Goal: Task Accomplishment & Management: Manage account settings

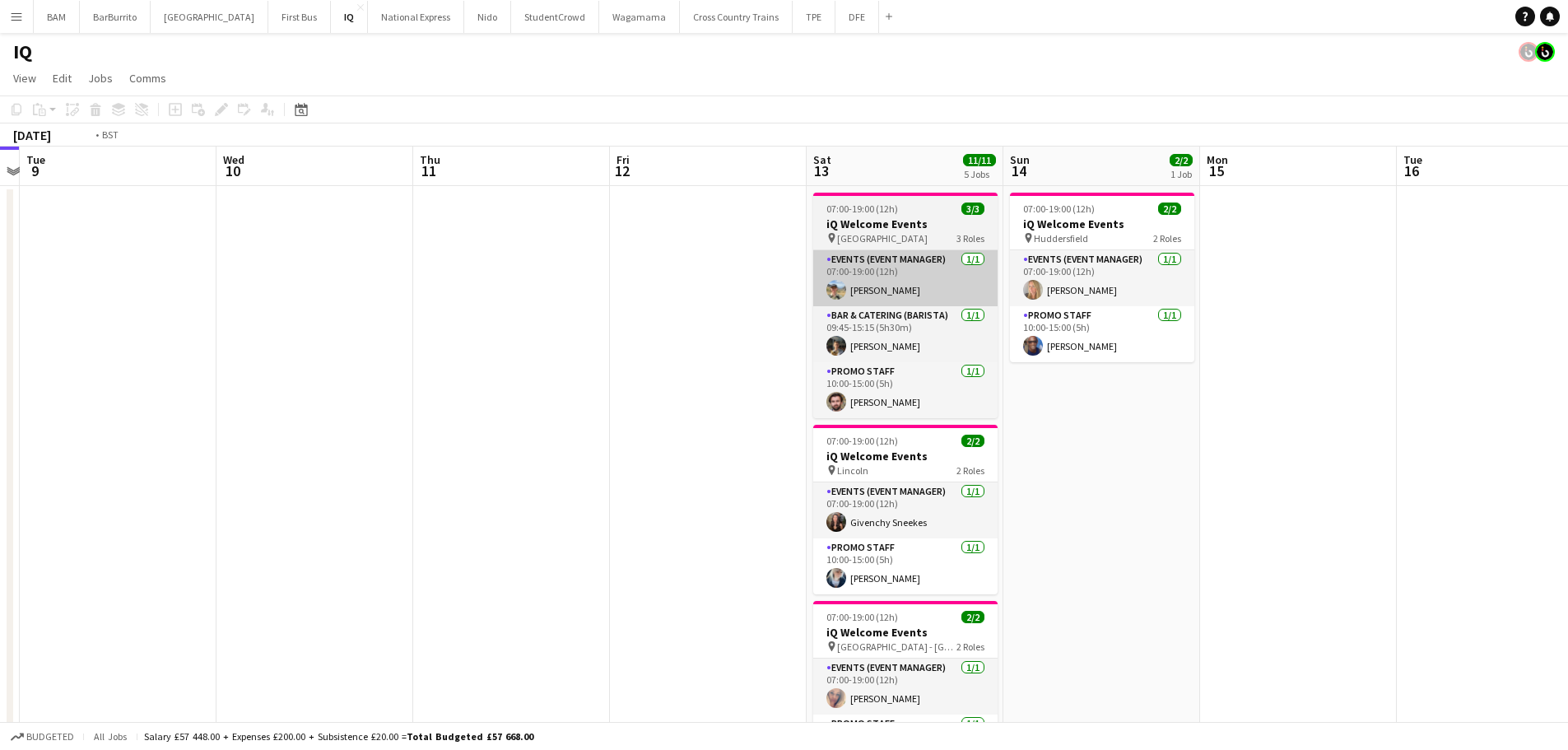
drag, startPoint x: 724, startPoint y: 259, endPoint x: 852, endPoint y: 264, distance: 128.1
click at [692, 257] on app-calendar-viewport "Fri 5 Sat 6 10/10 4 Jobs Sun 7 Mon 8 Tue 9 Wed 10 Thu 11 Fri 12 Sat 13 11/11 5 …" at bounding box center [784, 654] width 1568 height 1016
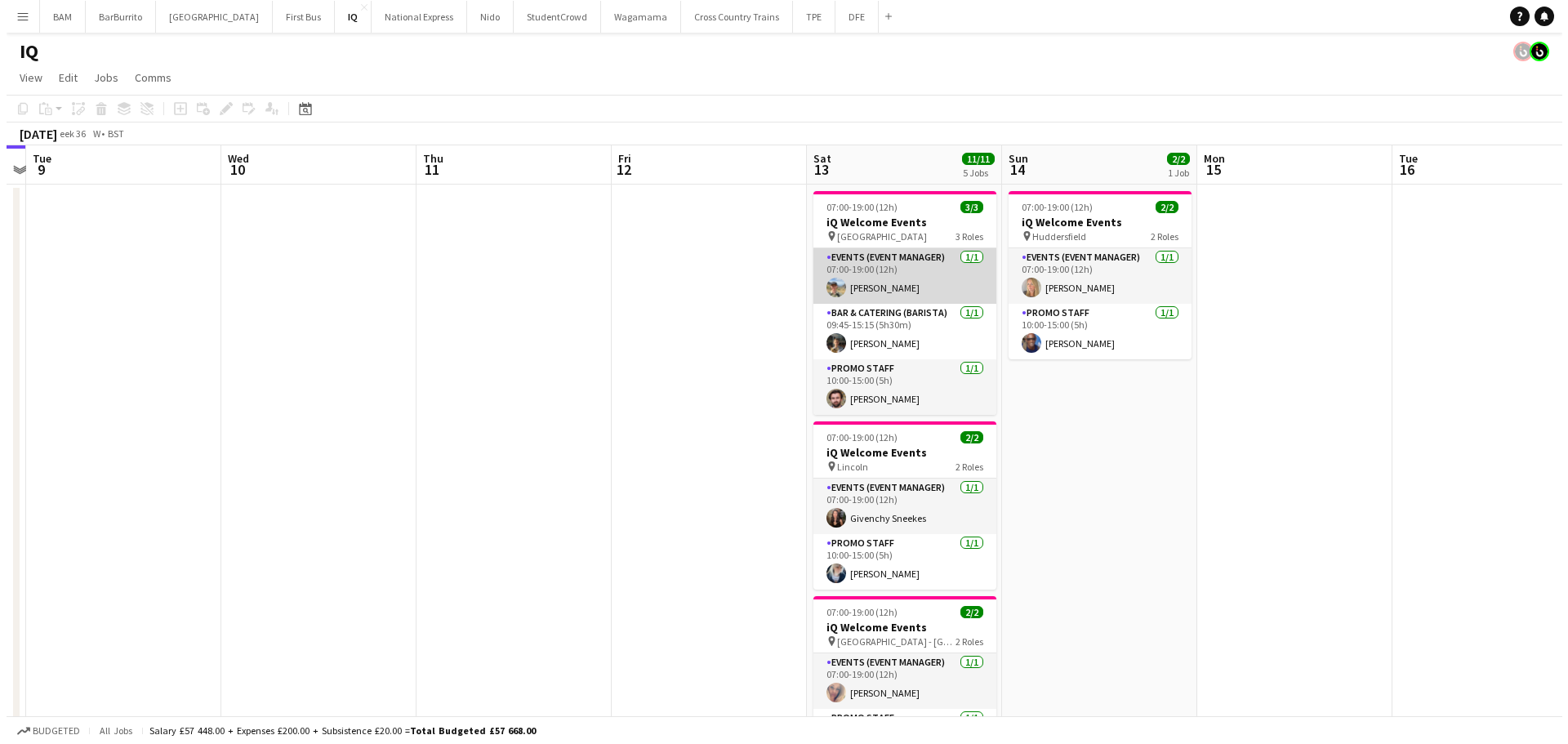
scroll to position [0, 762]
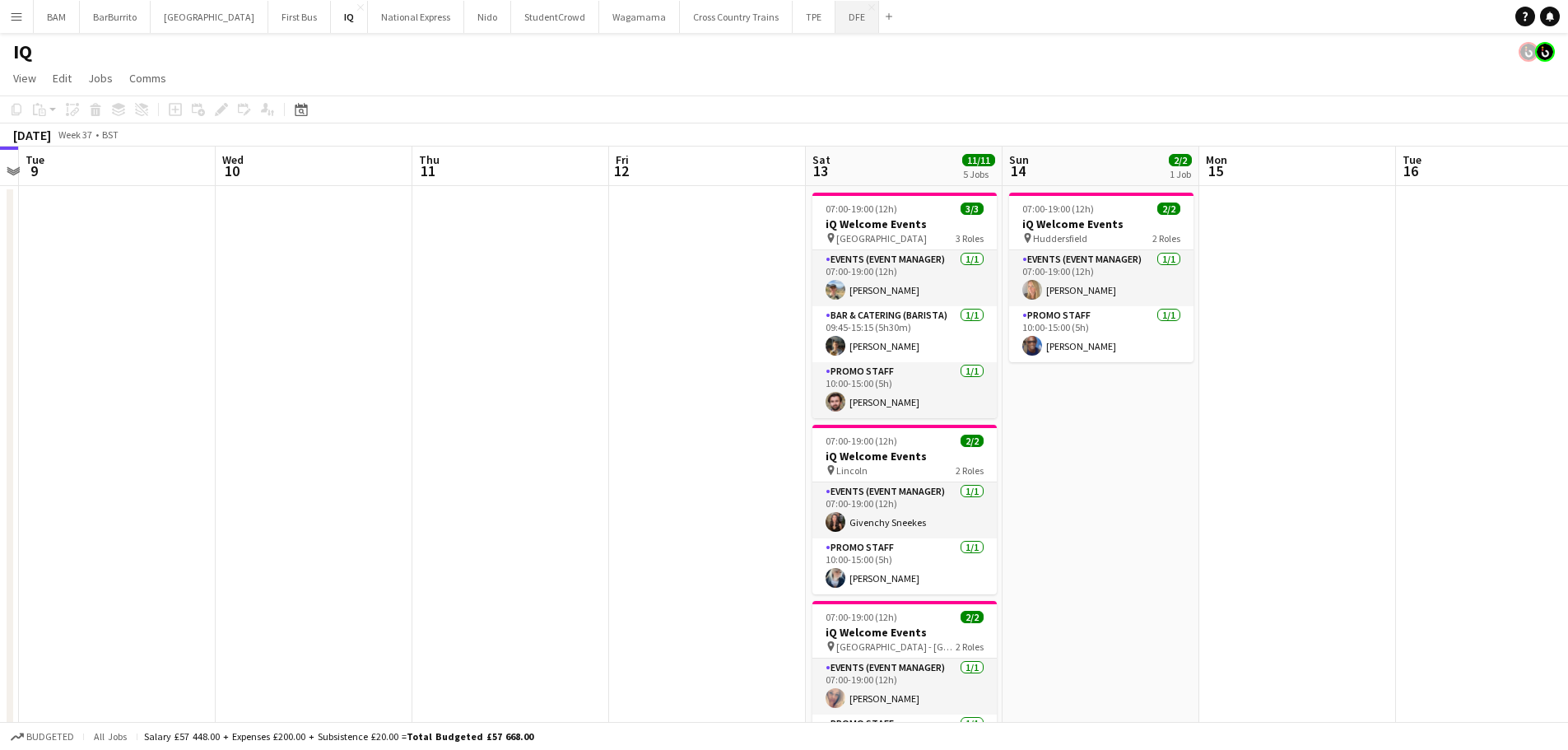
click at [835, 22] on button "DFE Close" at bounding box center [857, 17] width 43 height 32
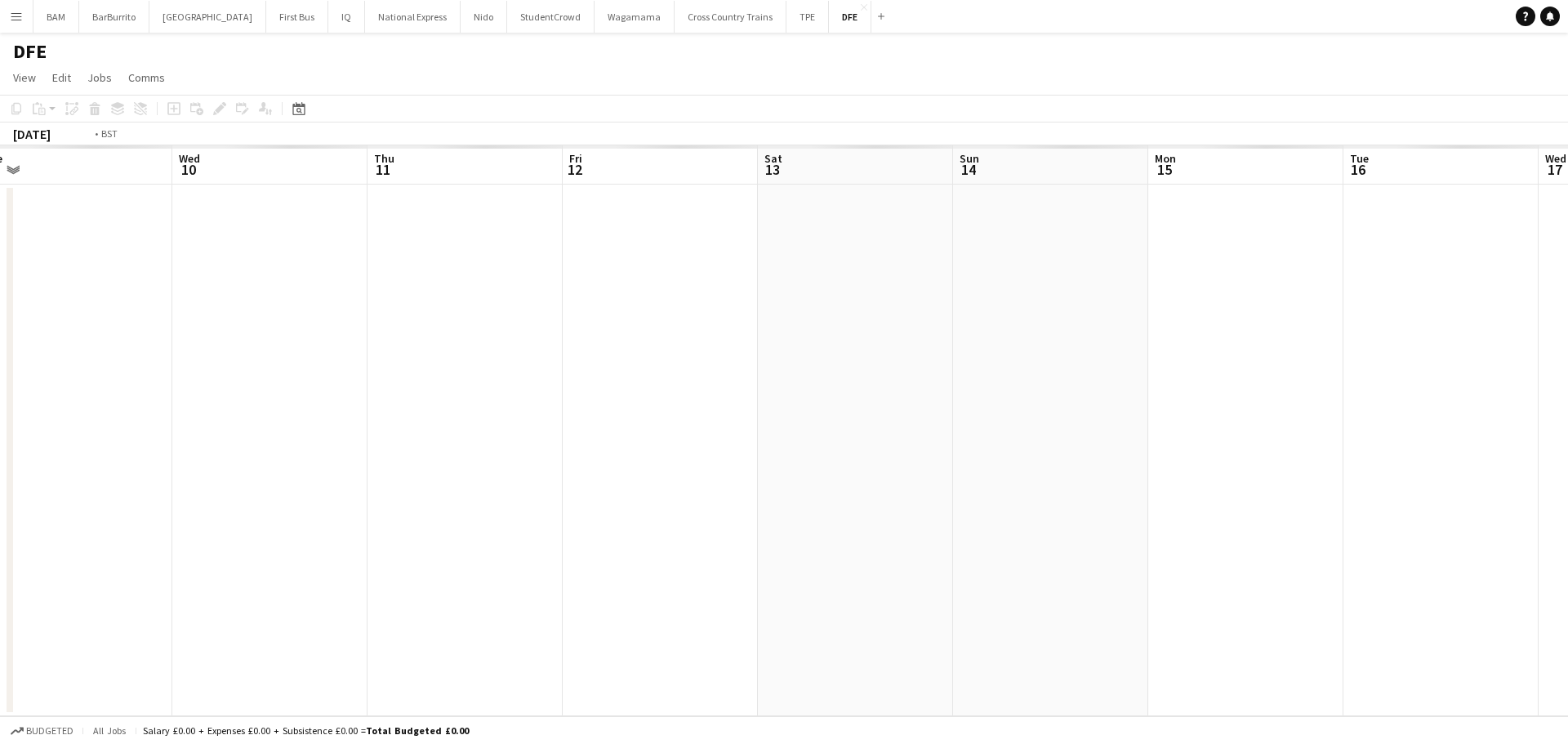
click at [730, 306] on app-calendar-viewport "Fri 5 Sat 6 Sun 7 Mon 8 Tue 9 Wed 10 Thu 11 Fri 12 Sat 13 Sun 14 Mon 15 Tue 16 …" at bounding box center [784, 430] width 1568 height 571
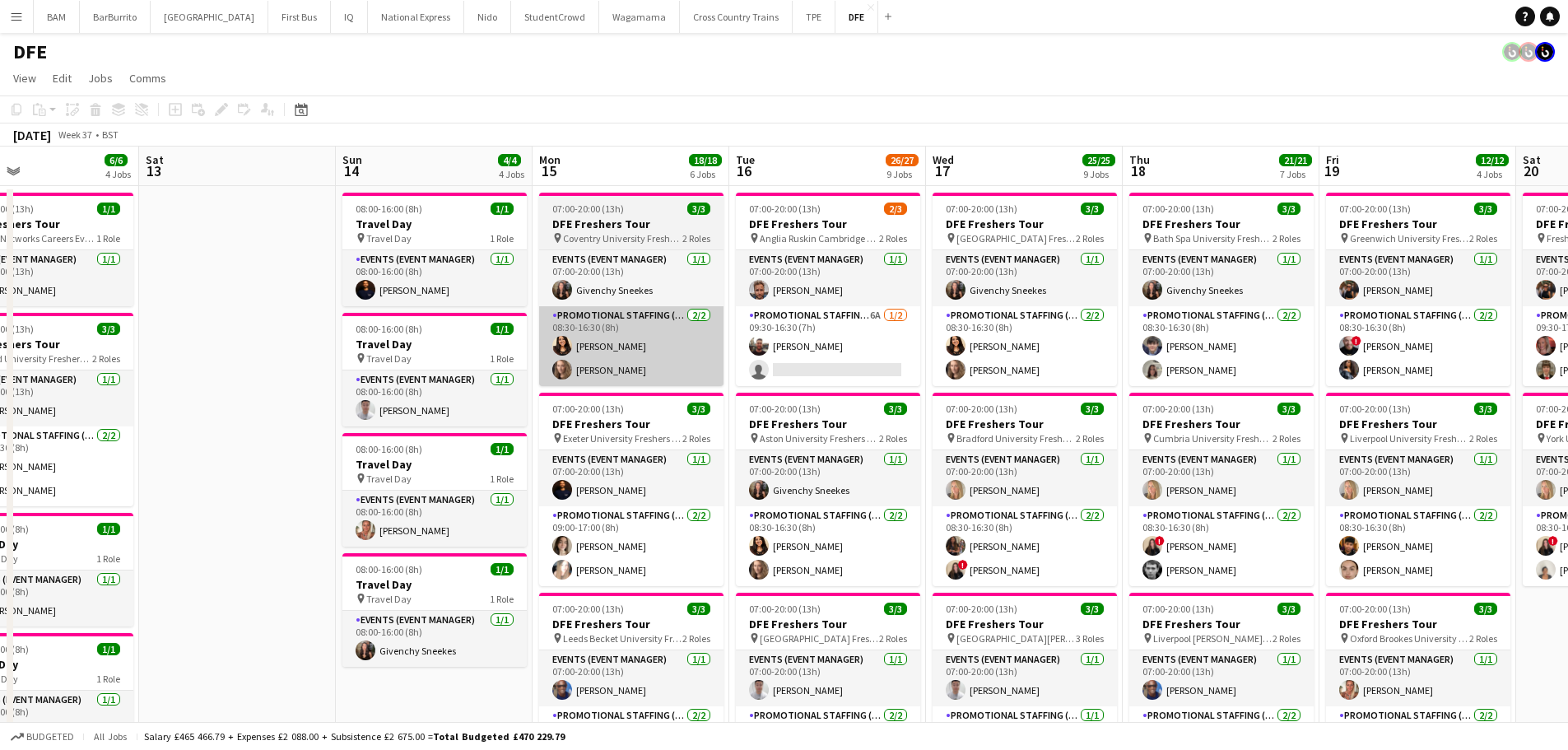
scroll to position [0, 646]
drag, startPoint x: 976, startPoint y: 346, endPoint x: 560, endPoint y: 326, distance: 416.5
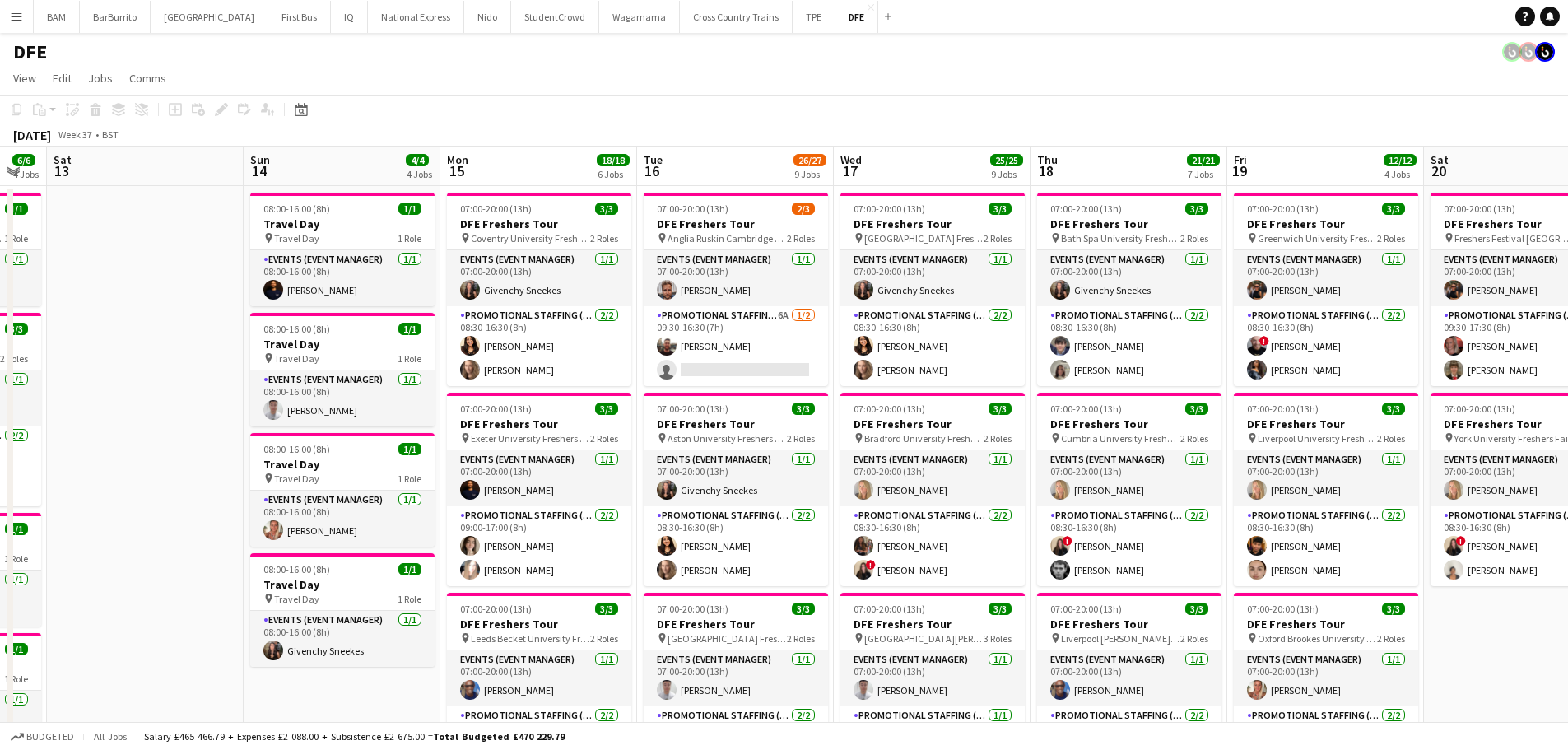
drag, startPoint x: 977, startPoint y: 330, endPoint x: 883, endPoint y: 335, distance: 94.1
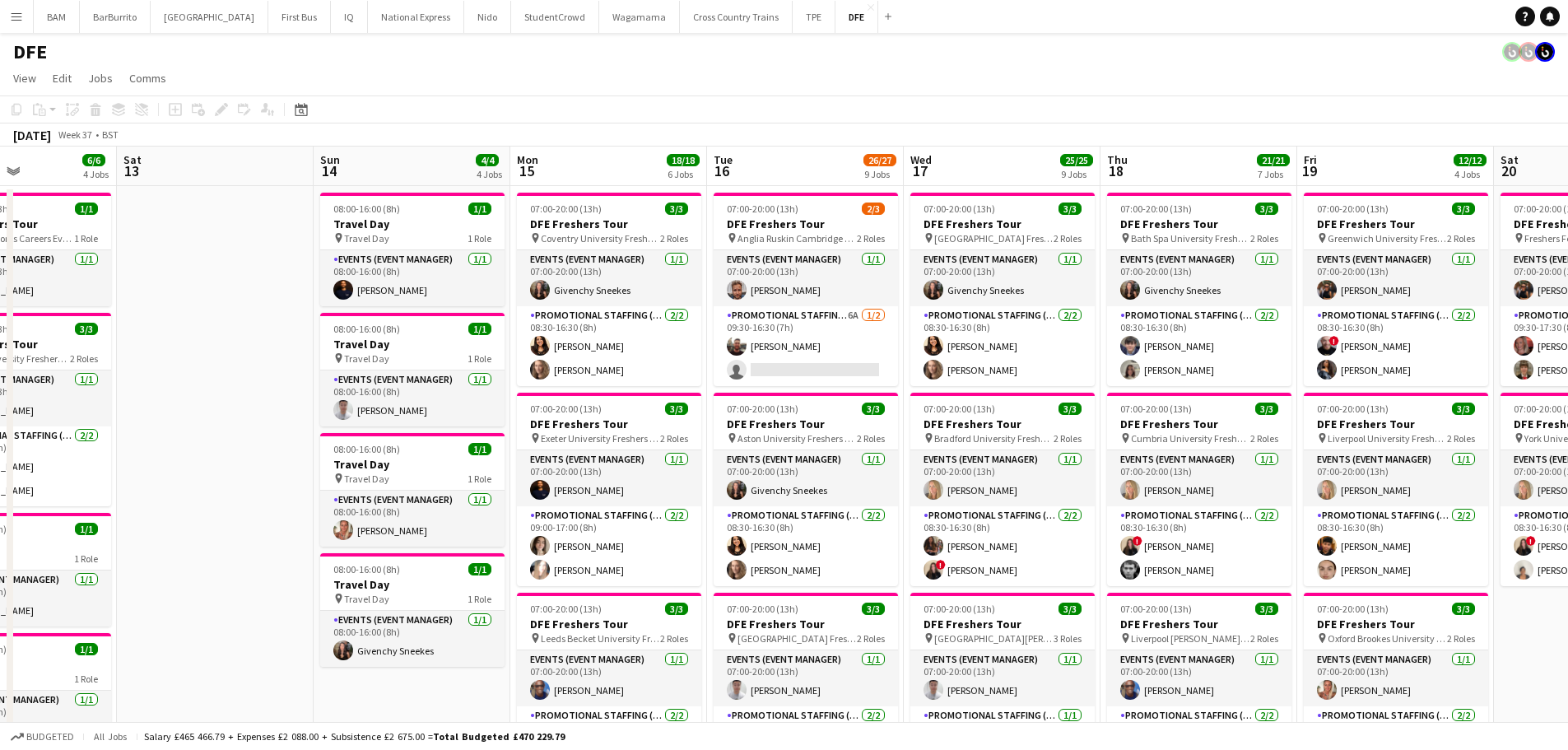
scroll to position [0, 539]
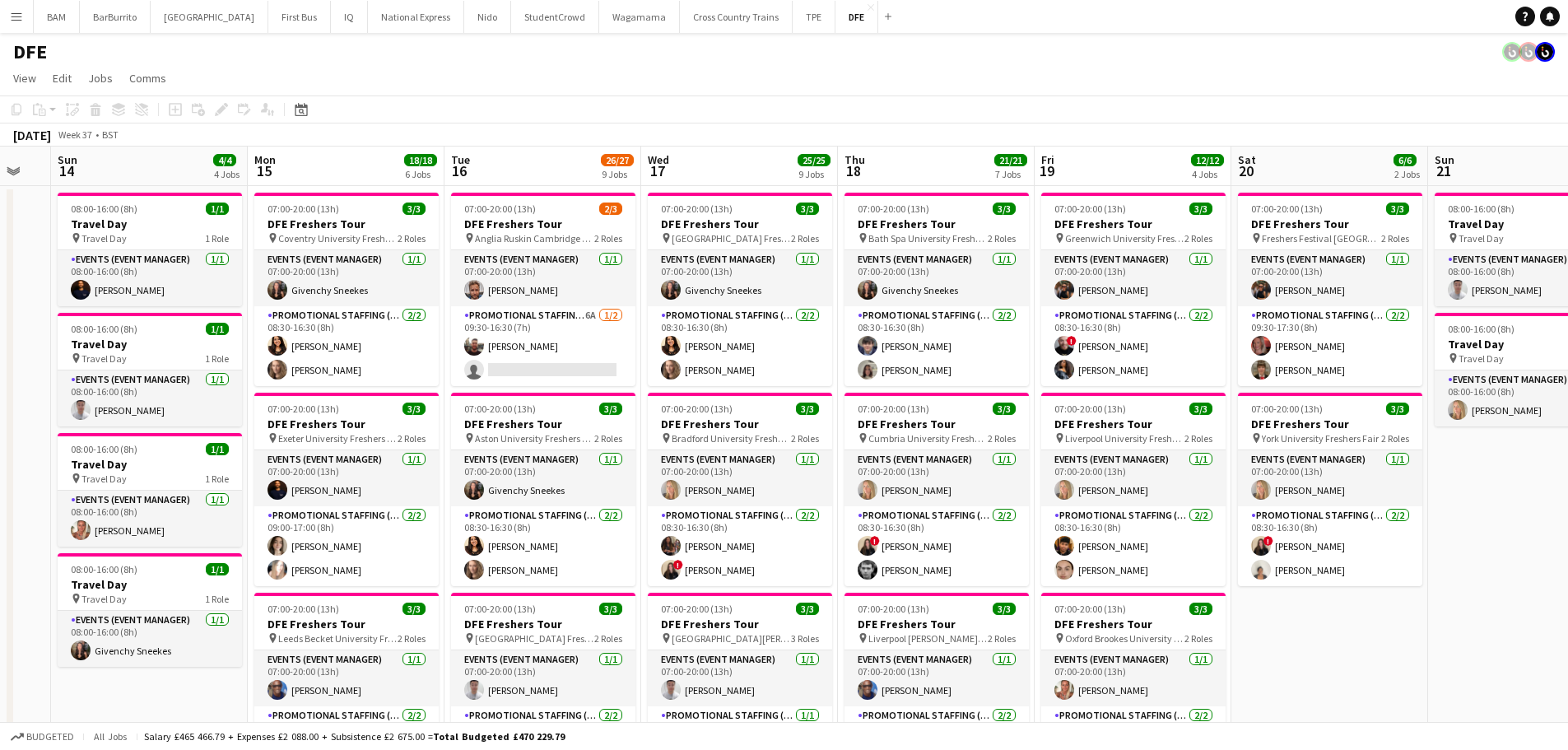
drag, startPoint x: 1179, startPoint y: 388, endPoint x: 1050, endPoint y: 381, distance: 129.2
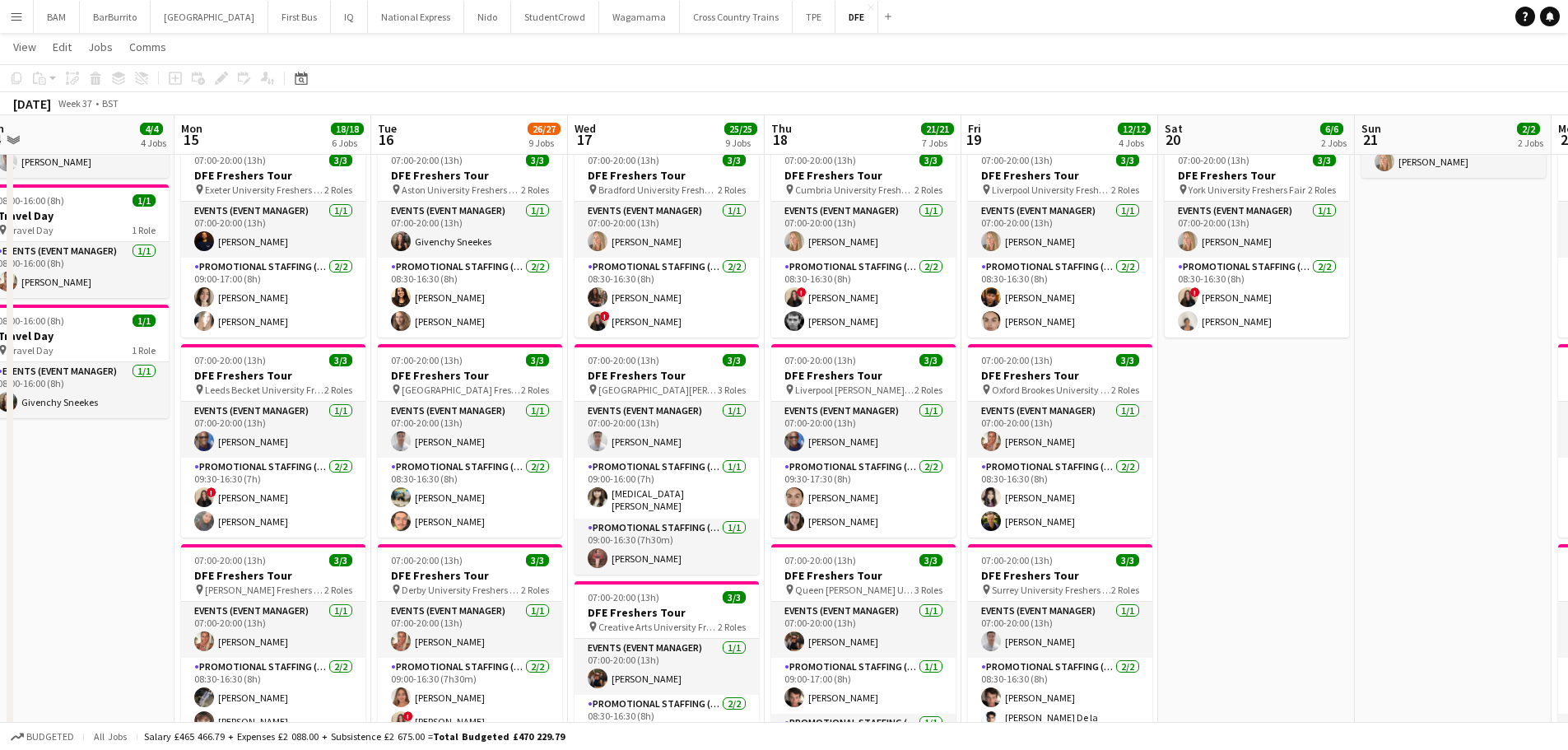
scroll to position [0, 494]
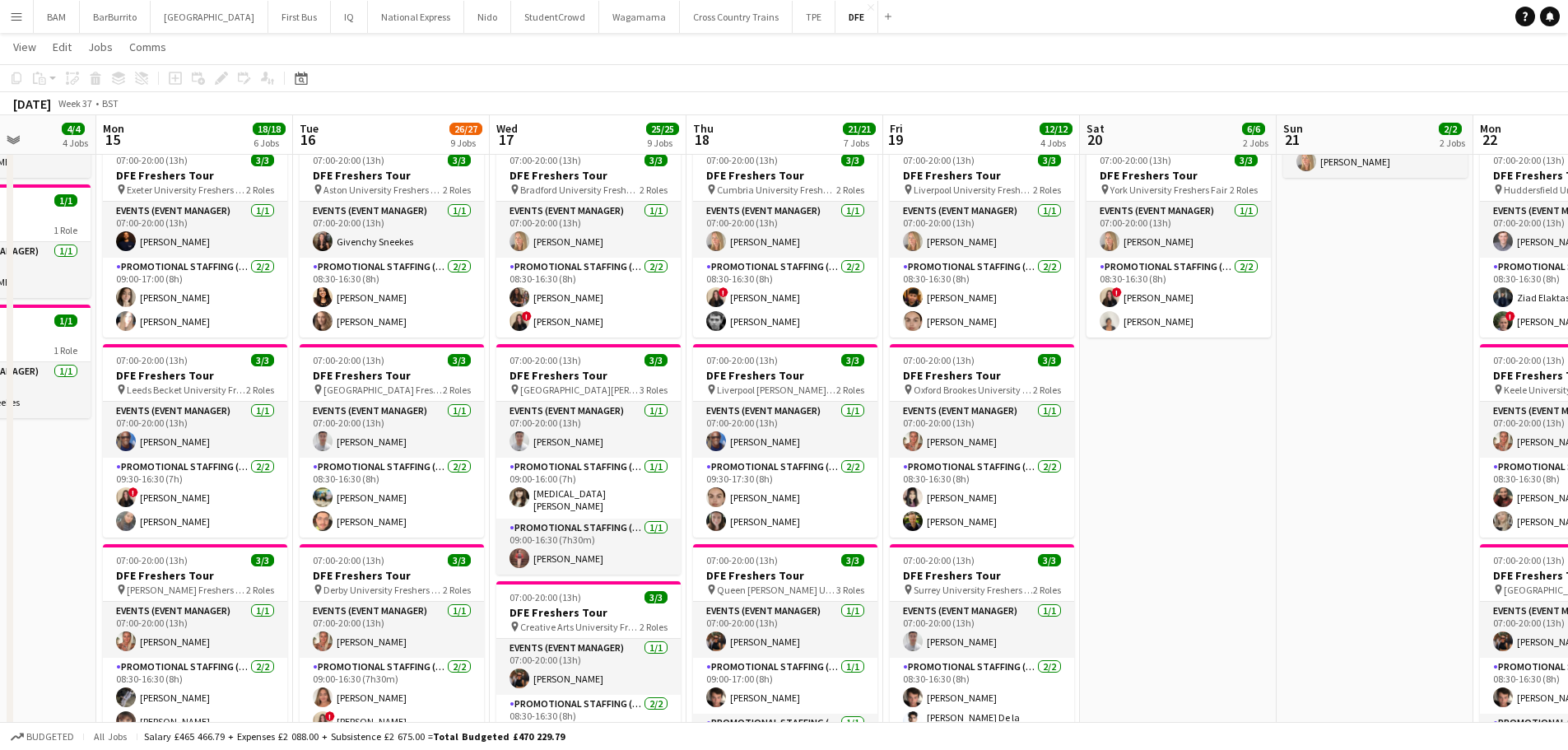
drag, startPoint x: 1310, startPoint y: 481, endPoint x: 1172, endPoint y: 484, distance: 138.0
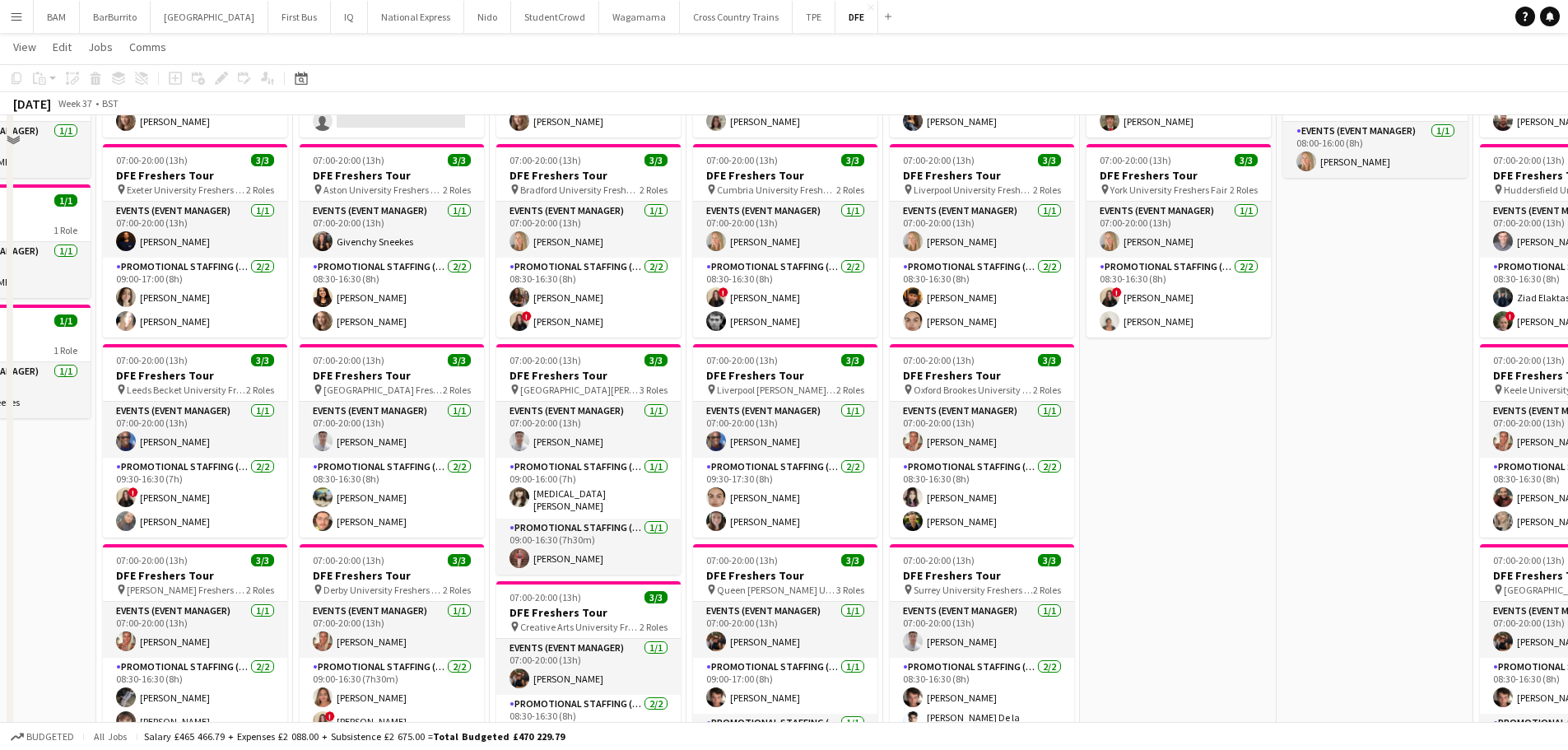
scroll to position [0, 0]
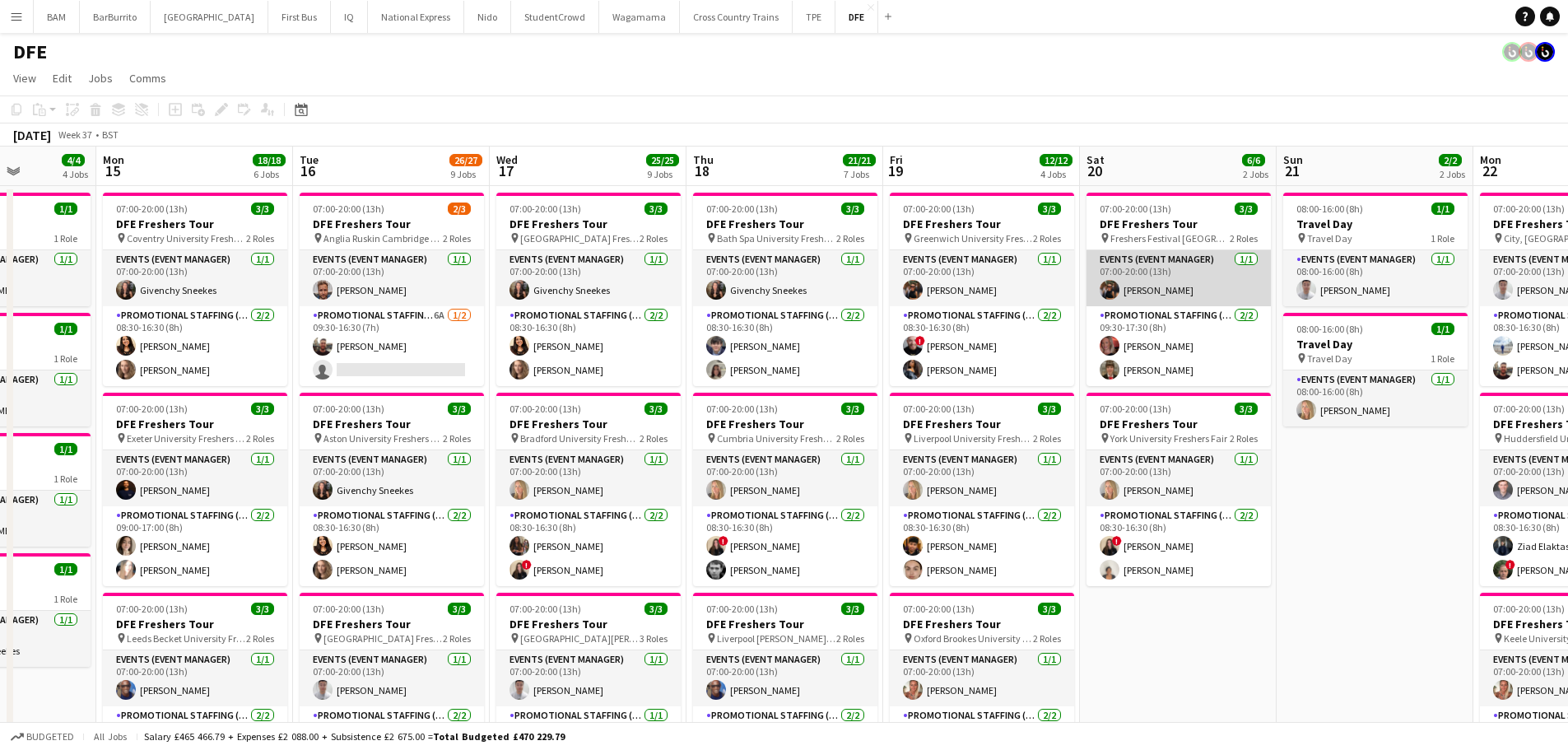
click at [1219, 291] on app-card-role "Events (Event Manager) 1/1 07:00-20:00 (13h) Maria Oriordan" at bounding box center [1178, 278] width 184 height 56
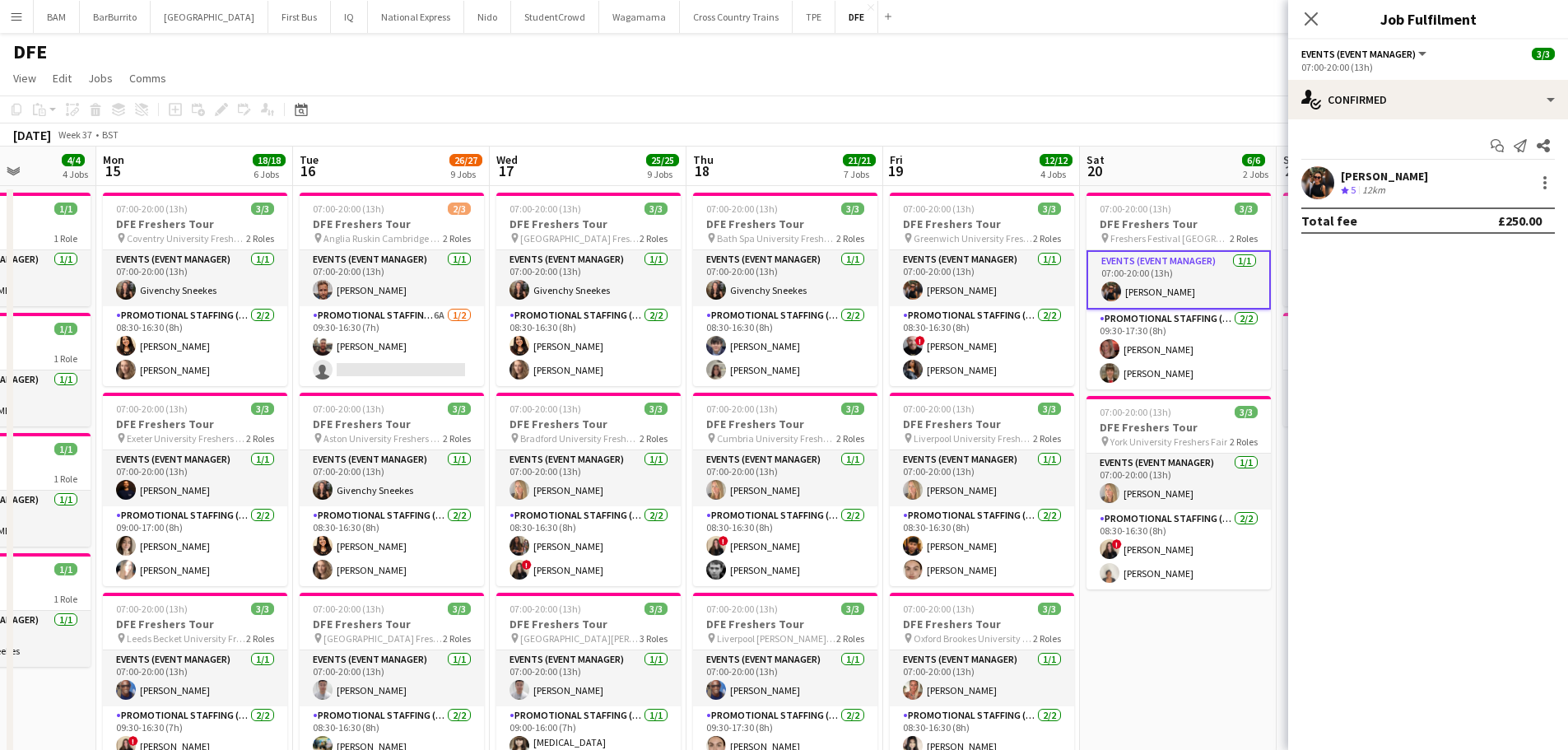
click at [1432, 192] on div "Maria Oriordan Crew rating 5 12km" at bounding box center [1428, 183] width 280 height 33
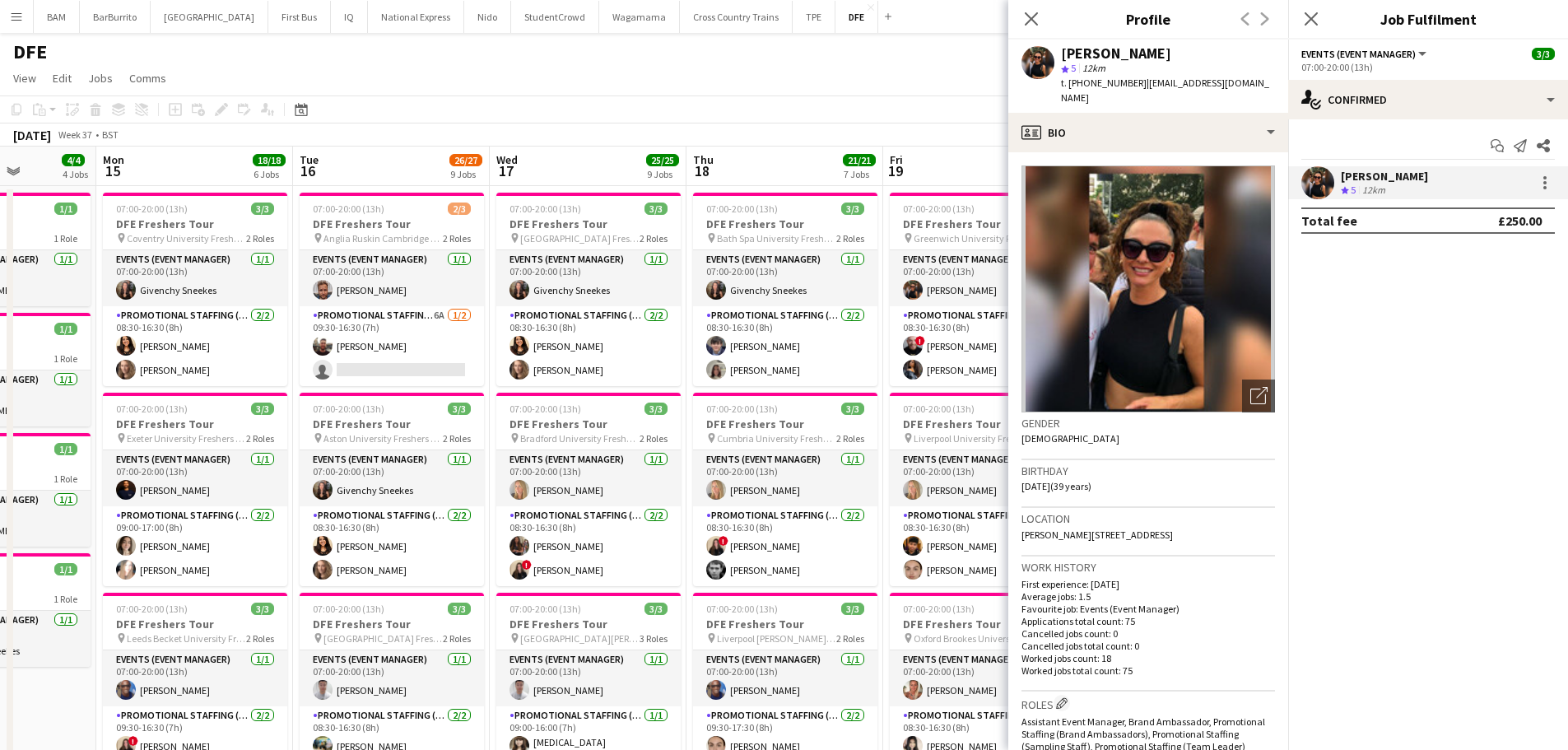
click at [1106, 51] on div "[PERSON_NAME]" at bounding box center [1116, 53] width 110 height 14
drag, startPoint x: 1101, startPoint y: 53, endPoint x: 1177, endPoint y: 53, distance: 76.0
click at [1177, 53] on div "[PERSON_NAME]" at bounding box center [1168, 53] width 214 height 14
copy div "Oriordan"
click at [1138, 85] on span "| maria_oriordan@yahoo.com" at bounding box center [1164, 90] width 208 height 27
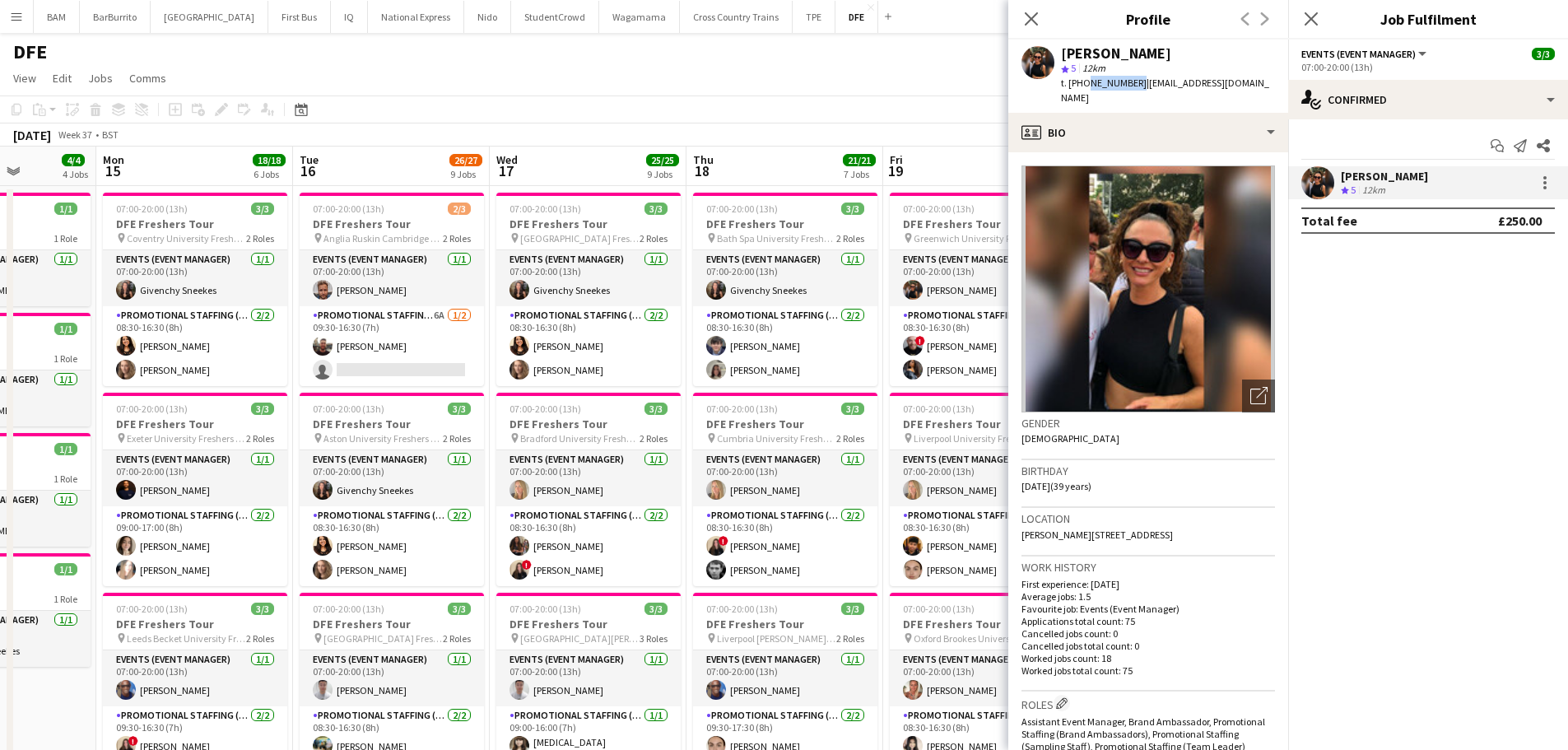
drag, startPoint x: 1085, startPoint y: 83, endPoint x: 1132, endPoint y: 85, distance: 47.0
click at [1132, 85] on span "t. +447365236582" at bounding box center [1103, 82] width 86 height 13
copy span "7365236582"
drag, startPoint x: 1032, startPoint y: 14, endPoint x: 1076, endPoint y: 39, distance: 50.6
click at [1032, 14] on icon "Close pop-in" at bounding box center [1031, 19] width 13 height 13
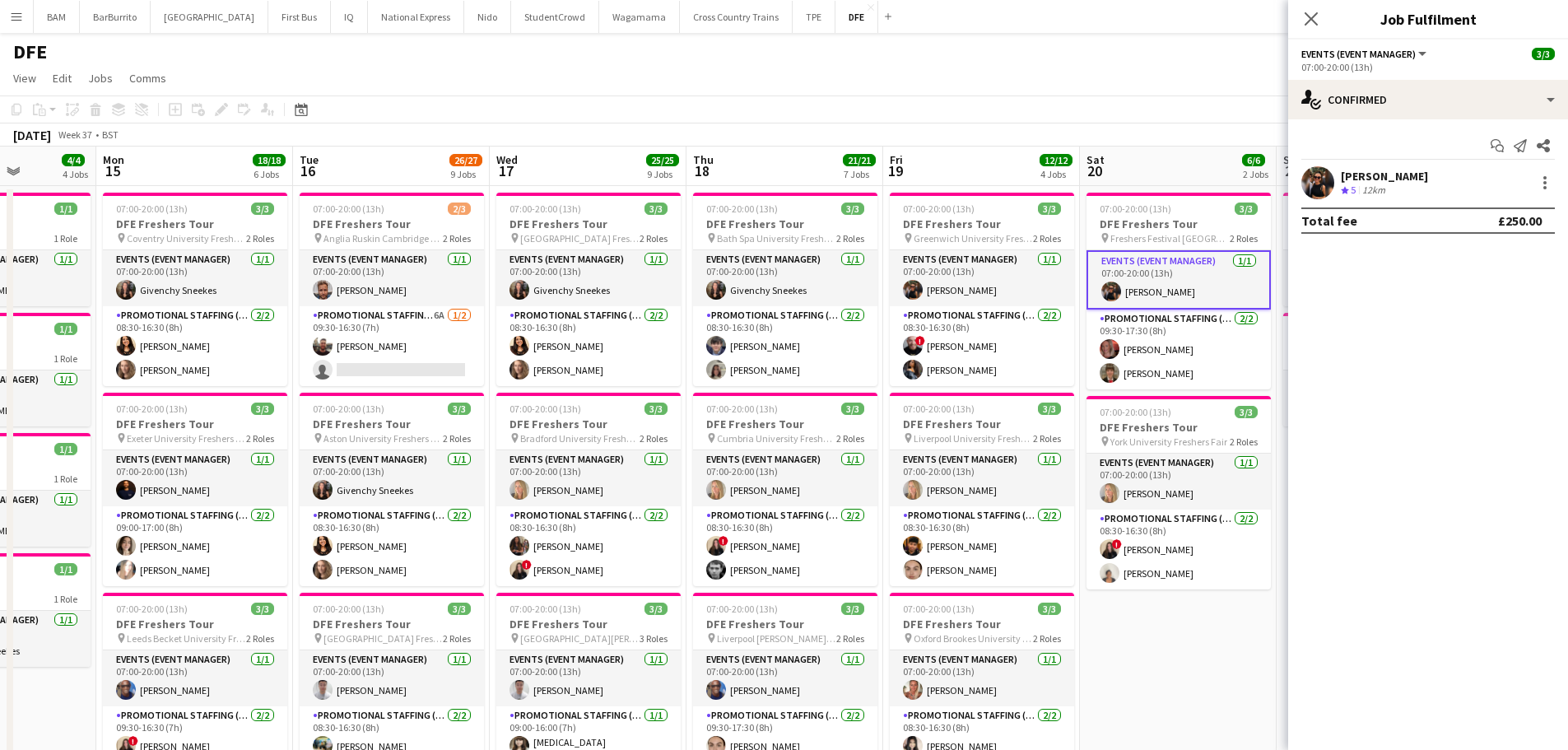
click at [1311, 30] on div "Close pop-in" at bounding box center [1311, 19] width 46 height 38
click at [1309, 26] on icon "Close pop-in" at bounding box center [1310, 19] width 15 height 15
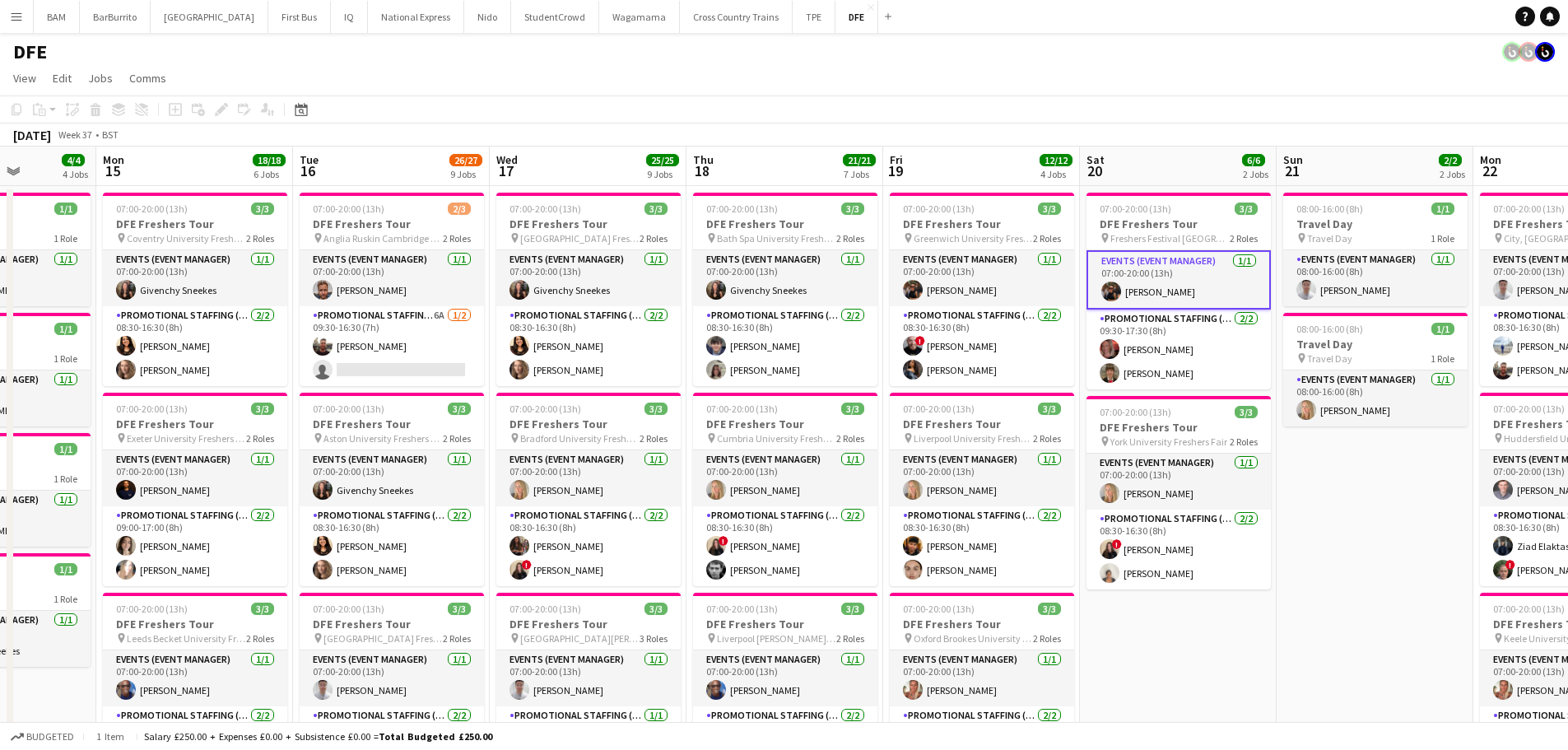
drag, startPoint x: 1180, startPoint y: 96, endPoint x: 1163, endPoint y: 110, distance: 22.0
click at [1180, 96] on app-toolbar "Copy Paste Paste Ctrl+V Paste with crew Ctrl+Shift+V Paste linked Job [GEOGRAPH…" at bounding box center [784, 109] width 1568 height 28
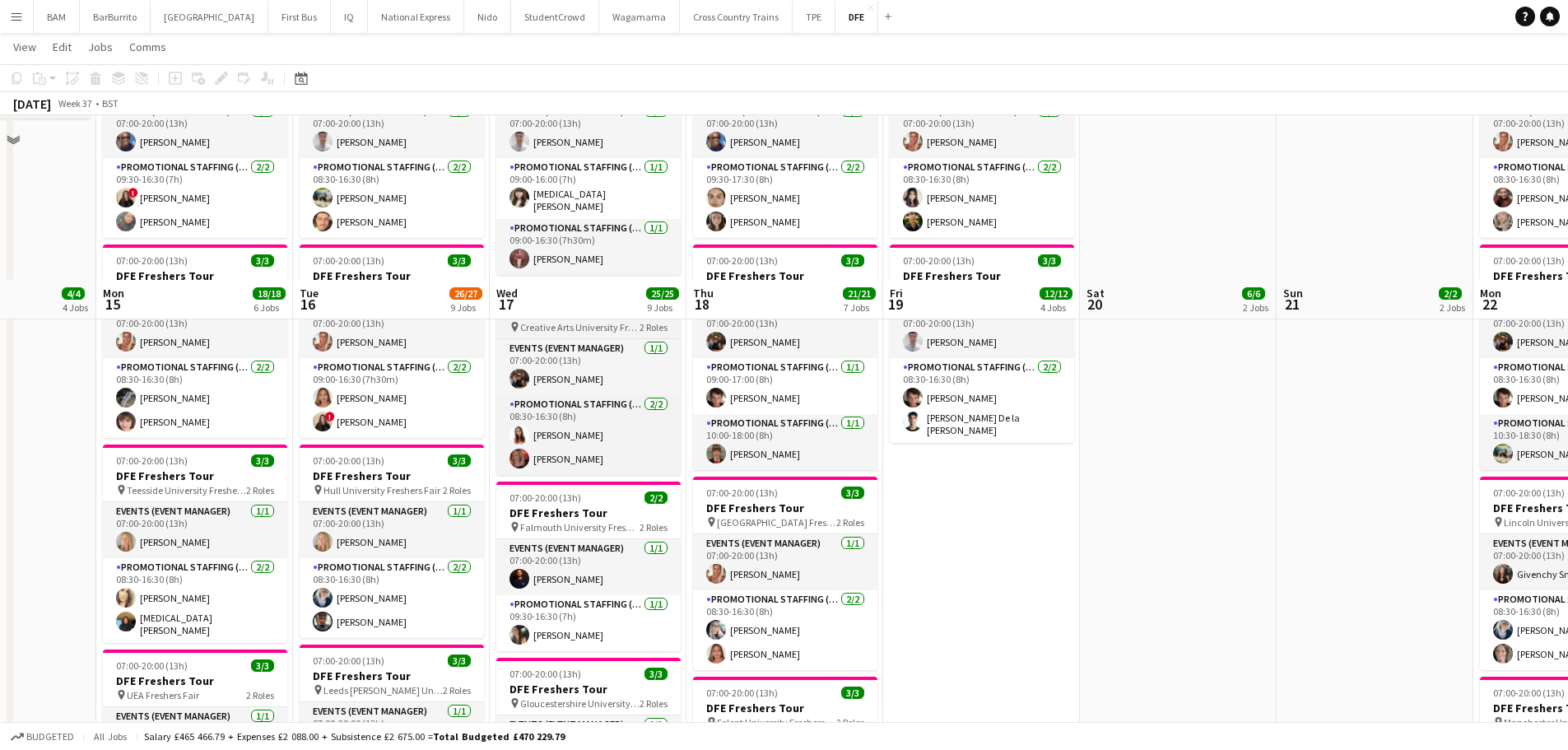
scroll to position [464, 0]
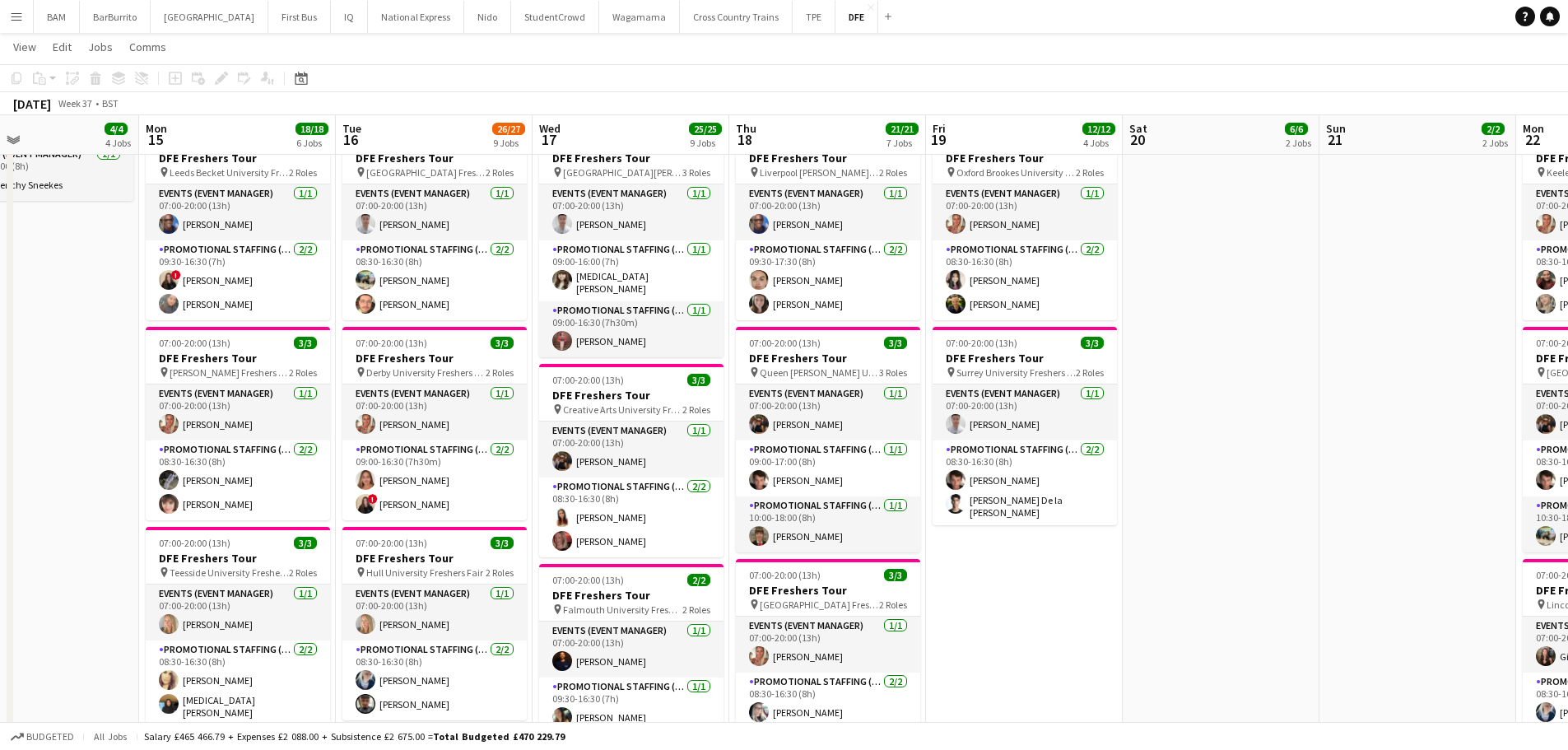
drag, startPoint x: 529, startPoint y: 353, endPoint x: 769, endPoint y: 354, distance: 240.0
click at [769, 354] on app-calendar-viewport "Fri 12 6/6 4 Jobs Sat 13 Sun 14 4/4 4 Jobs Mon 15 18/18 6 Jobs Tue 16 26/27 9 J…" at bounding box center [784, 696] width 1568 height 2193
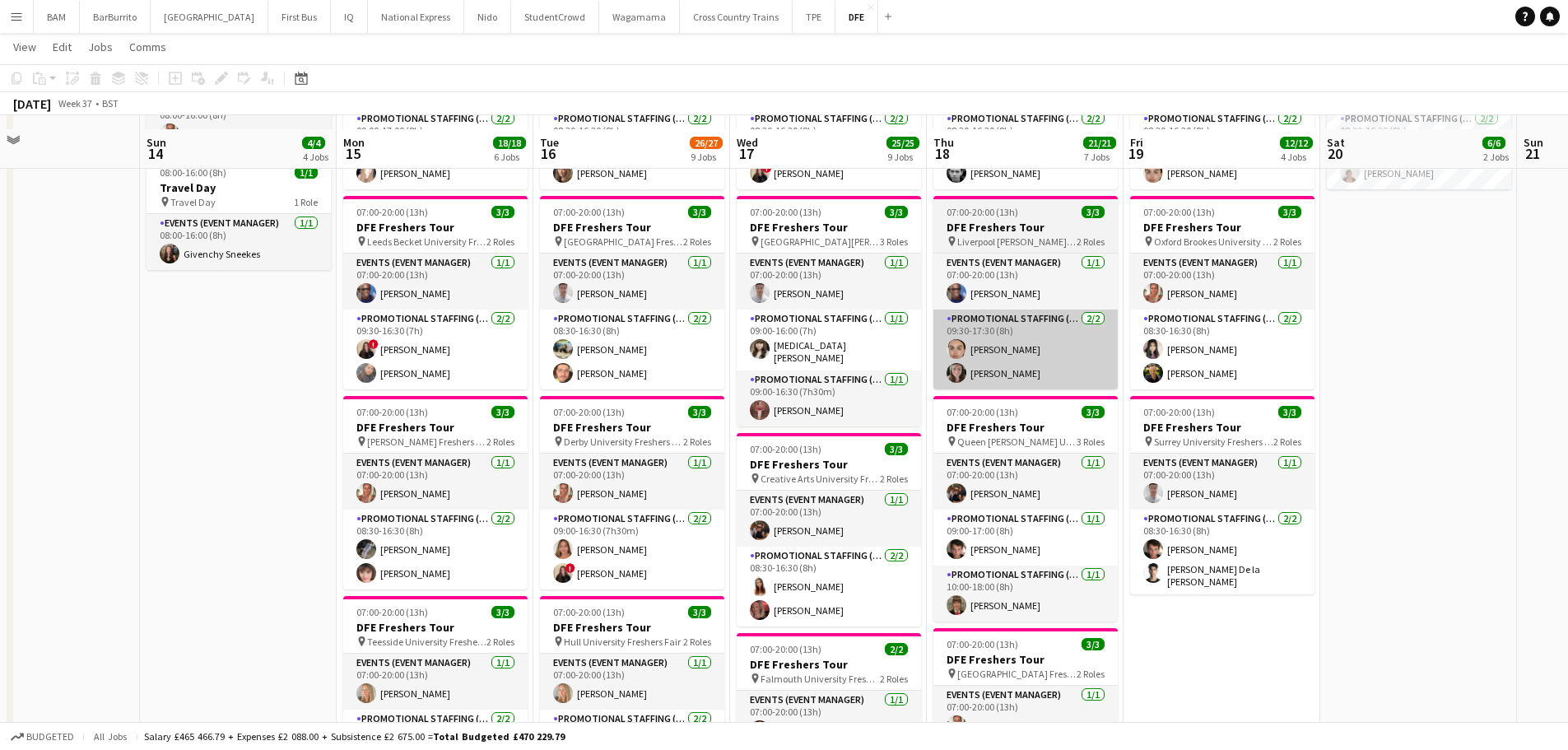
scroll to position [412, 0]
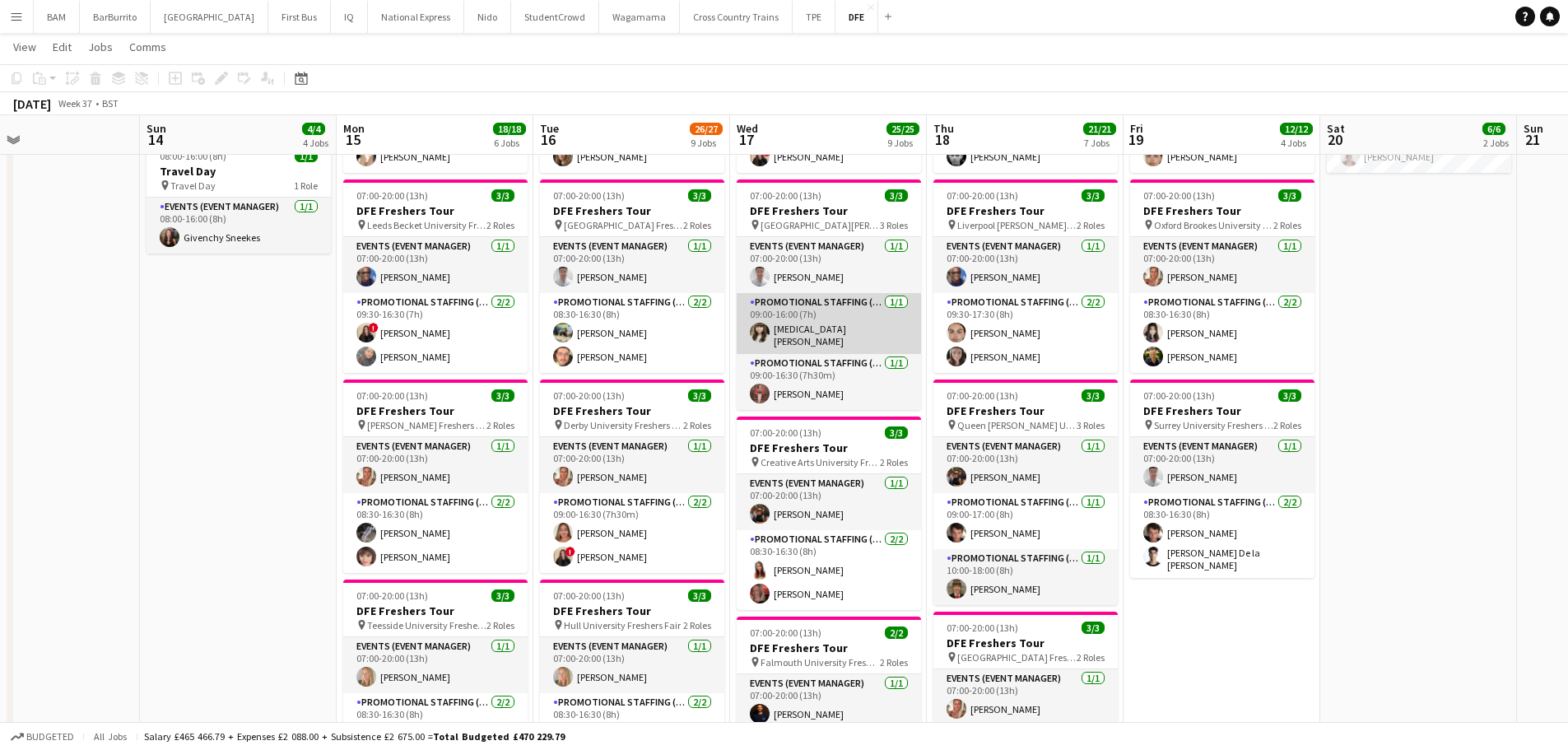
click at [793, 313] on app-card-role "Promotional Staffing (Brand Ambassadors) 1/1 09:00-16:00 (7h) Yasmin Bird" at bounding box center [829, 324] width 184 height 61
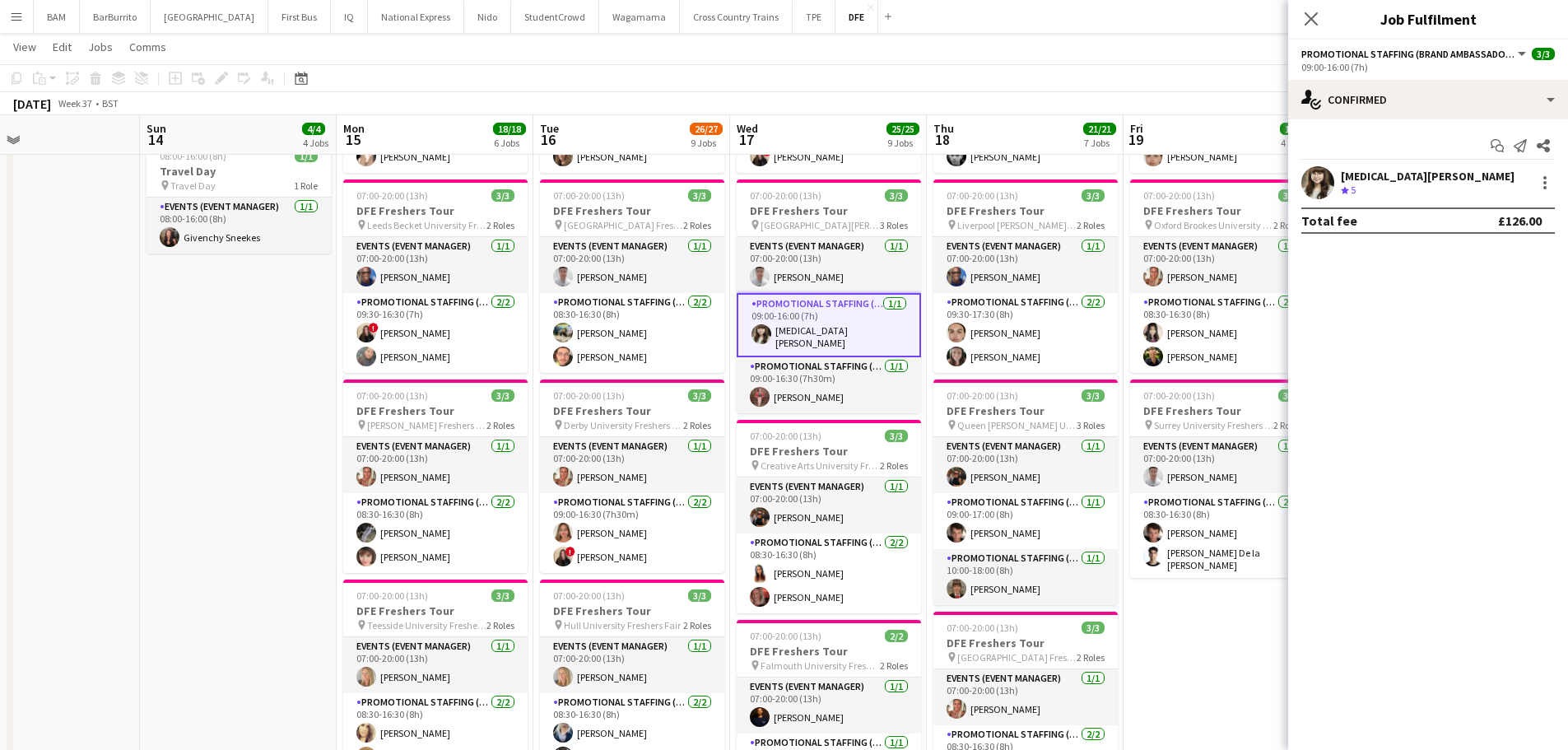
scroll to position [0, 450]
click at [1401, 175] on div "Yasmin Bird Crew rating 5 9.3km" at bounding box center [1428, 183] width 280 height 33
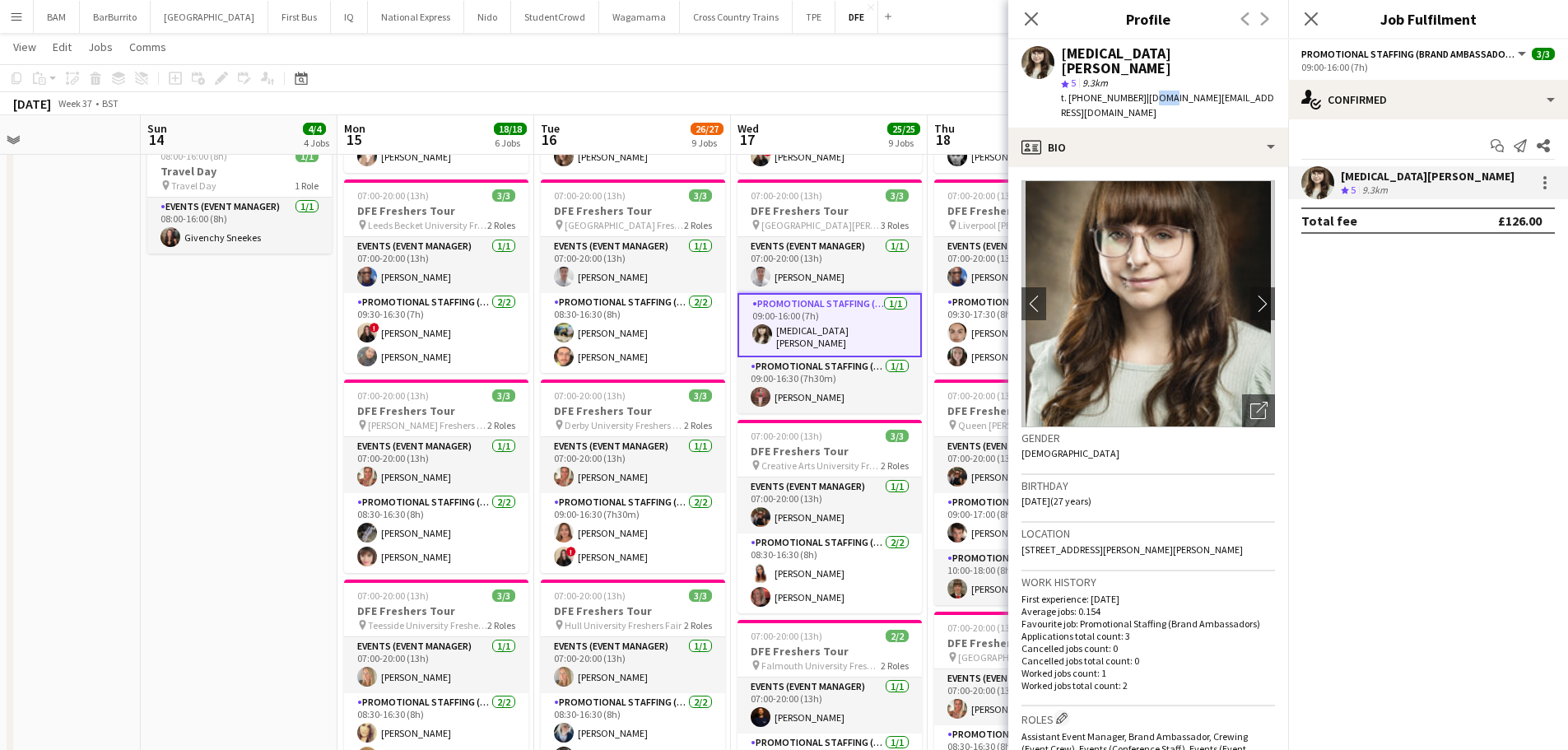
drag, startPoint x: 1144, startPoint y: 85, endPoint x: 1156, endPoint y: 85, distance: 12.0
click at [1156, 92] on span "| yazbird.dance@gmail.com" at bounding box center [1167, 105] width 213 height 27
click at [1145, 92] on span "| yazbird.dance@gmail.com" at bounding box center [1167, 105] width 213 height 27
drag, startPoint x: 1139, startPoint y: 84, endPoint x: 1272, endPoint y: 88, distance: 133.1
click at [1268, 88] on app-profile-header "Yasmin Bird star 5 9.3km t. +447472672695 | yazbird.dance@gmail.com" at bounding box center [1147, 83] width 280 height 88
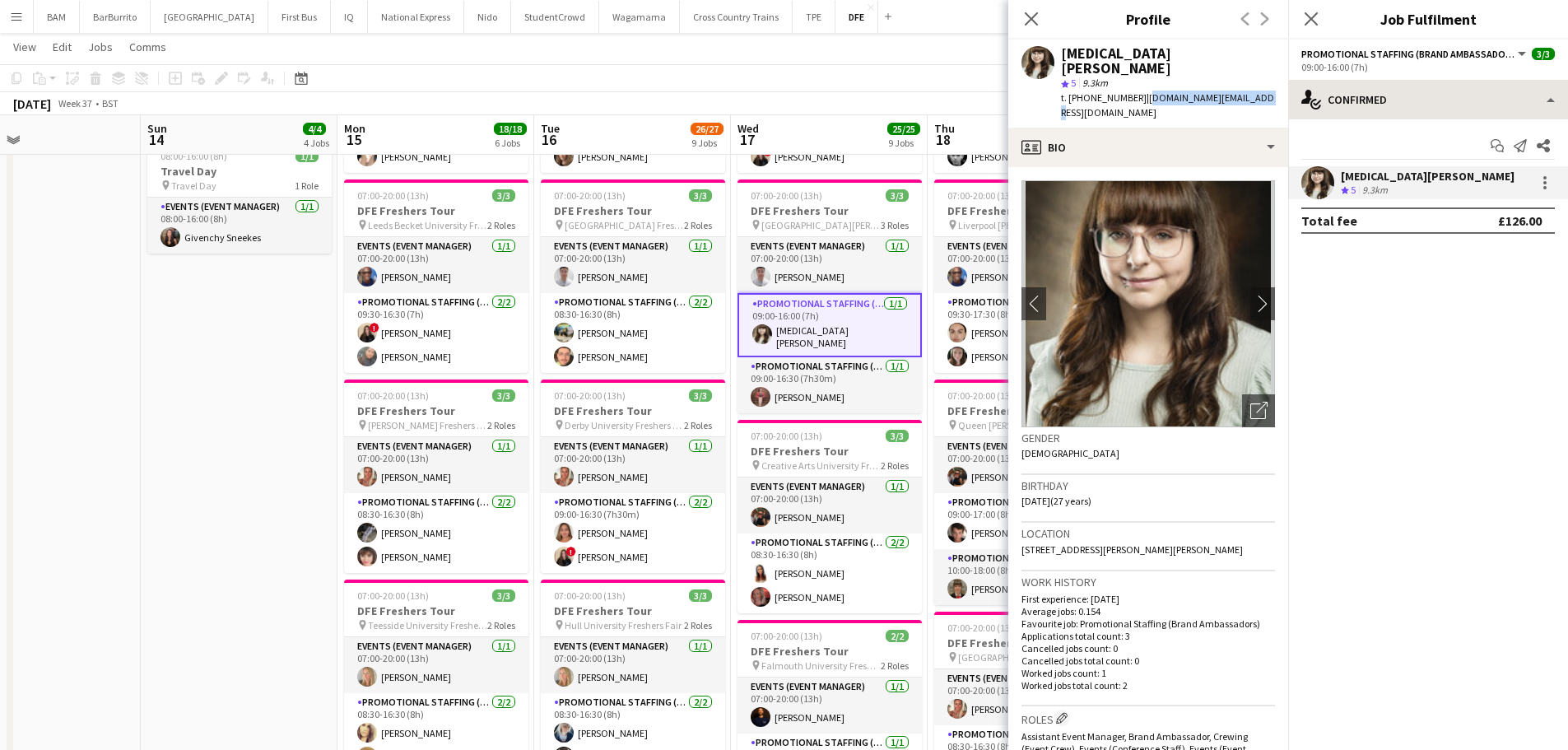
copy span "yazbird.dance@gmail.com"
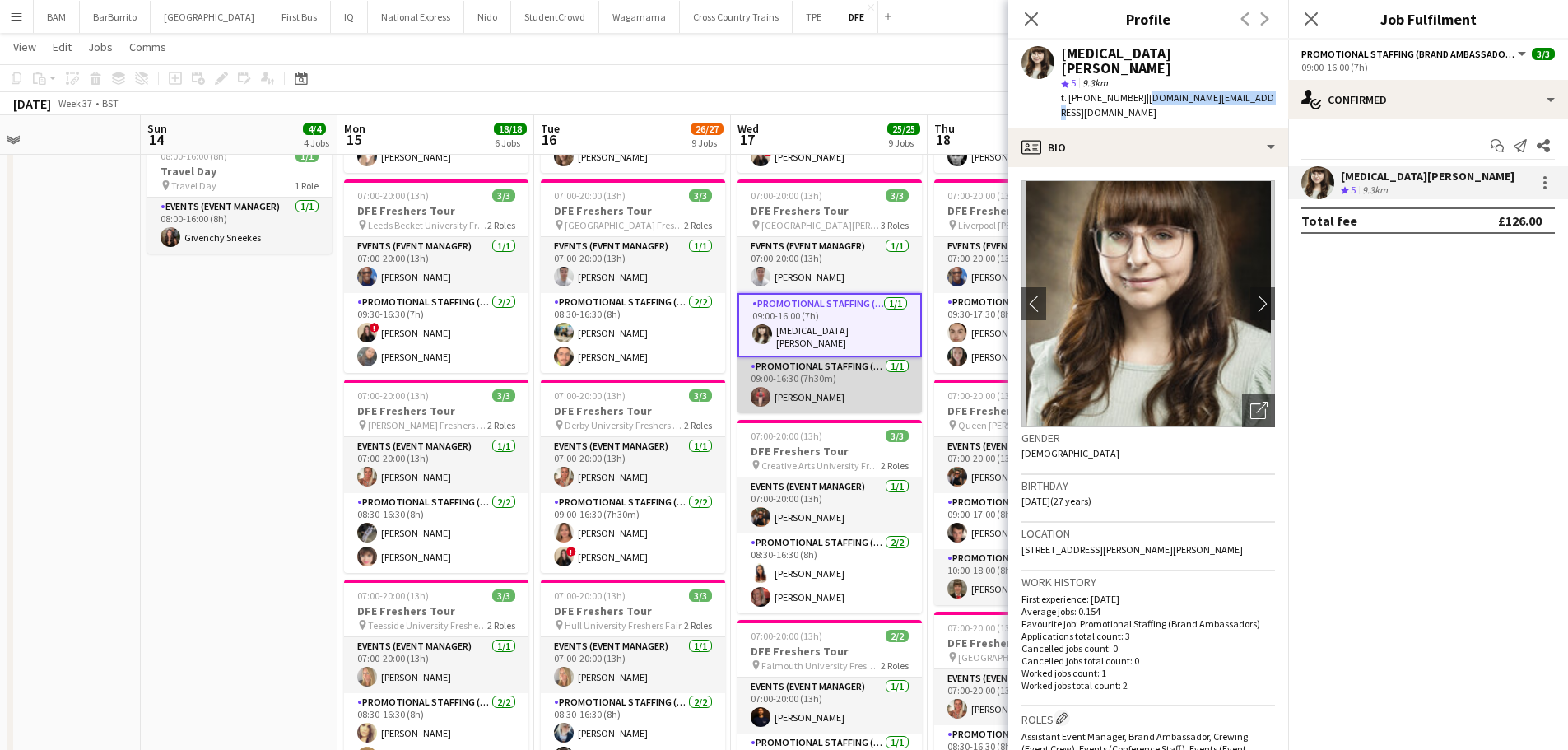
click at [859, 377] on app-card-role "Promotional Staffing (Brand Ambassadors) [DATE] 09:00-16:30 (7h30m) [PERSON_NAM…" at bounding box center [829, 385] width 184 height 56
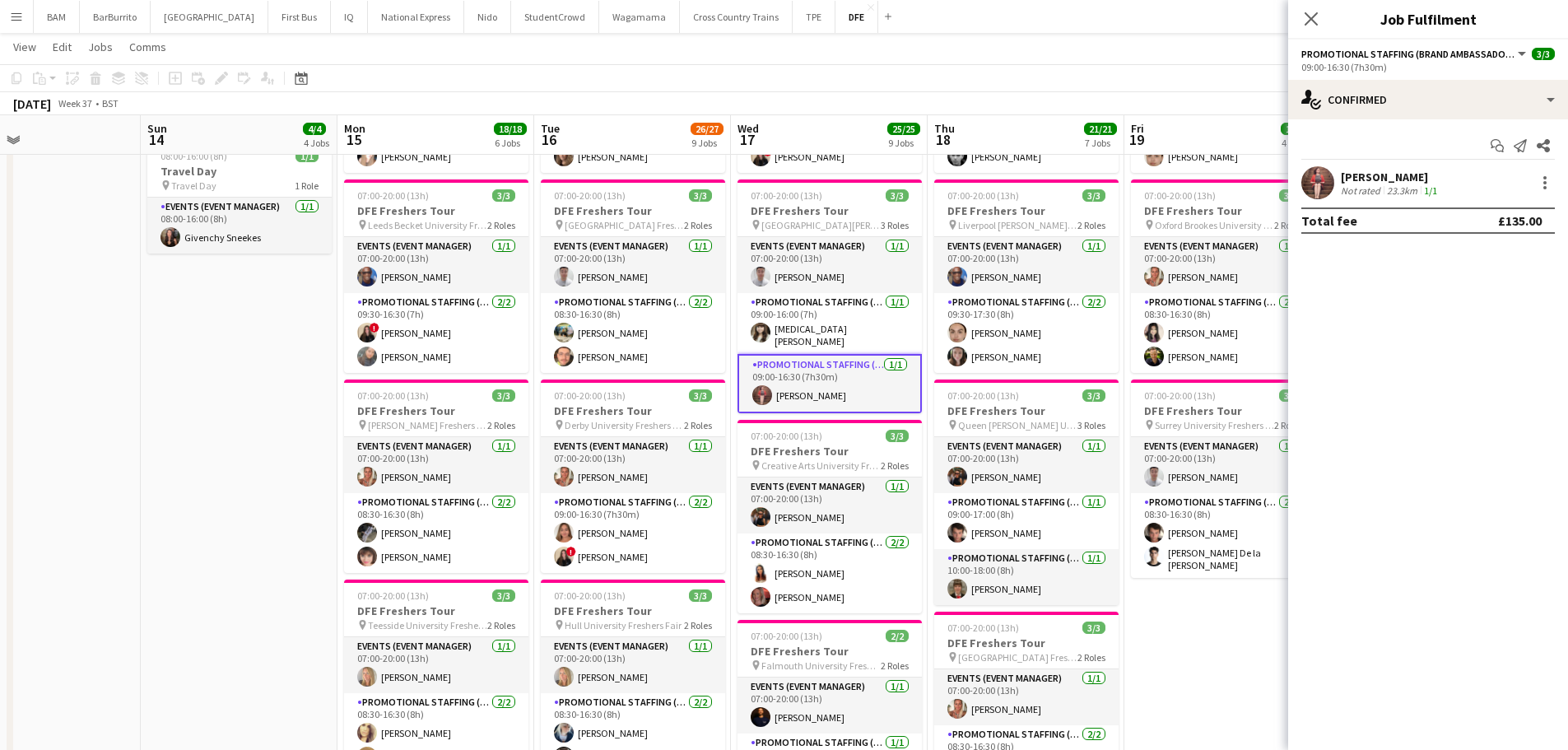
click at [1393, 193] on div "23.3km" at bounding box center [1402, 190] width 37 height 13
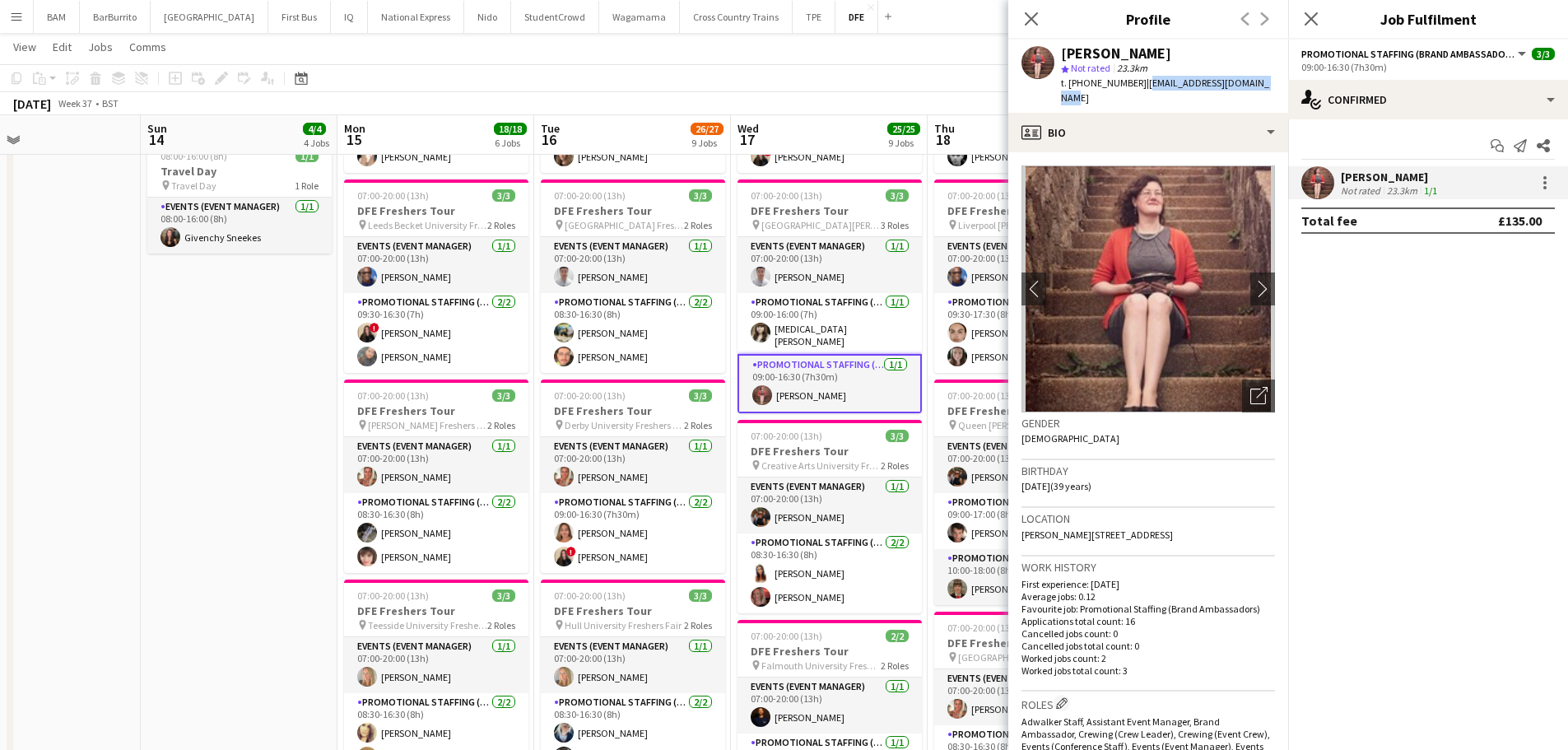
drag, startPoint x: 1141, startPoint y: 83, endPoint x: 1255, endPoint y: 84, distance: 114.0
click at [1255, 84] on div "Sallyanne Curd star Not rated 23.3km t. +447808210796 | sallycurd1985@yahoo.co.…" at bounding box center [1147, 76] width 280 height 73
copy span "sallycurd1985@yahoo.co.uk"
click at [865, 82] on app-toolbar "Copy Paste Paste Ctrl+V Paste with crew Ctrl+Shift+V Paste linked Job [GEOGRAPH…" at bounding box center [784, 78] width 1568 height 28
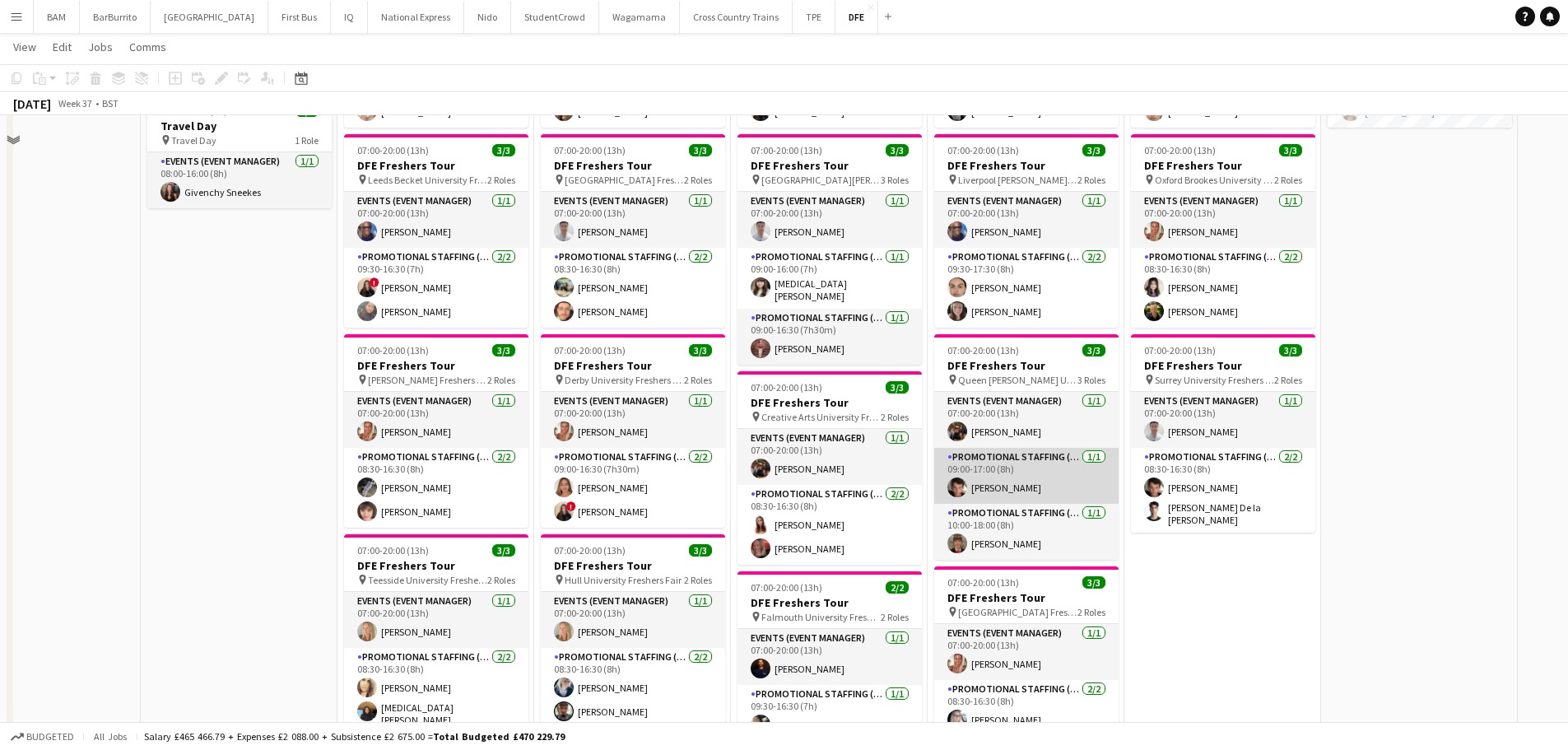
scroll to position [494, 0]
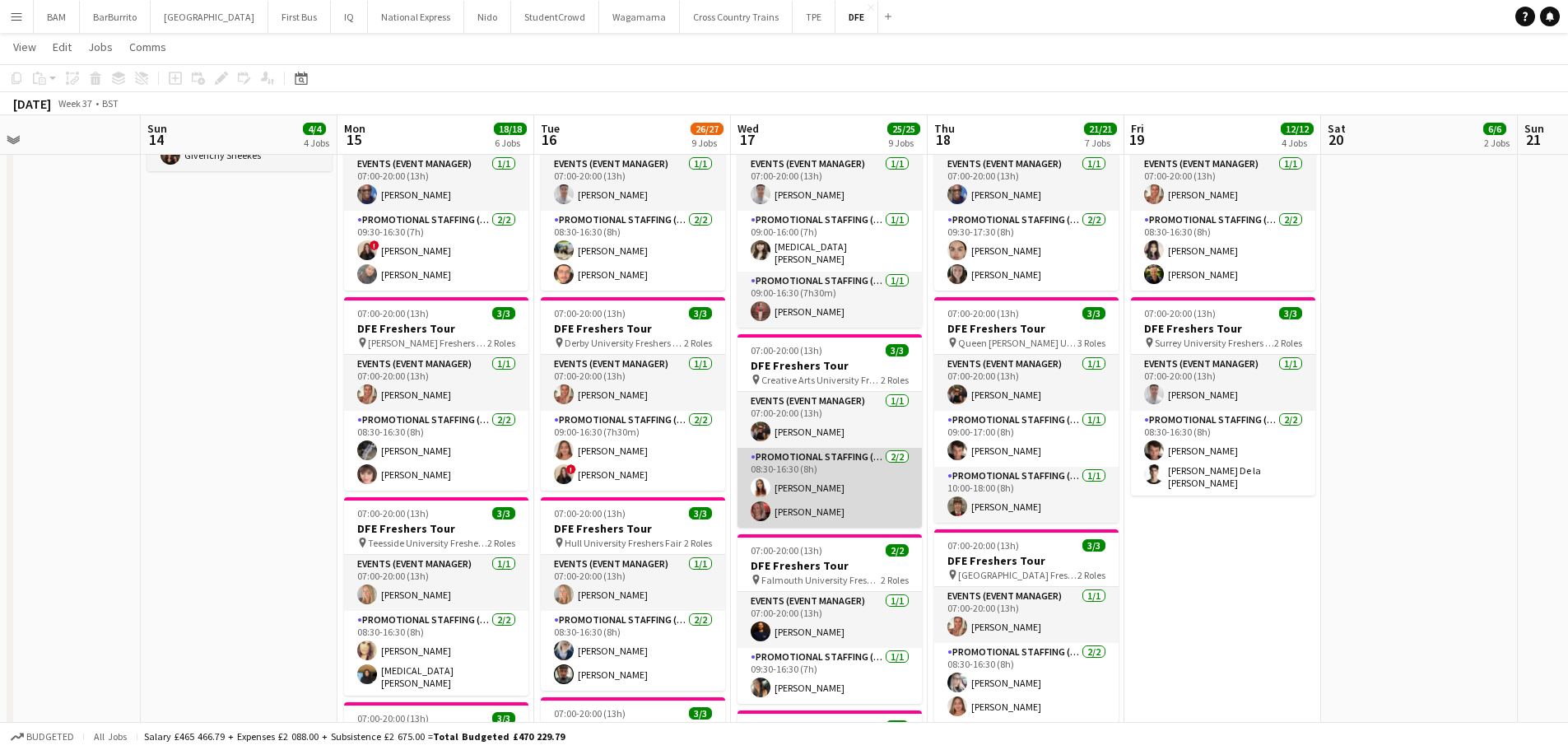
click at [894, 482] on app-card-role "Promotional Staffing (Brand Ambassadors) 2/2 08:30-16:30 (8h) Faye-Marie Smith …" at bounding box center [829, 488] width 184 height 80
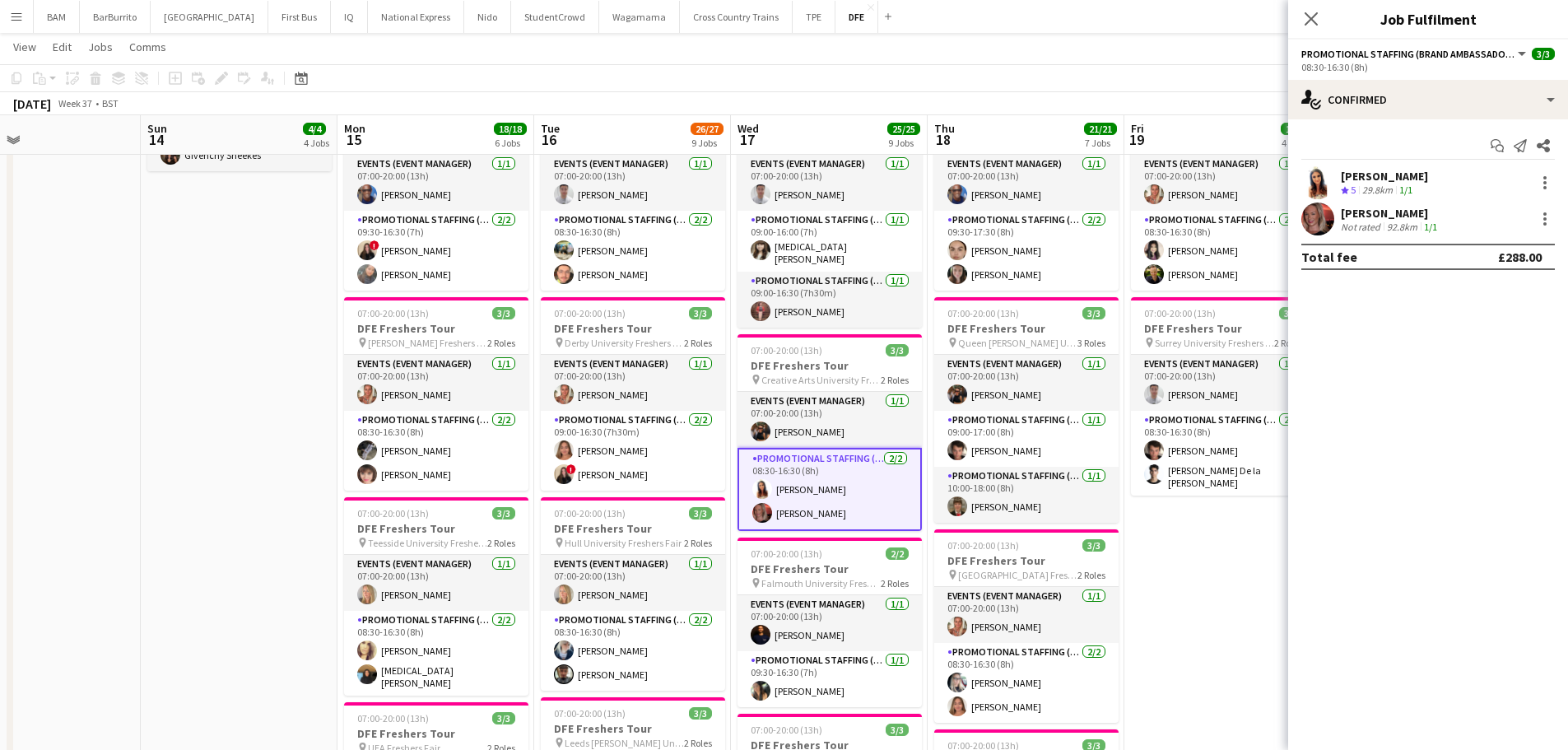
click at [858, 71] on app-toolbar "Copy Paste Paste Ctrl+V Paste with crew Ctrl+Shift+V Paste linked Job [GEOGRAPH…" at bounding box center [784, 78] width 1568 height 28
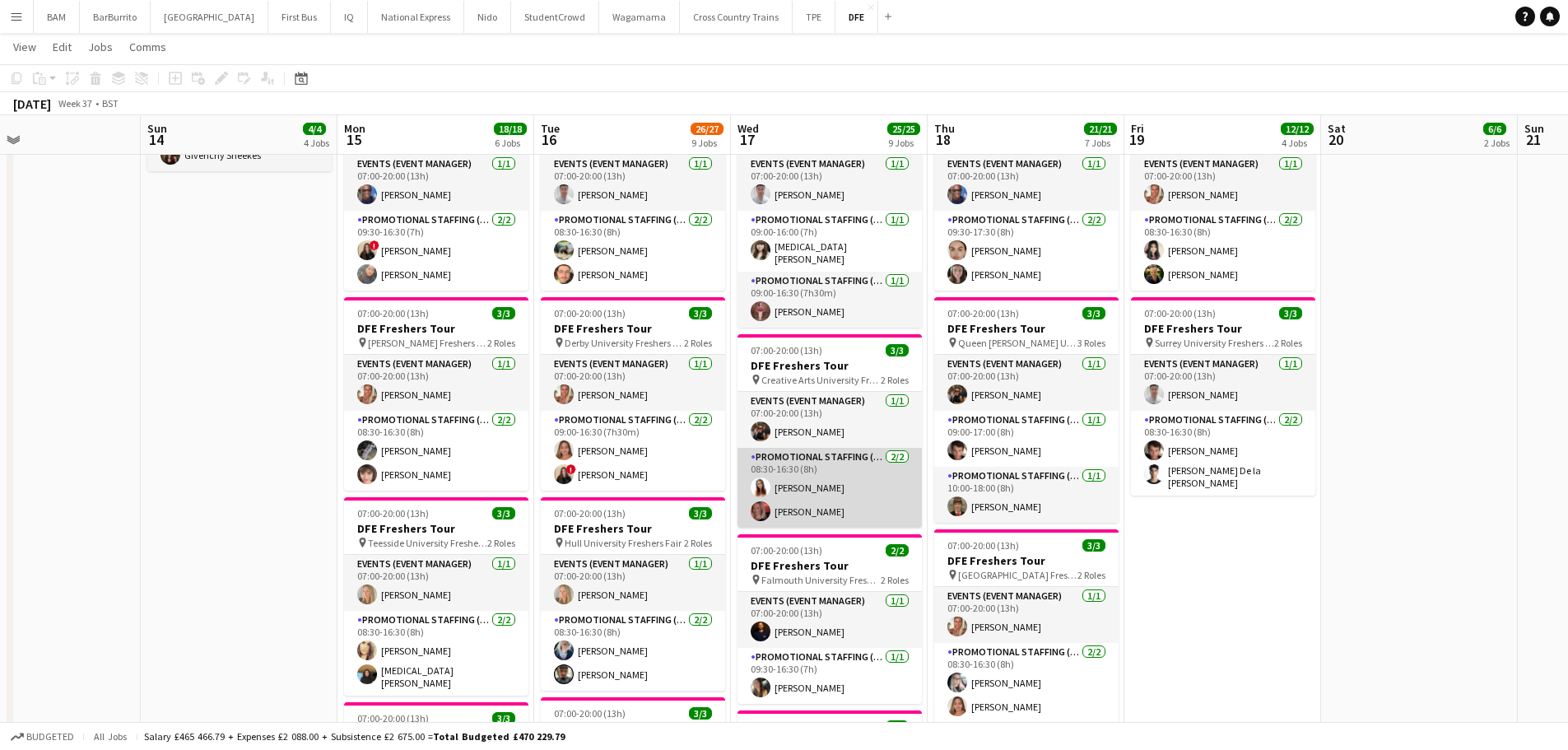
click at [854, 490] on app-card-role "Promotional Staffing (Brand Ambassadors) 2/2 08:30-16:30 (8h) Faye-Marie Smith …" at bounding box center [829, 488] width 184 height 80
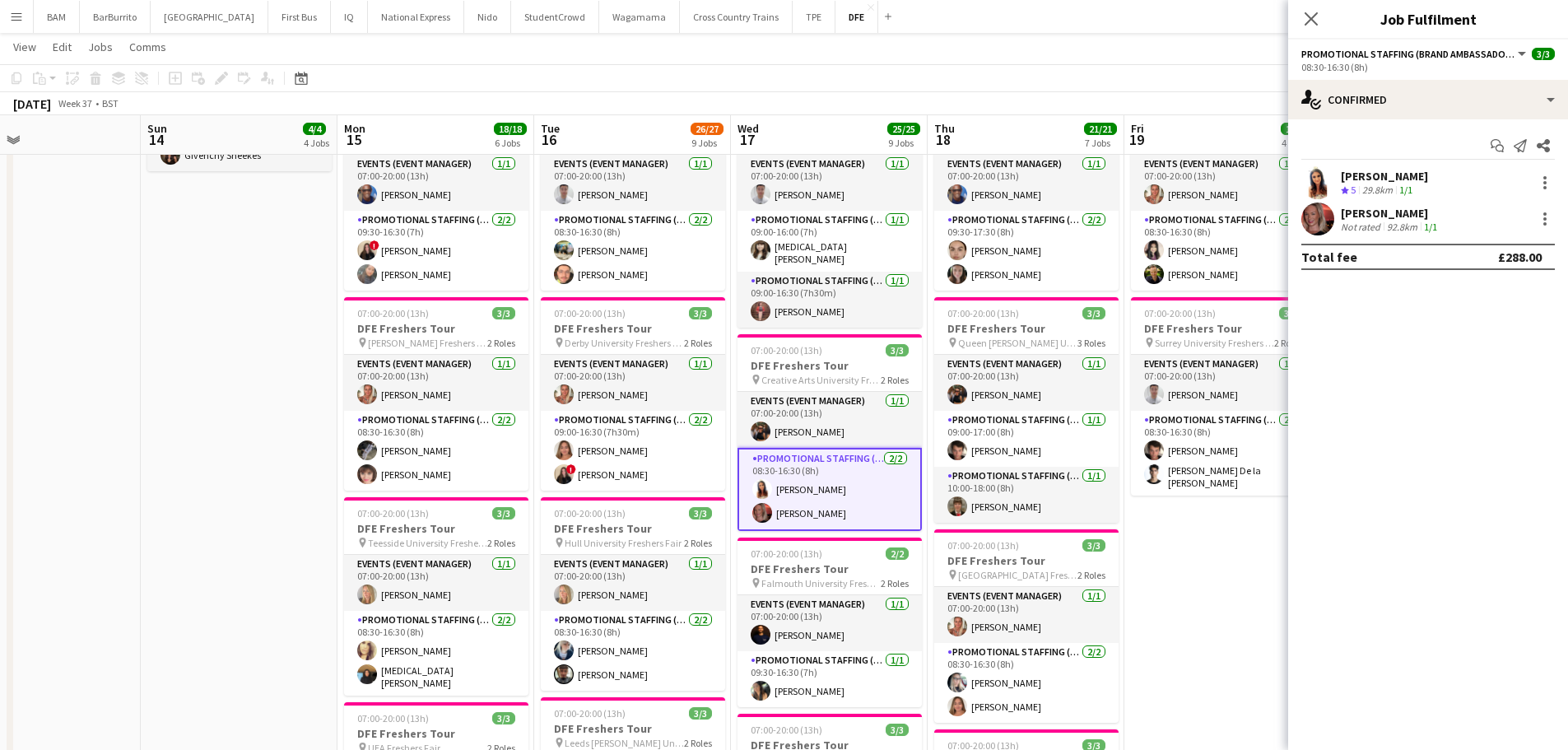
click at [1392, 77] on app-options-switcher "Promotional Staffing (Brand Ambassadors) All roles Promotional Staffing (Brand …" at bounding box center [1428, 59] width 280 height 40
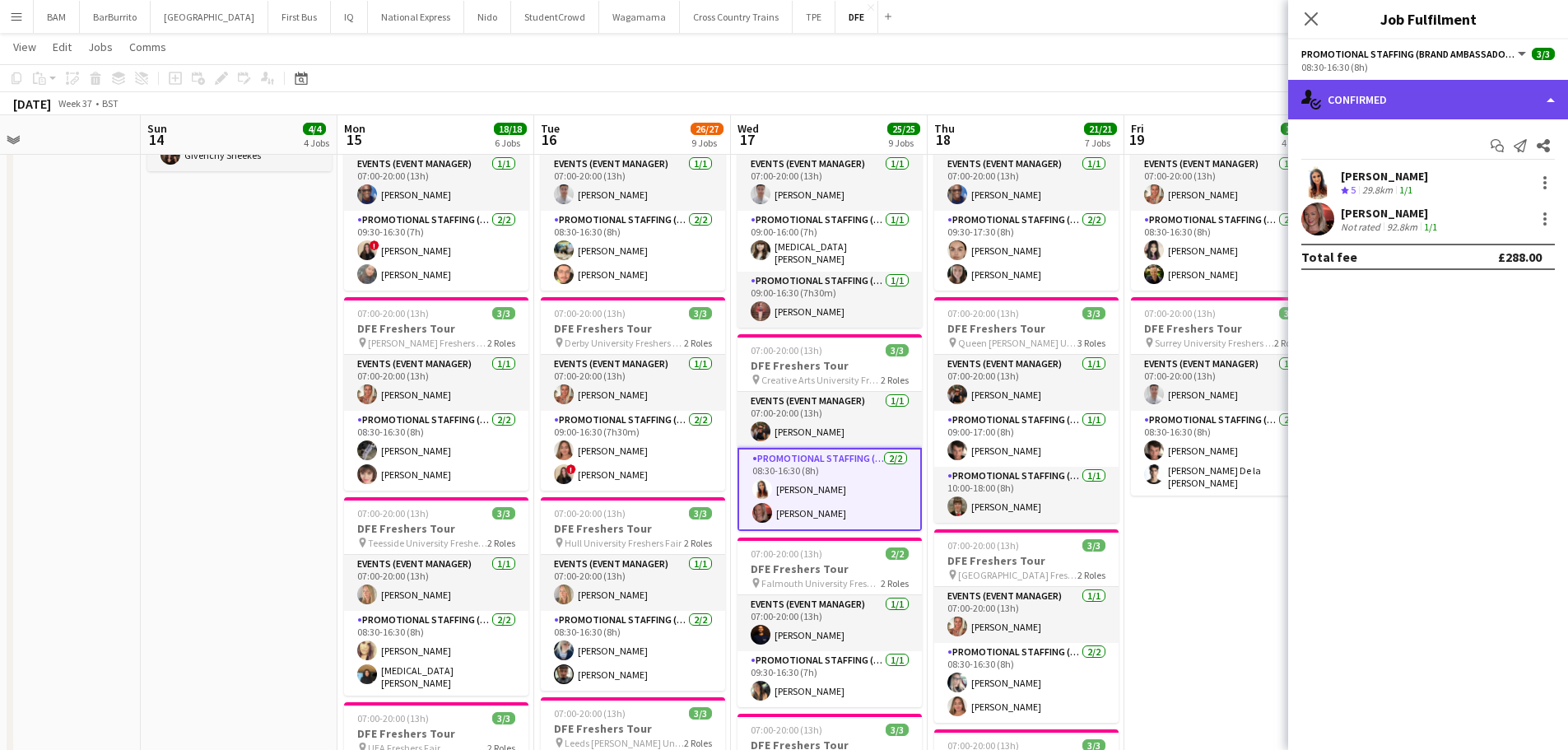
click at [1402, 92] on div "single-neutral-actions-check-2 Confirmed" at bounding box center [1428, 99] width 280 height 39
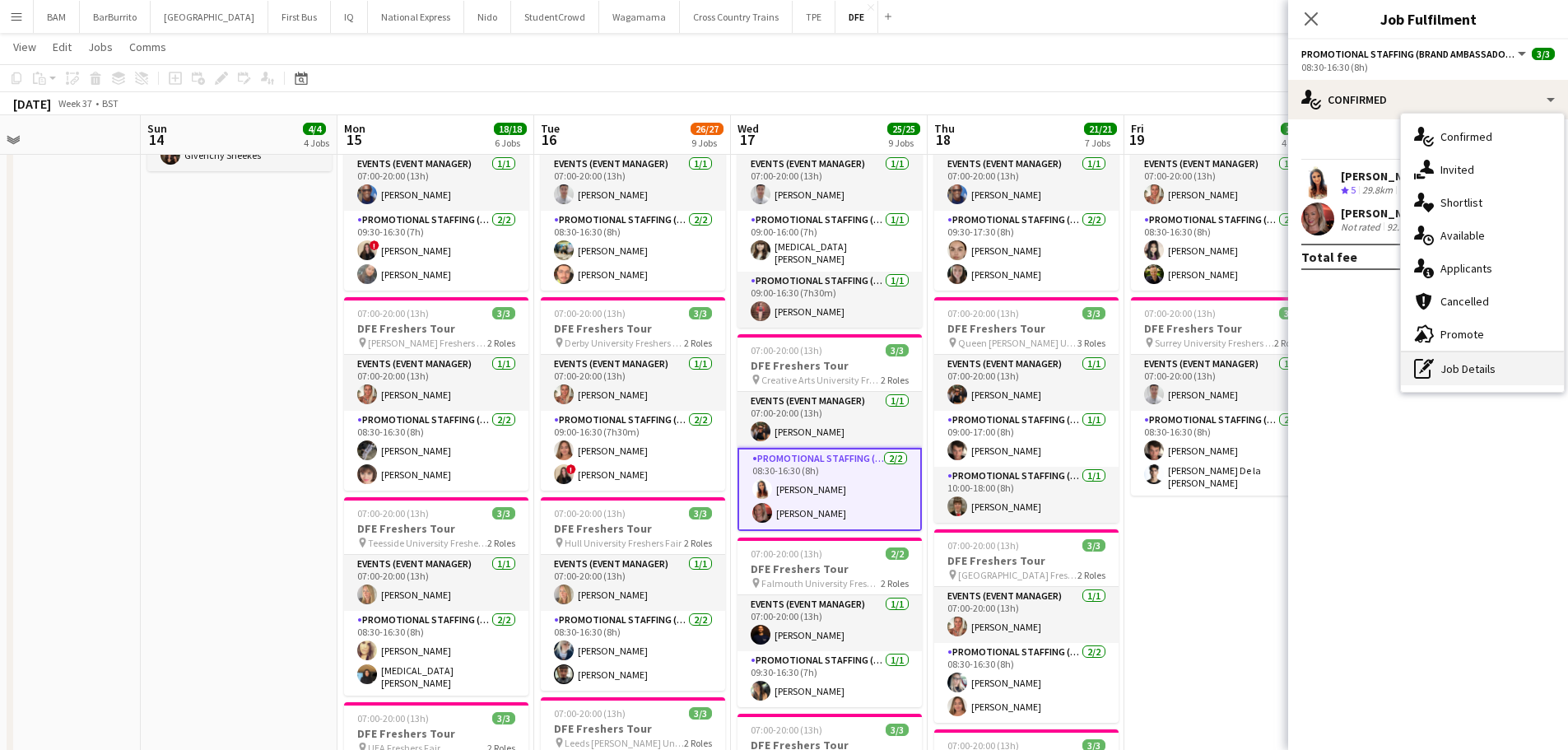
click at [1449, 362] on div "pen-write Job Details" at bounding box center [1482, 369] width 163 height 33
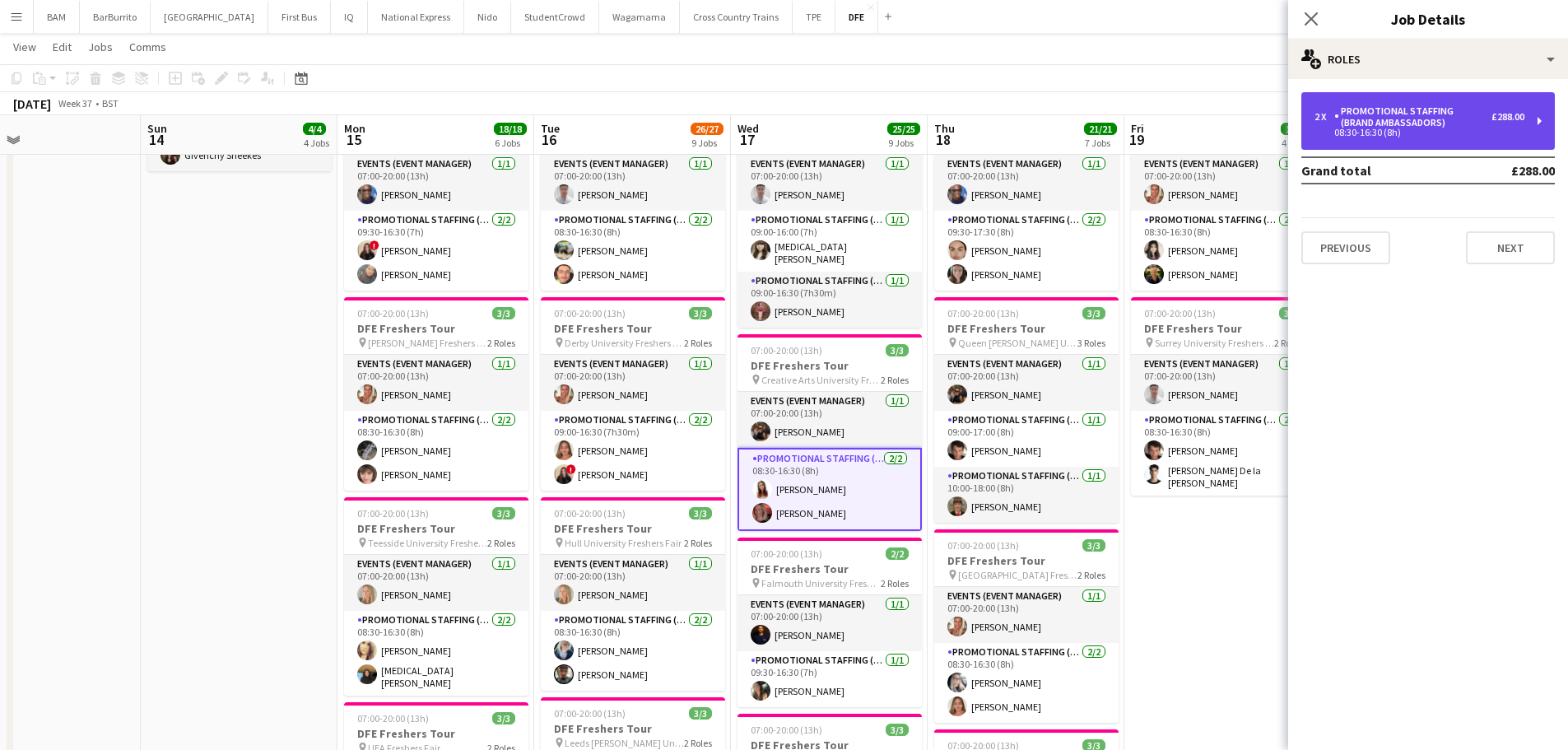
click at [1377, 129] on div "08:30-16:30 (8h)" at bounding box center [1419, 133] width 210 height 9
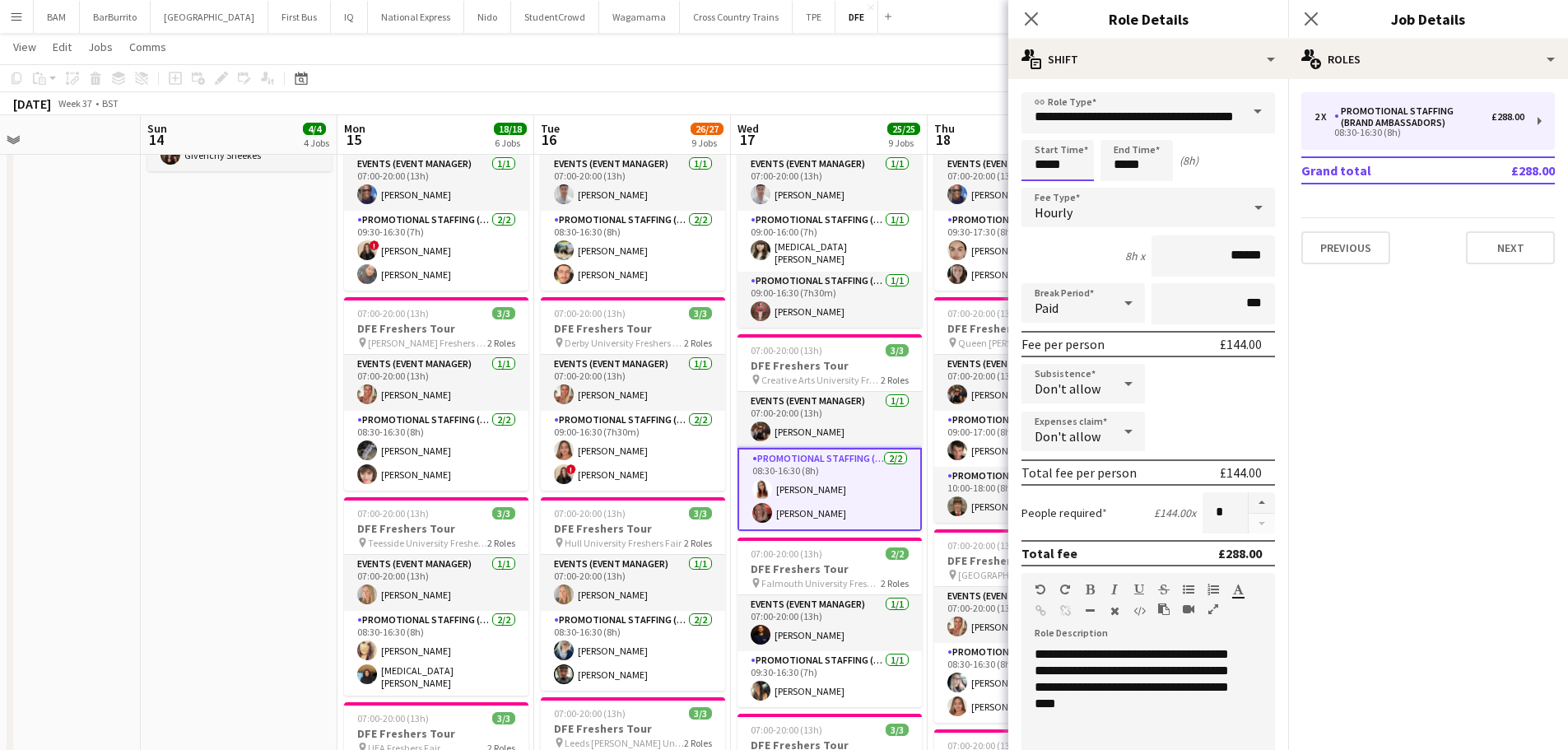
click at [1083, 162] on input "*****" at bounding box center [1057, 161] width 72 height 41
click at [1044, 128] on div at bounding box center [1041, 131] width 33 height 16
click at [1079, 187] on div at bounding box center [1074, 189] width 33 height 16
type input "*****"
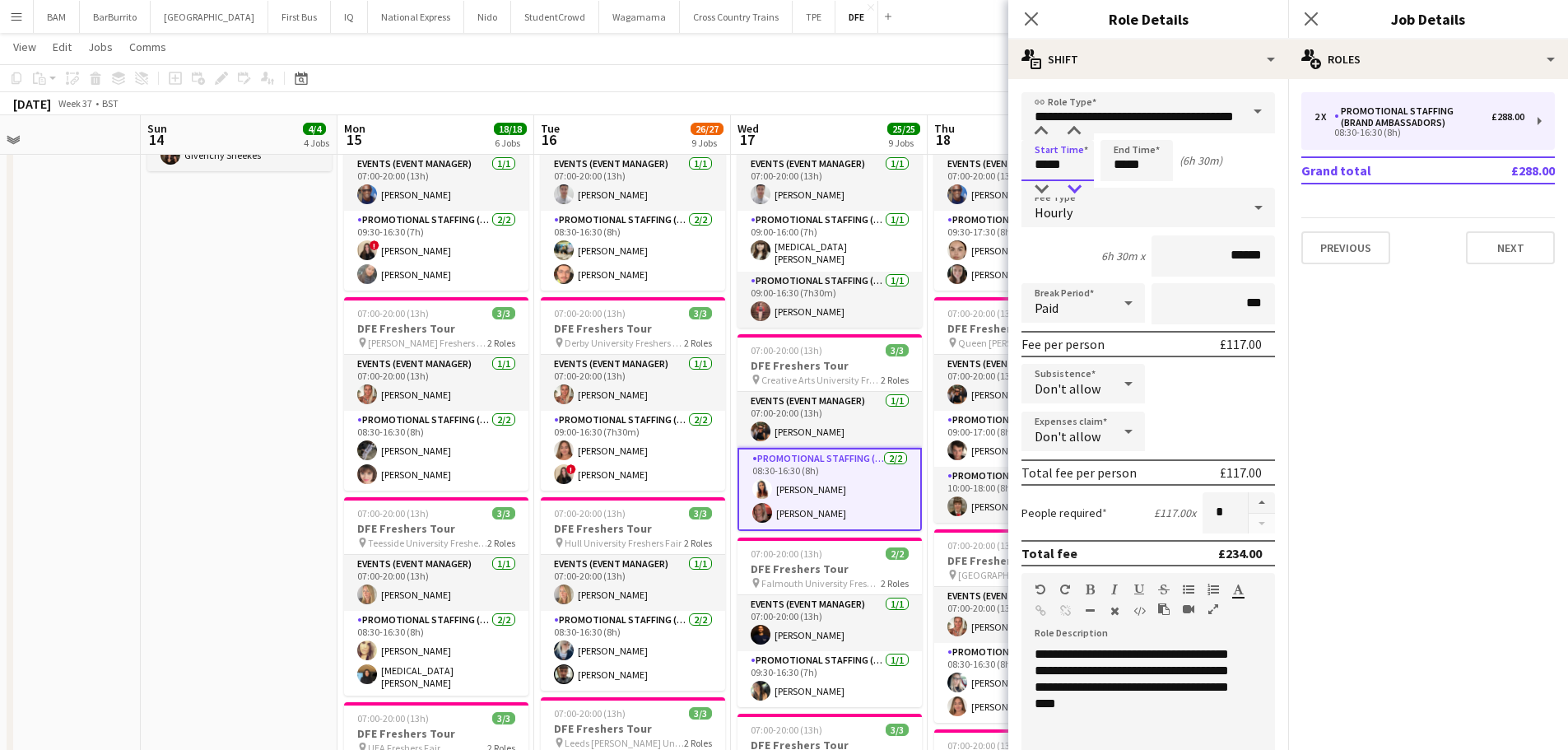
click at [1078, 186] on div at bounding box center [1074, 189] width 33 height 16
click at [934, 93] on div "September 2025 Week 37 • BST" at bounding box center [784, 103] width 1568 height 23
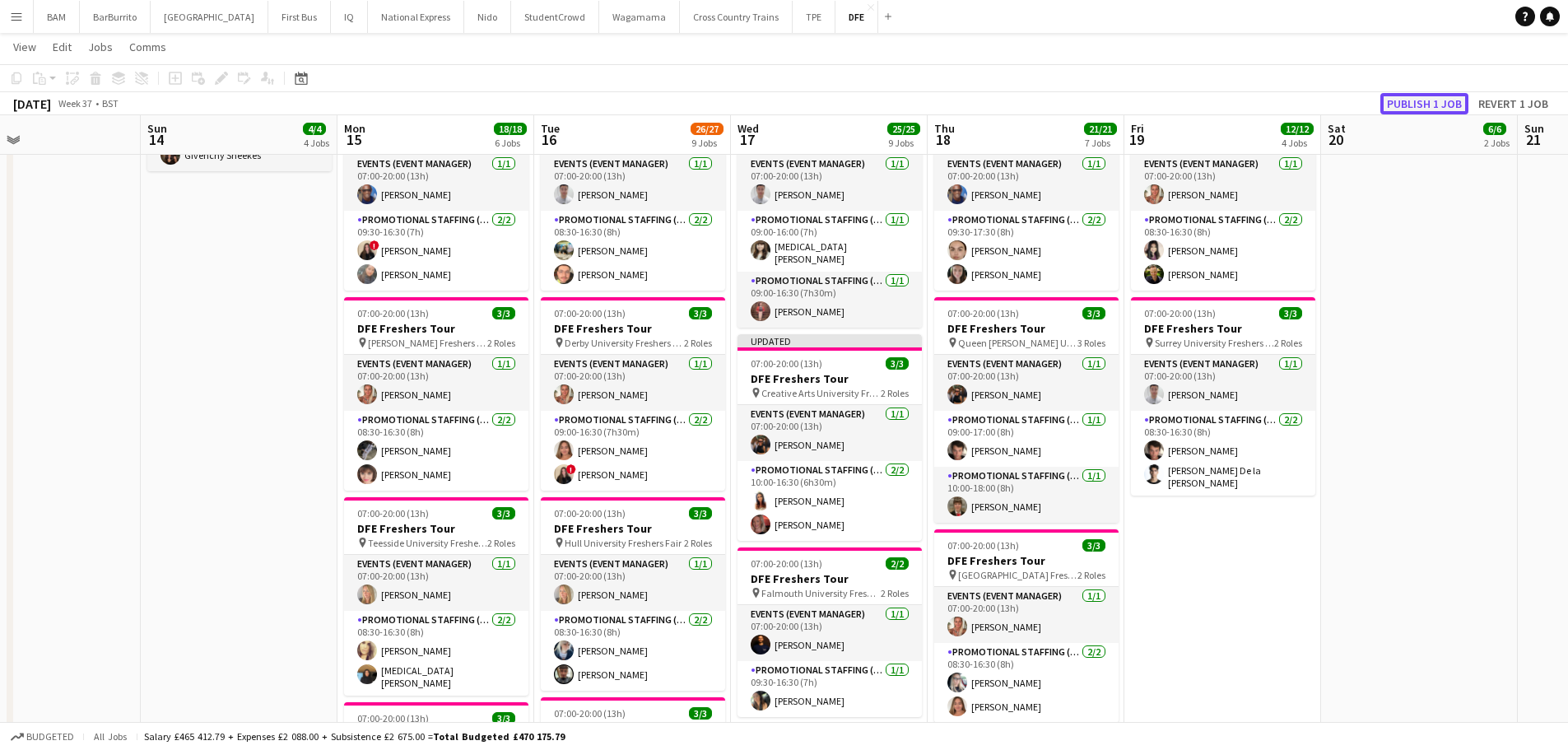
click at [1404, 103] on button "Publish 1 job" at bounding box center [1424, 103] width 88 height 21
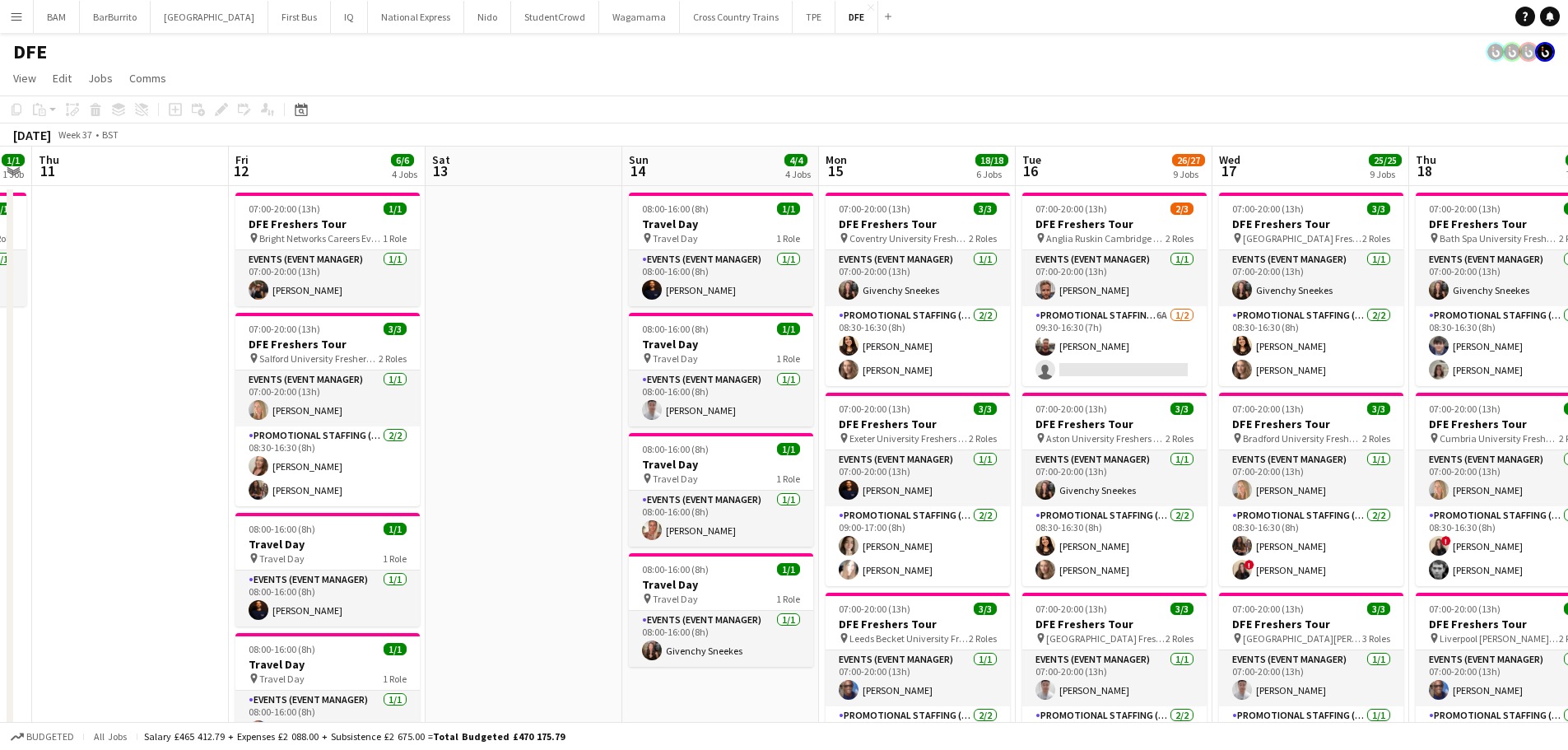
scroll to position [0, 772]
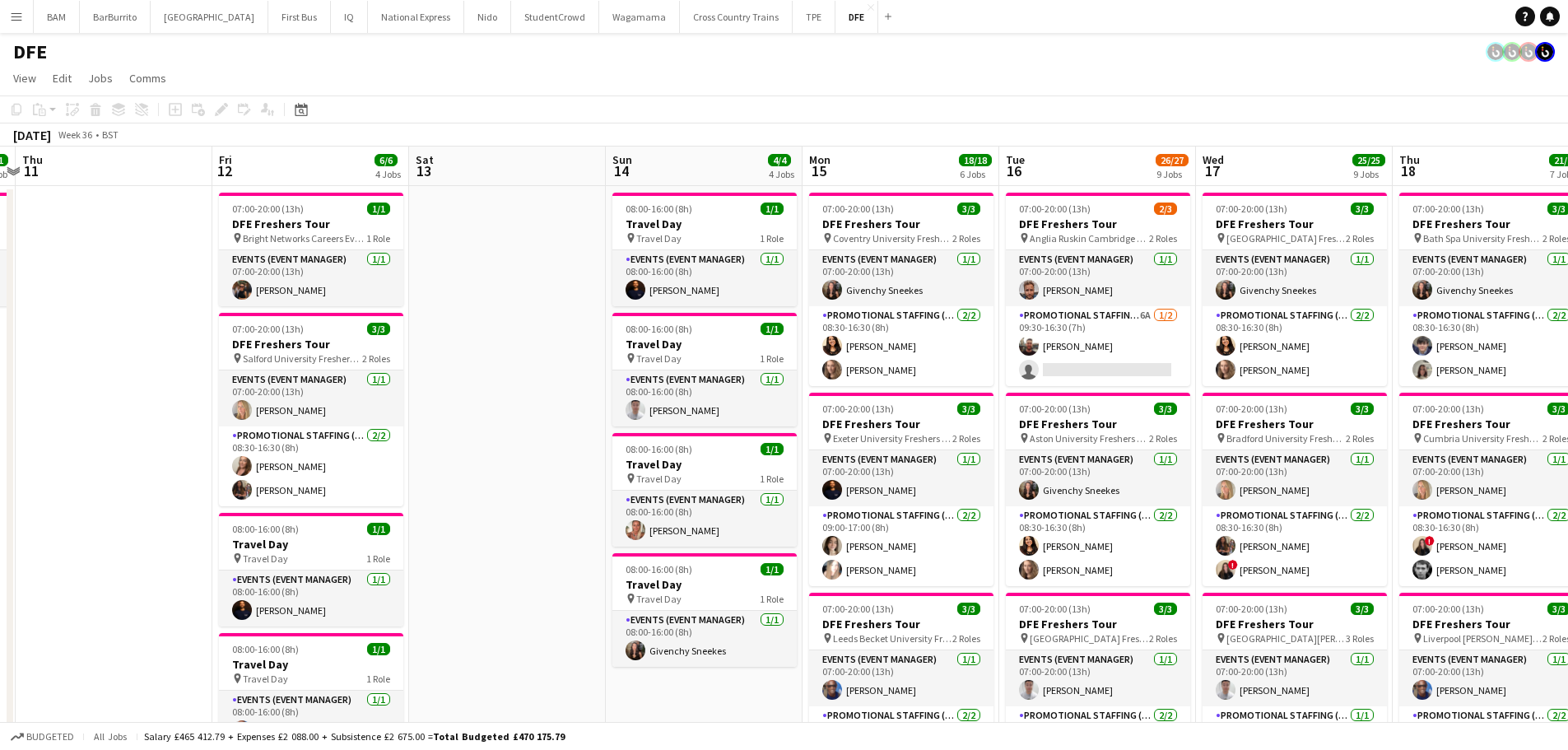
drag, startPoint x: 939, startPoint y: 402, endPoint x: 384, endPoint y: 408, distance: 555.0
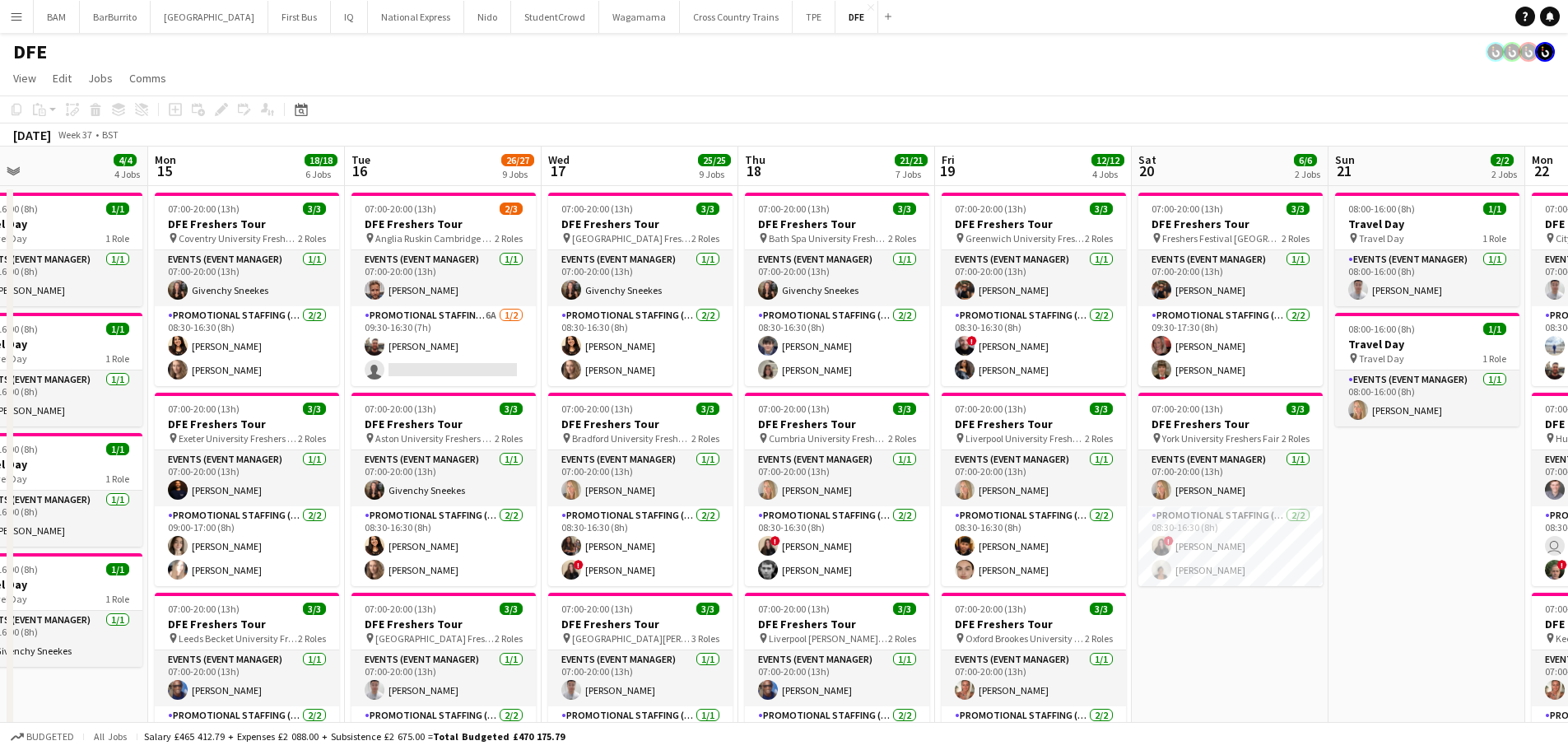
scroll to position [0, 640]
drag, startPoint x: 1358, startPoint y: 471, endPoint x: 822, endPoint y: 458, distance: 536.2
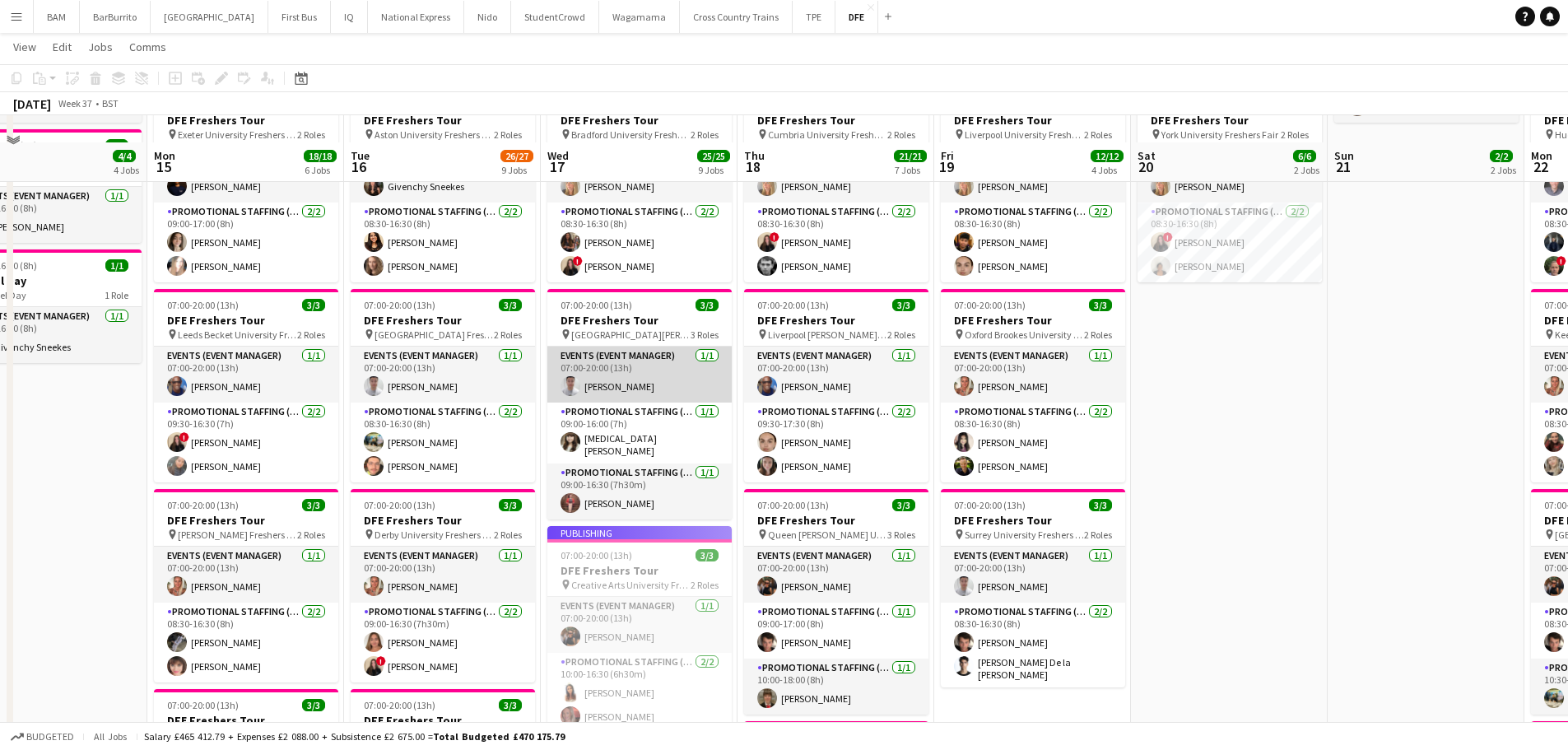
scroll to position [329, 0]
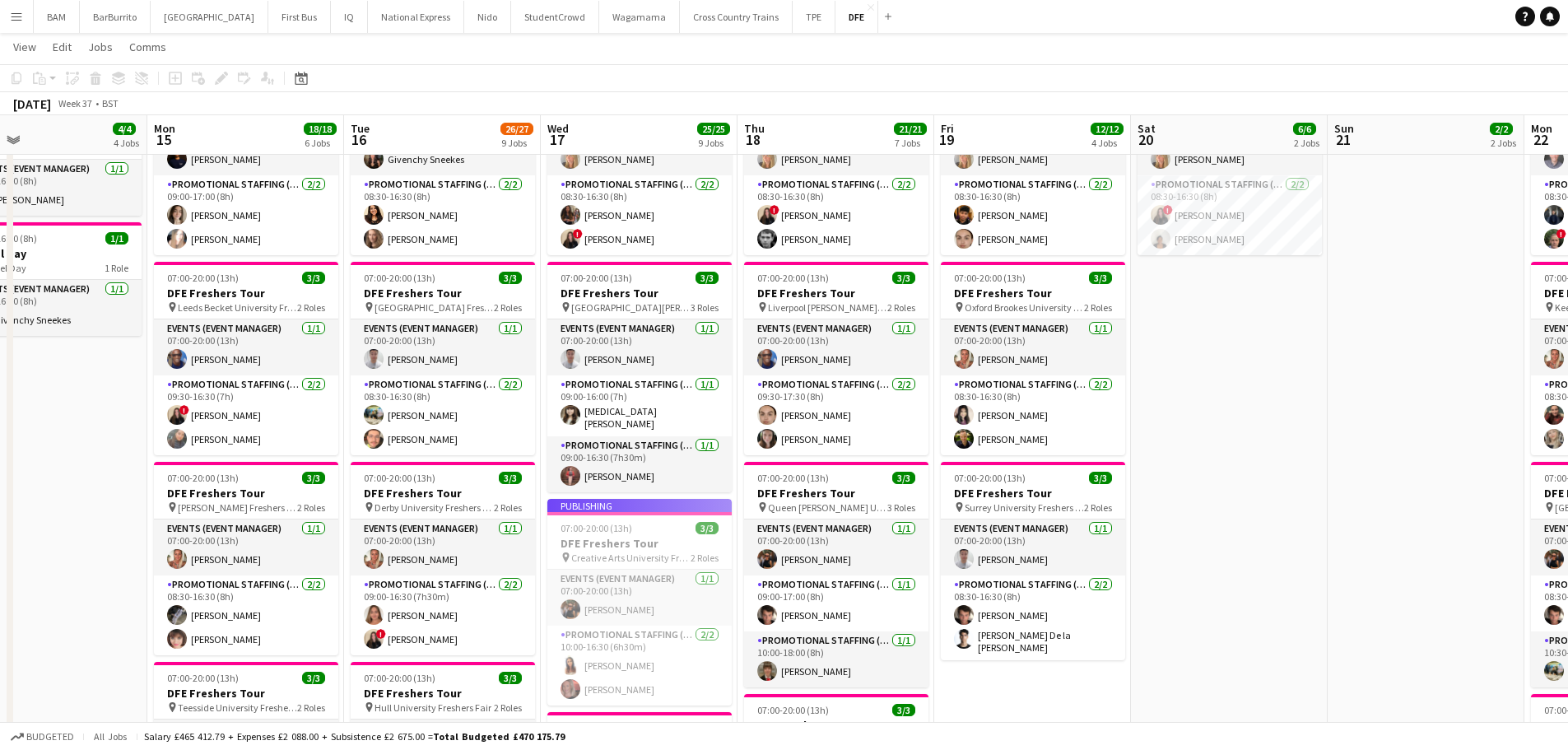
click at [686, 543] on app-job-card "Publishing 07:00-20:00 (13h) 3/3 DFE Freshers Tour pin Creative Arts University…" at bounding box center [639, 602] width 184 height 207
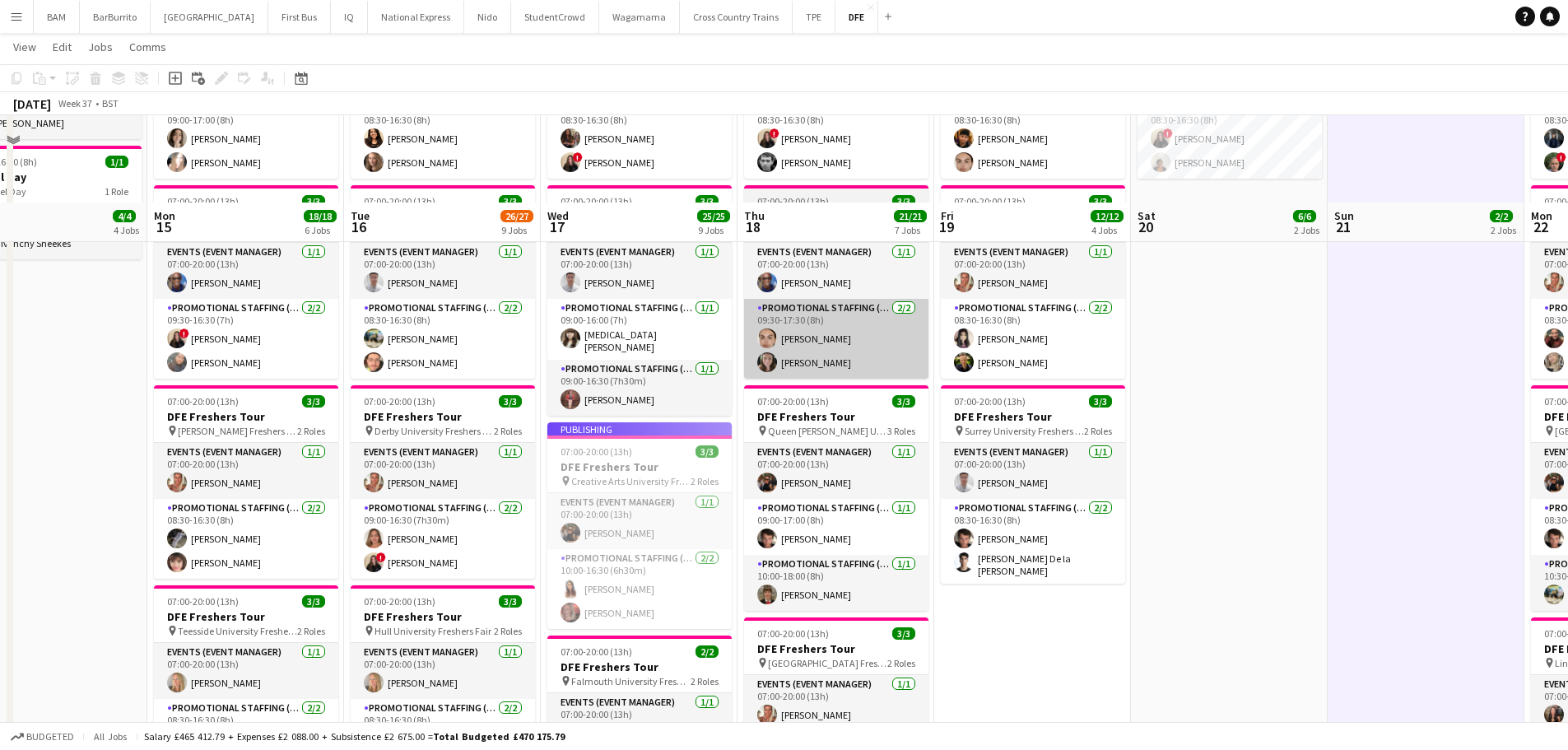
scroll to position [494, 0]
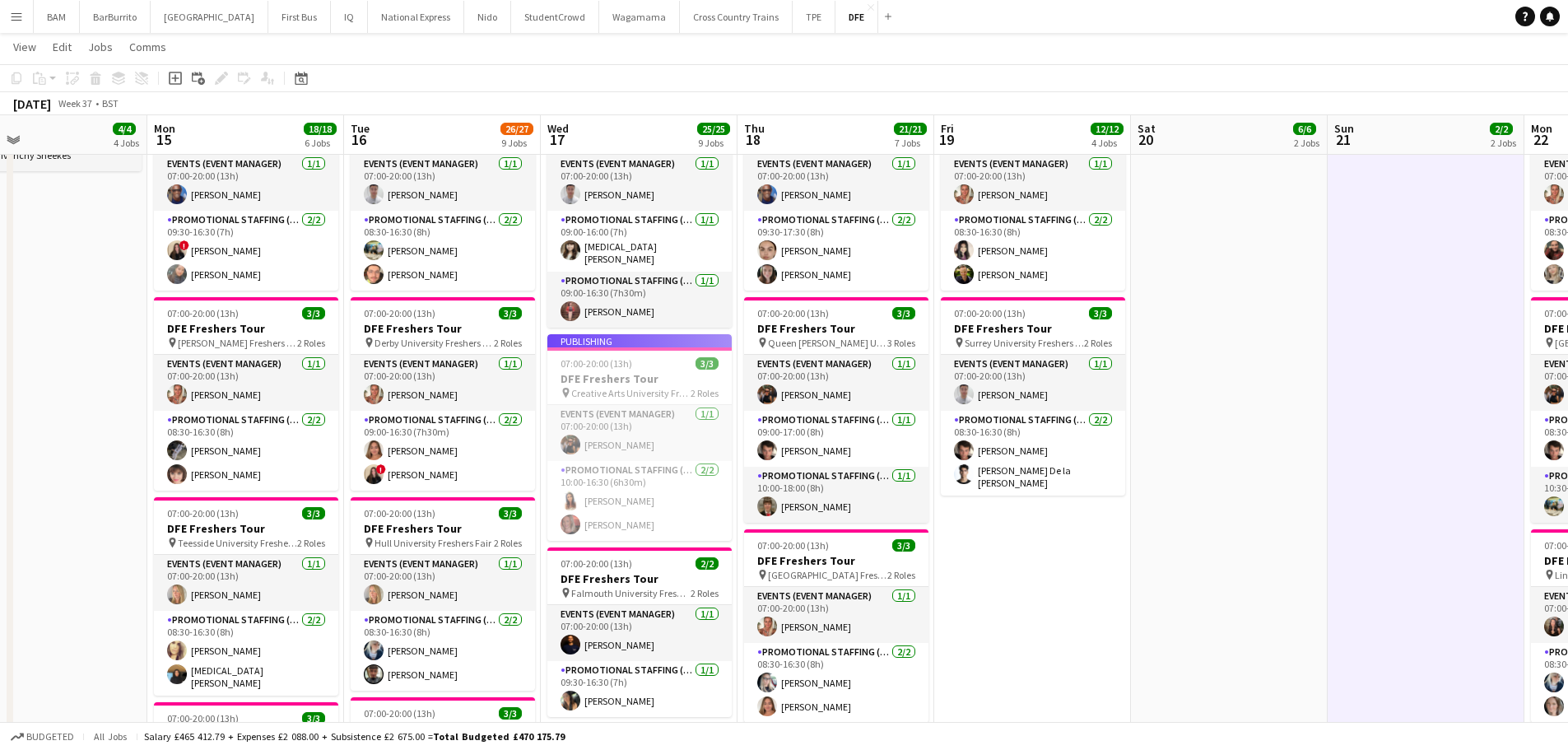
click at [712, 99] on div "September 2025 Week 37 • BST" at bounding box center [784, 103] width 1568 height 23
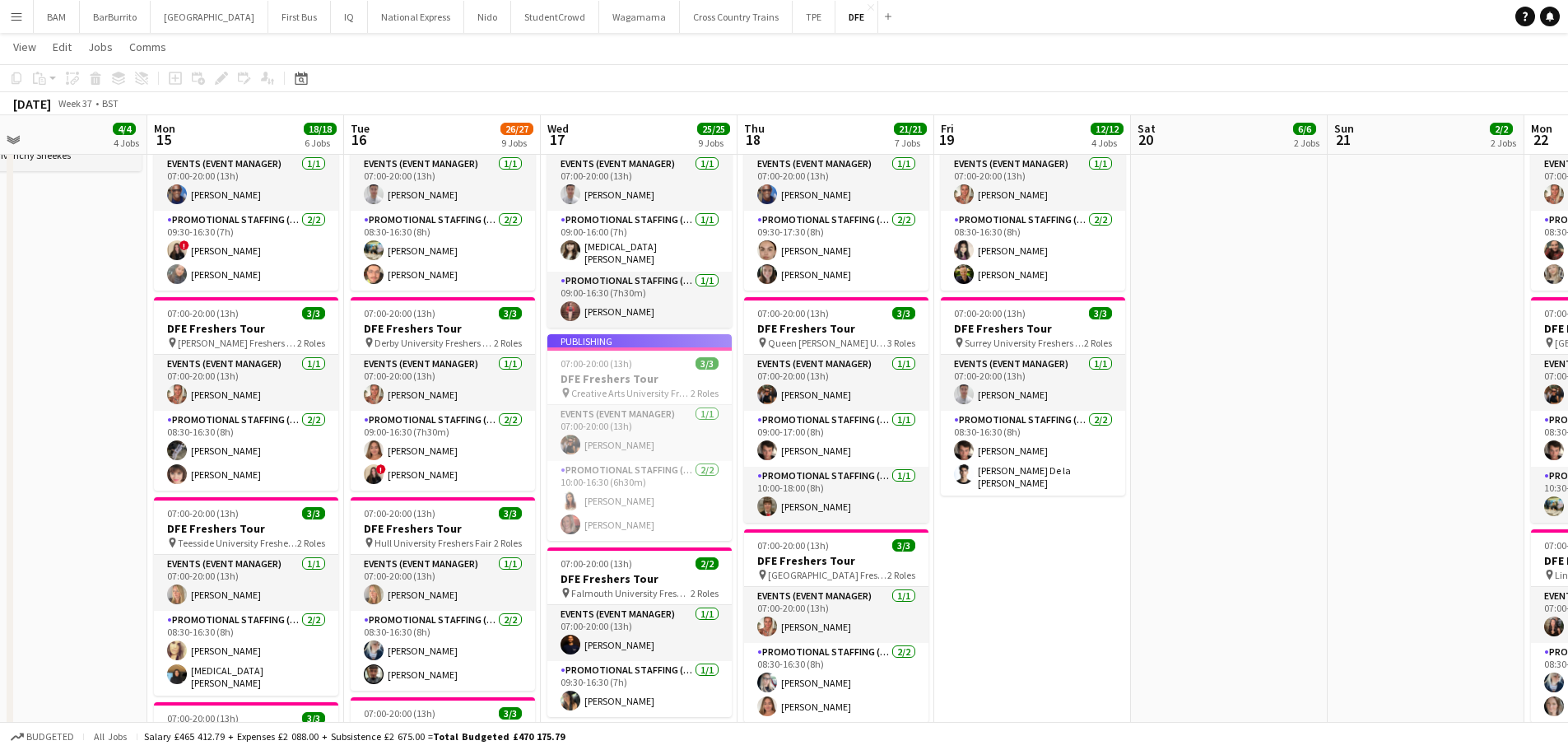
click at [648, 505] on app-job-card "Publishing 07:00-20:00 (13h) 3/3 DFE Freshers Tour pin Creative Arts University…" at bounding box center [639, 437] width 184 height 207
click at [637, 93] on div "September 2025 Week 37 • BST" at bounding box center [784, 103] width 1568 height 23
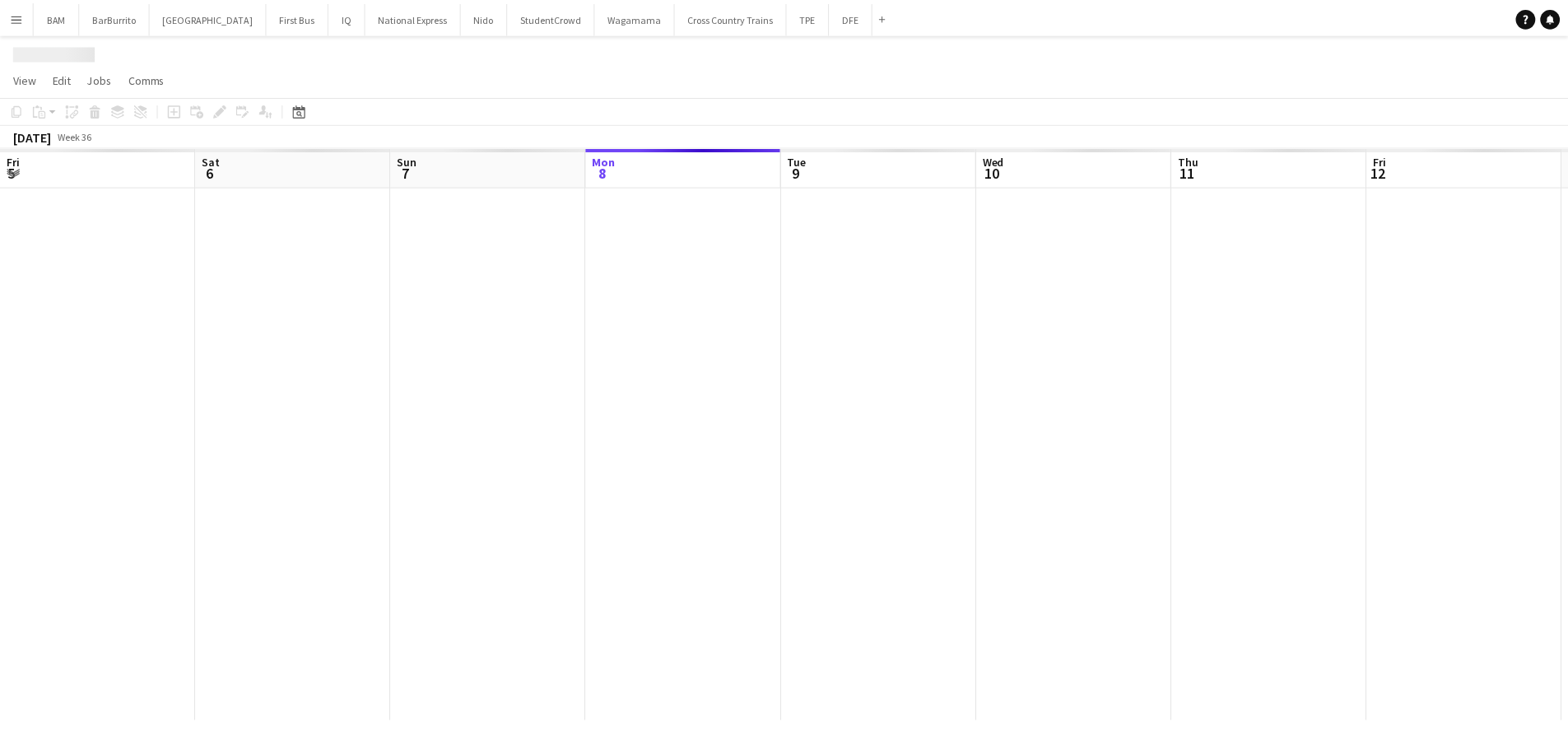
scroll to position [0, 393]
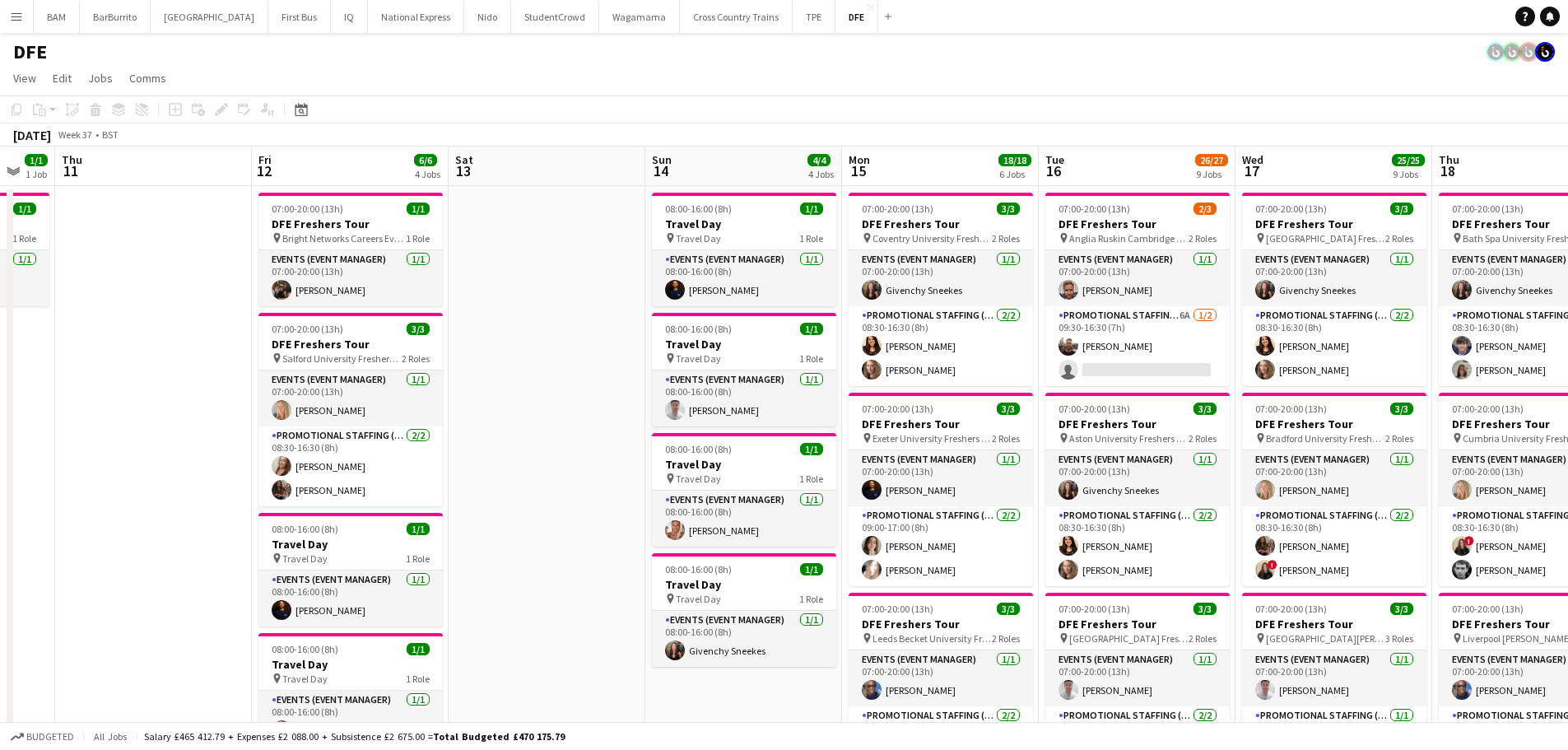
drag, startPoint x: 1282, startPoint y: 348, endPoint x: 551, endPoint y: 308, distance: 732.1
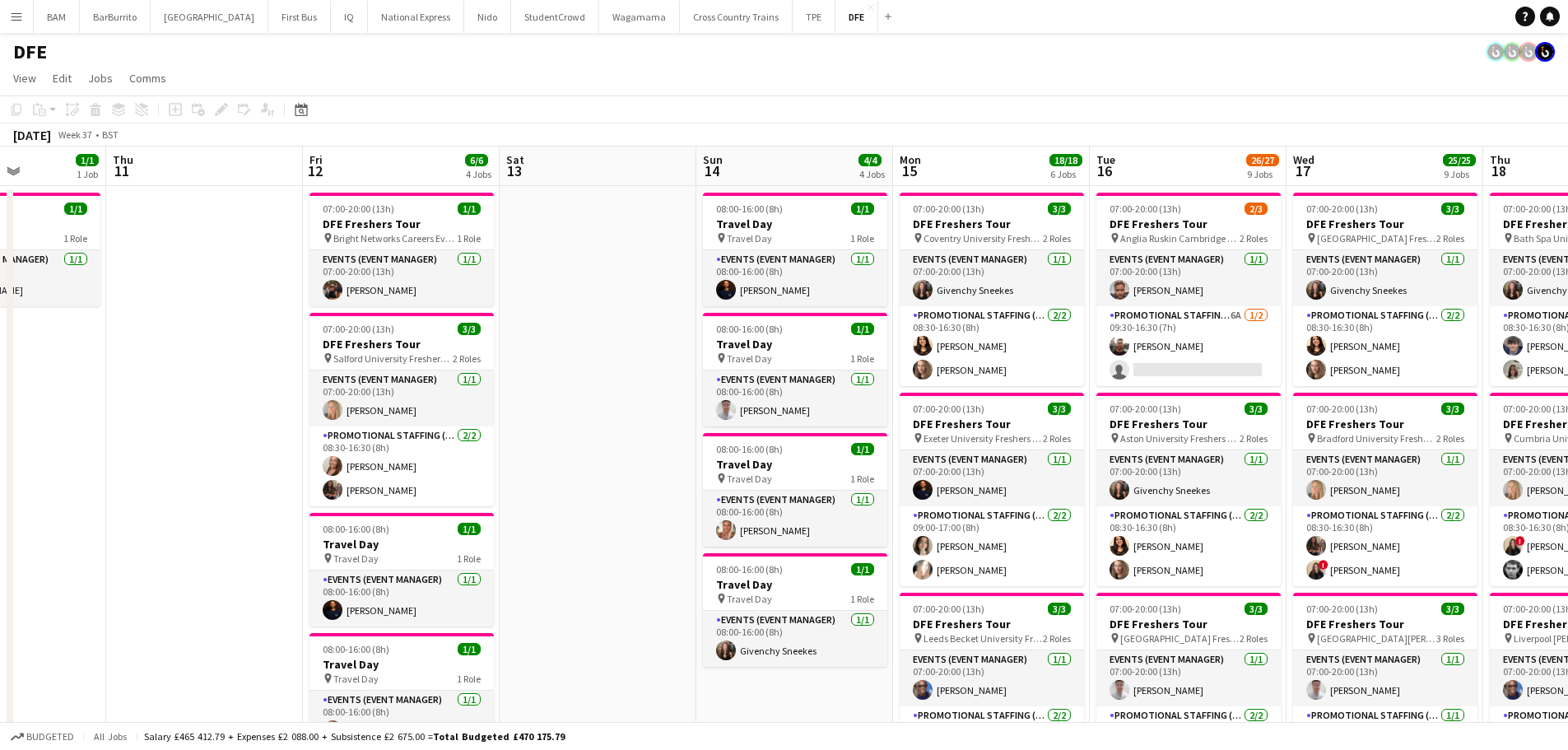
drag, startPoint x: 1084, startPoint y: 363, endPoint x: 580, endPoint y: 345, distance: 504.3
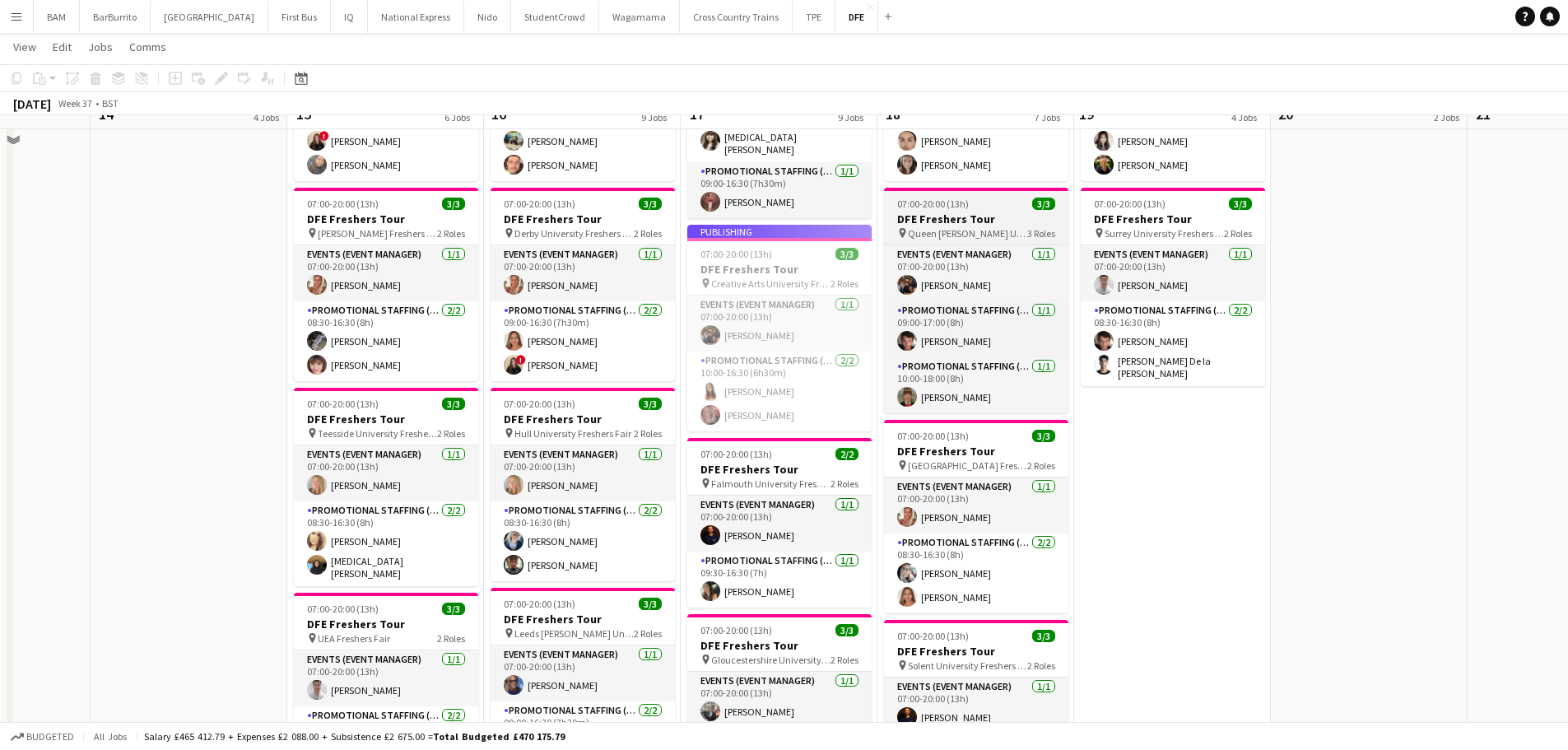
scroll to position [577, 0]
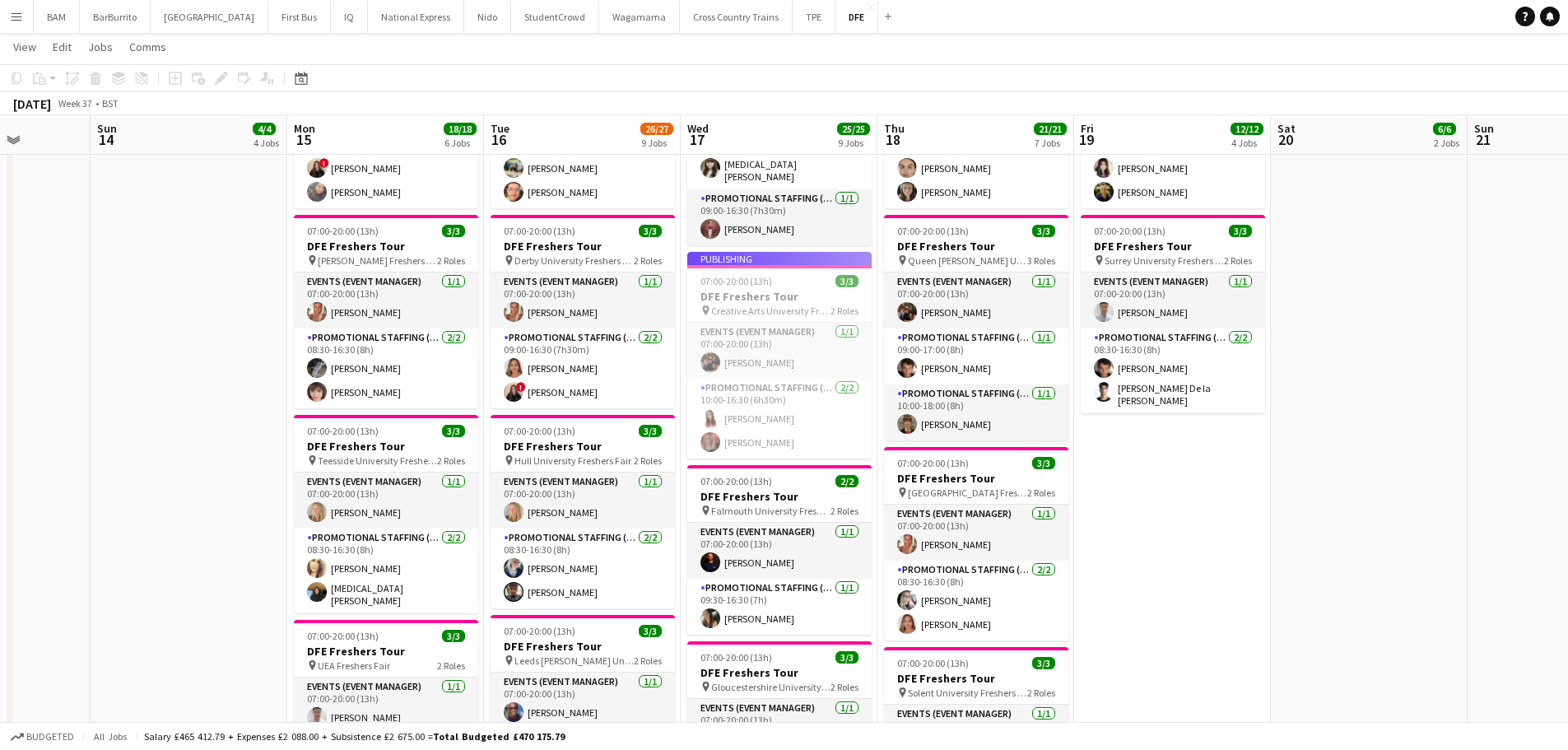
click at [1303, 402] on app-date-cell "07:00-20:00 (13h) 3/3 DFE Freshers Tour pin Freshers Festival London 2 Roles Ev…" at bounding box center [1368, 531] width 196 height 1846
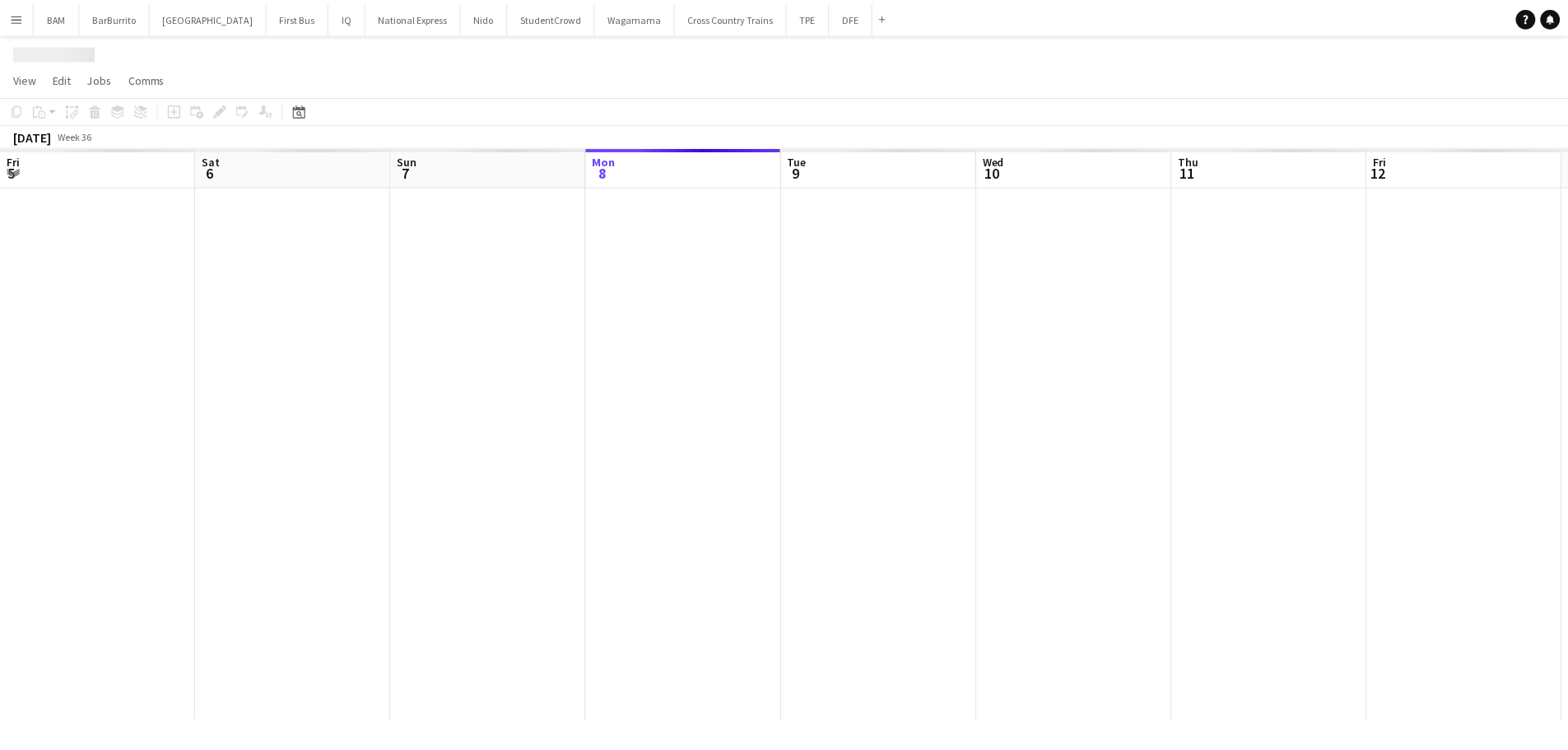
scroll to position [0, 393]
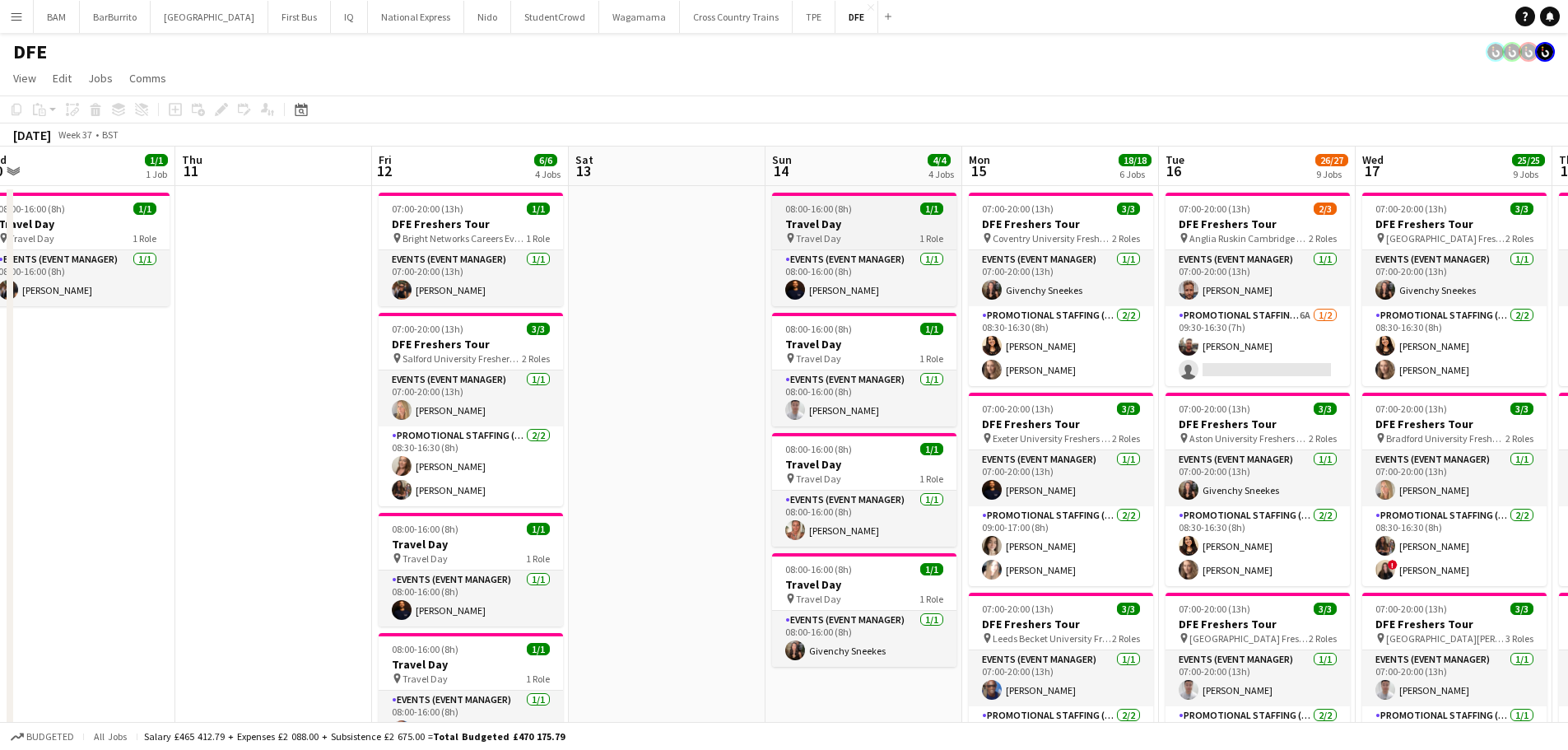
drag, startPoint x: 1249, startPoint y: 247, endPoint x: 817, endPoint y: 225, distance: 432.6
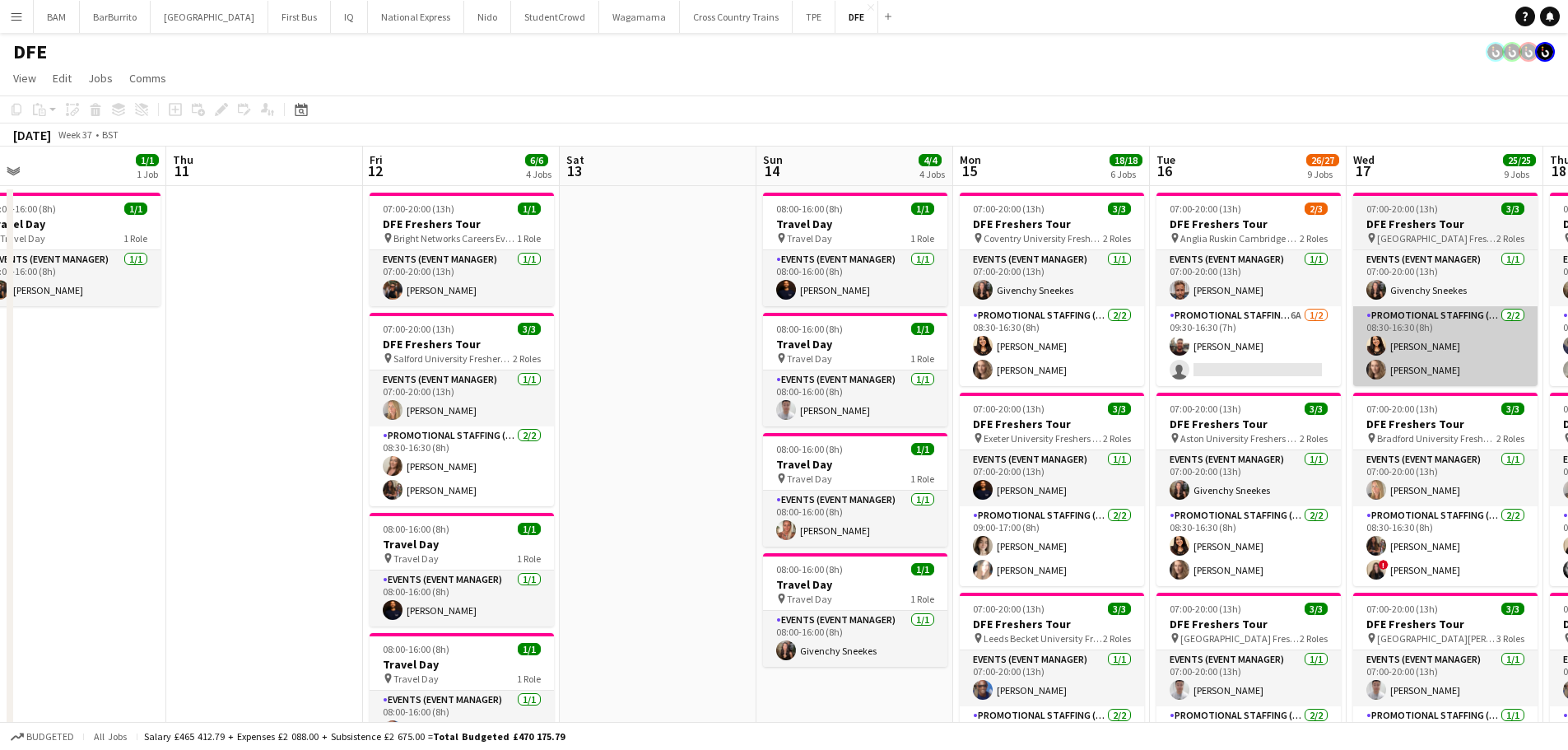
drag, startPoint x: 903, startPoint y: 254, endPoint x: 952, endPoint y: 308, distance: 72.9
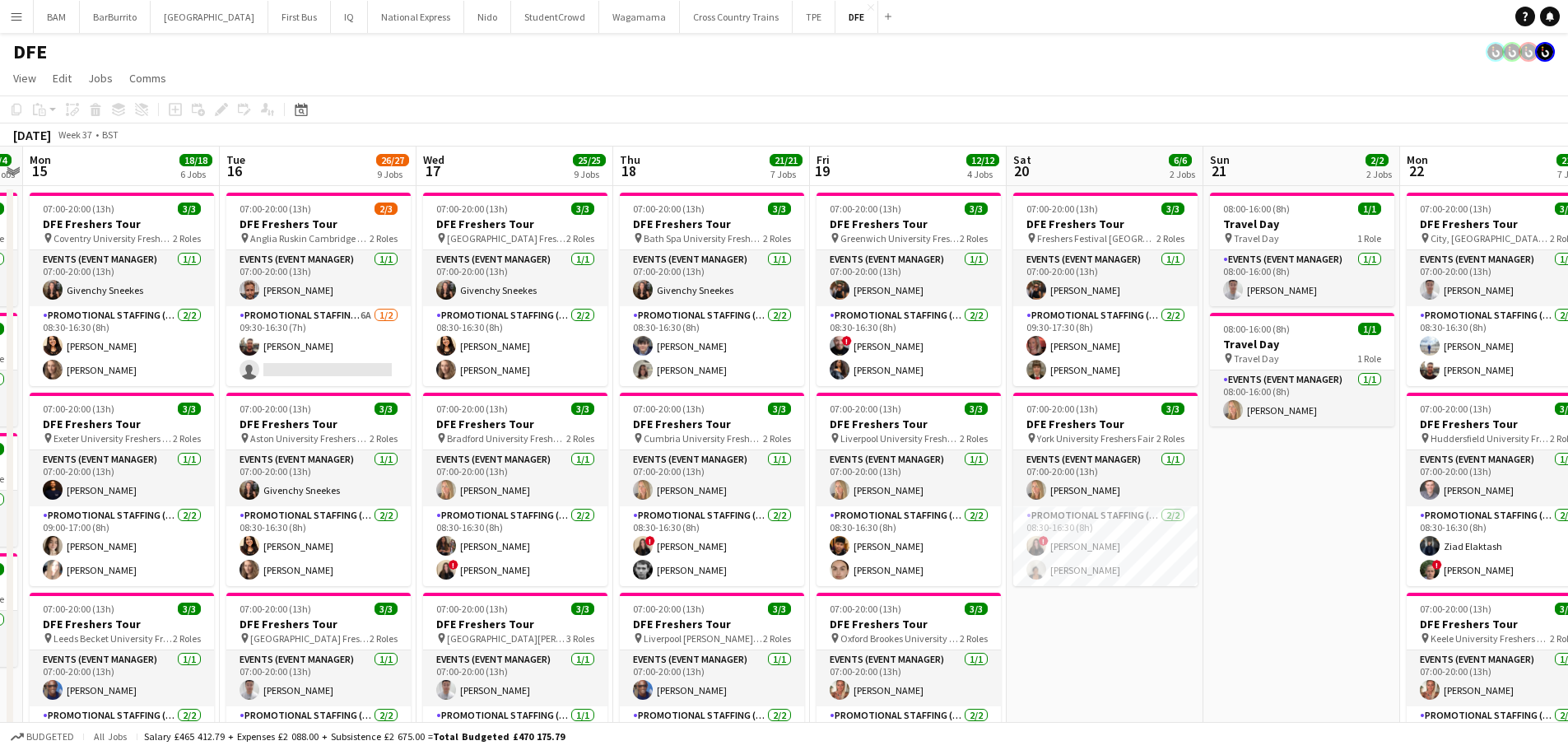
scroll to position [0, 773]
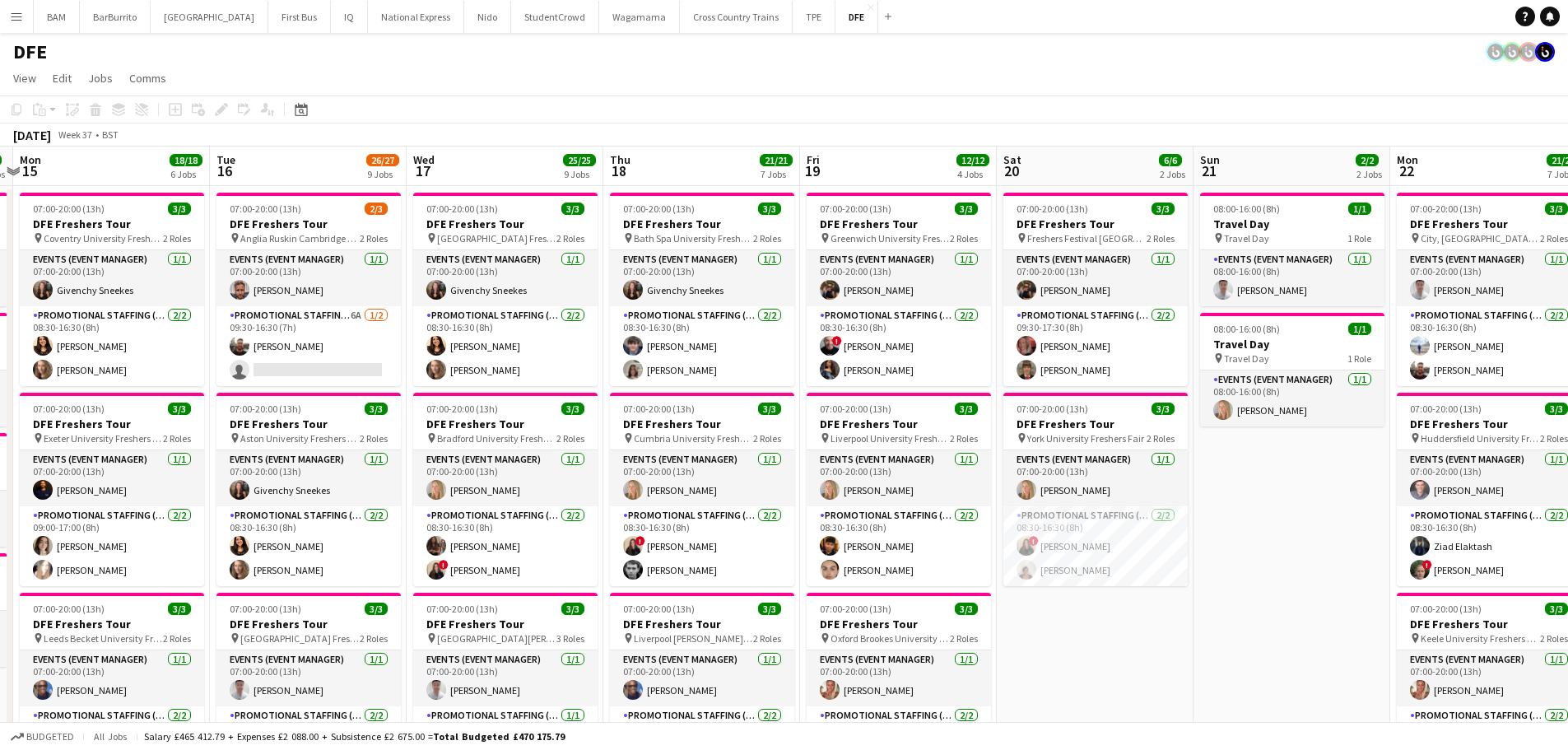
drag, startPoint x: 694, startPoint y: 313, endPoint x: 663, endPoint y: 313, distance: 31.0
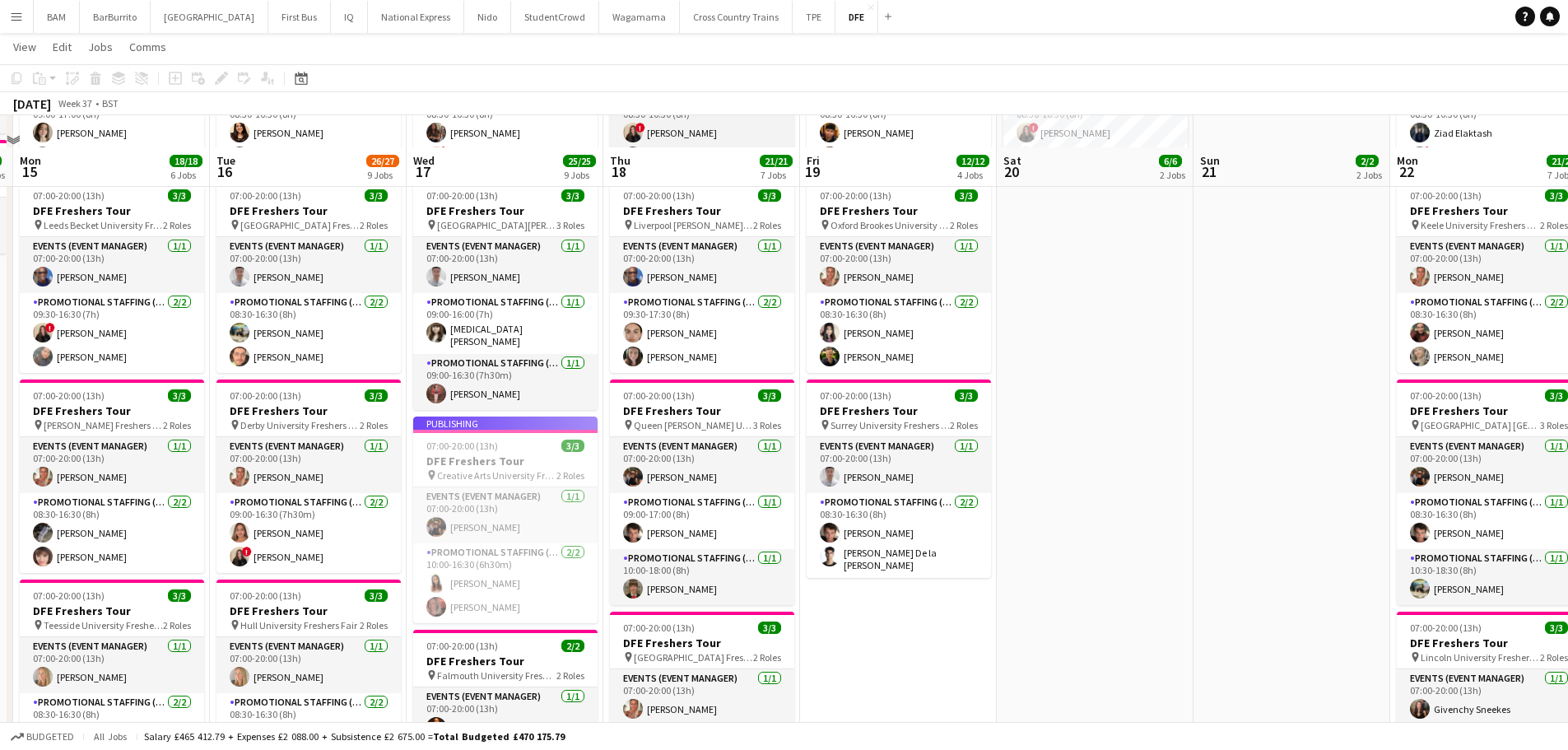
scroll to position [577, 0]
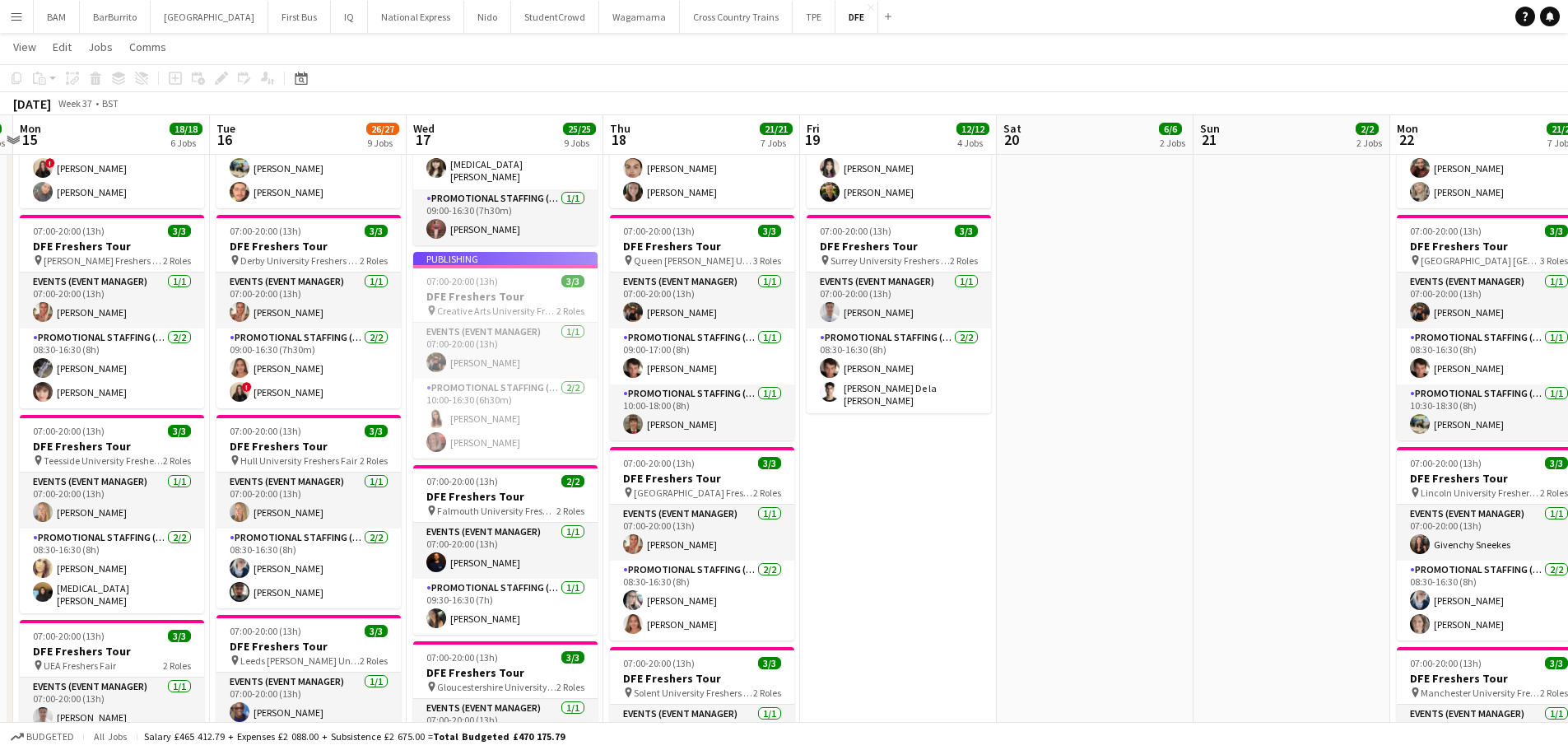
click at [478, 281] on app-job-card "Publishing 07:00-20:00 (13h) 3/3 DFE Freshers Tour pin Creative Arts University…" at bounding box center [505, 355] width 184 height 207
click at [488, 255] on div "Publishing" at bounding box center [505, 258] width 184 height 13
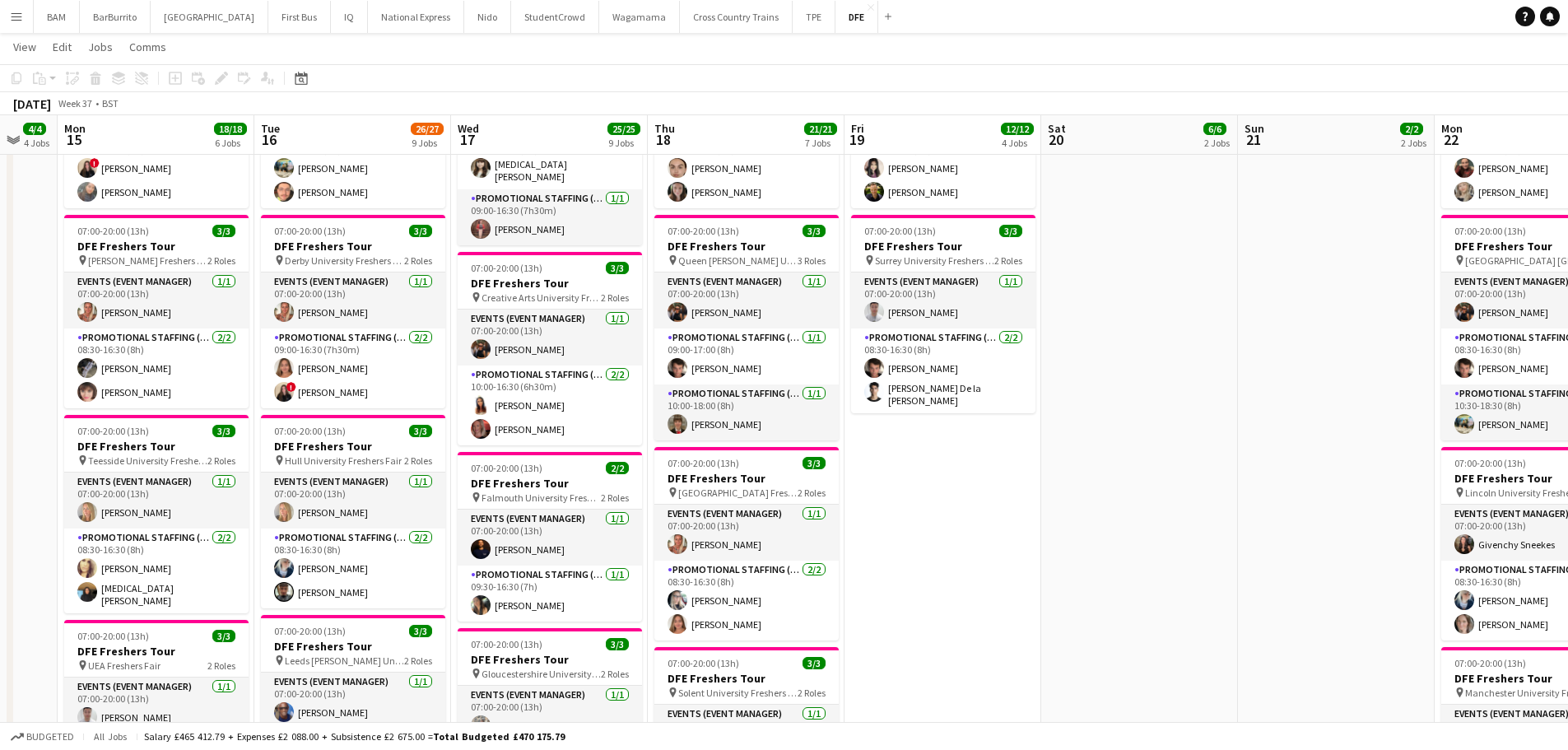
drag, startPoint x: 465, startPoint y: 400, endPoint x: 529, endPoint y: 399, distance: 64.0
click at [529, 399] on app-calendar-viewport "Thu 11 Fri 12 6/6 4 Jobs Sat 13 Sun 14 4/4 4 Jobs Mon 15 18/18 6 Jobs Tue 16 26…" at bounding box center [784, 584] width 1568 height 2193
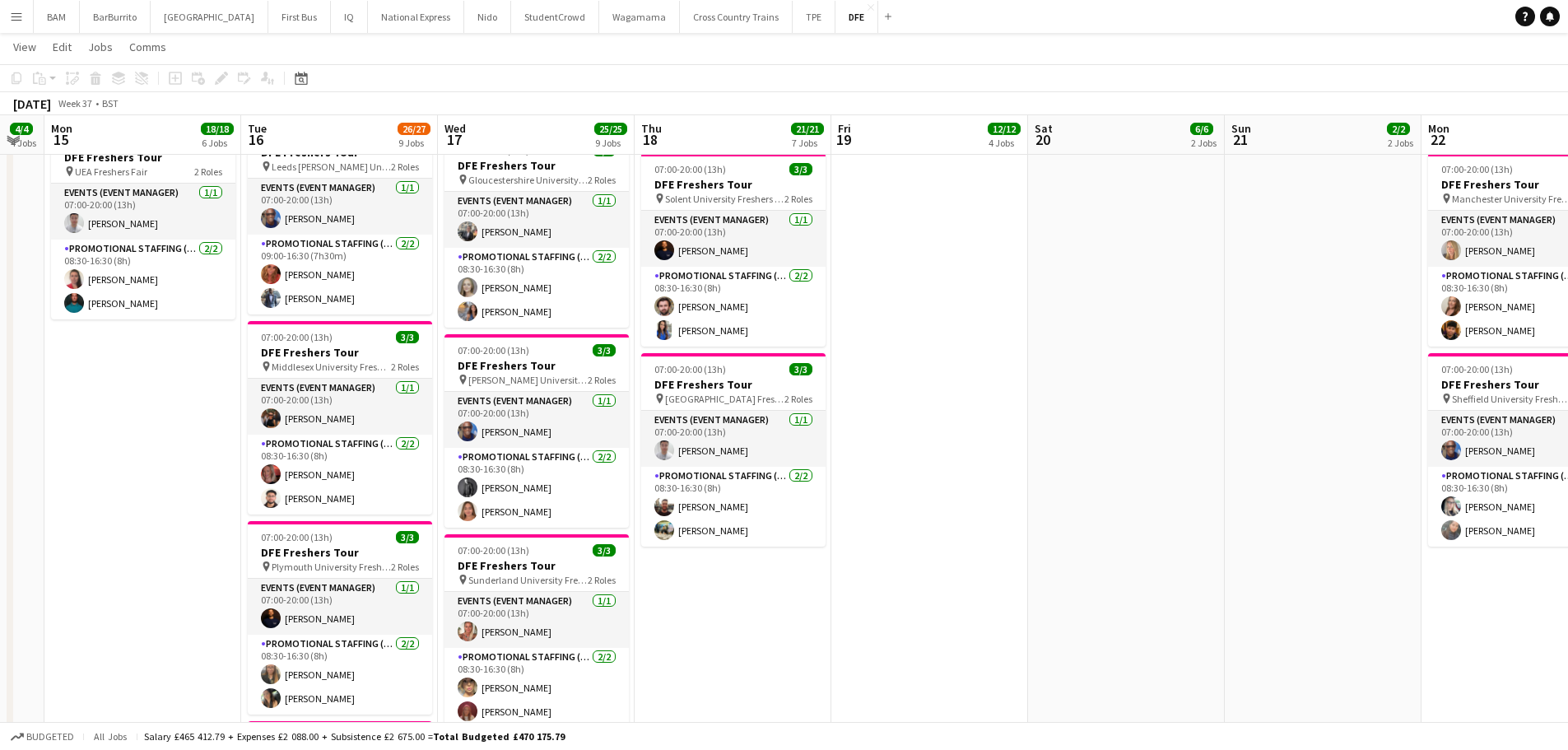
scroll to position [0, 784]
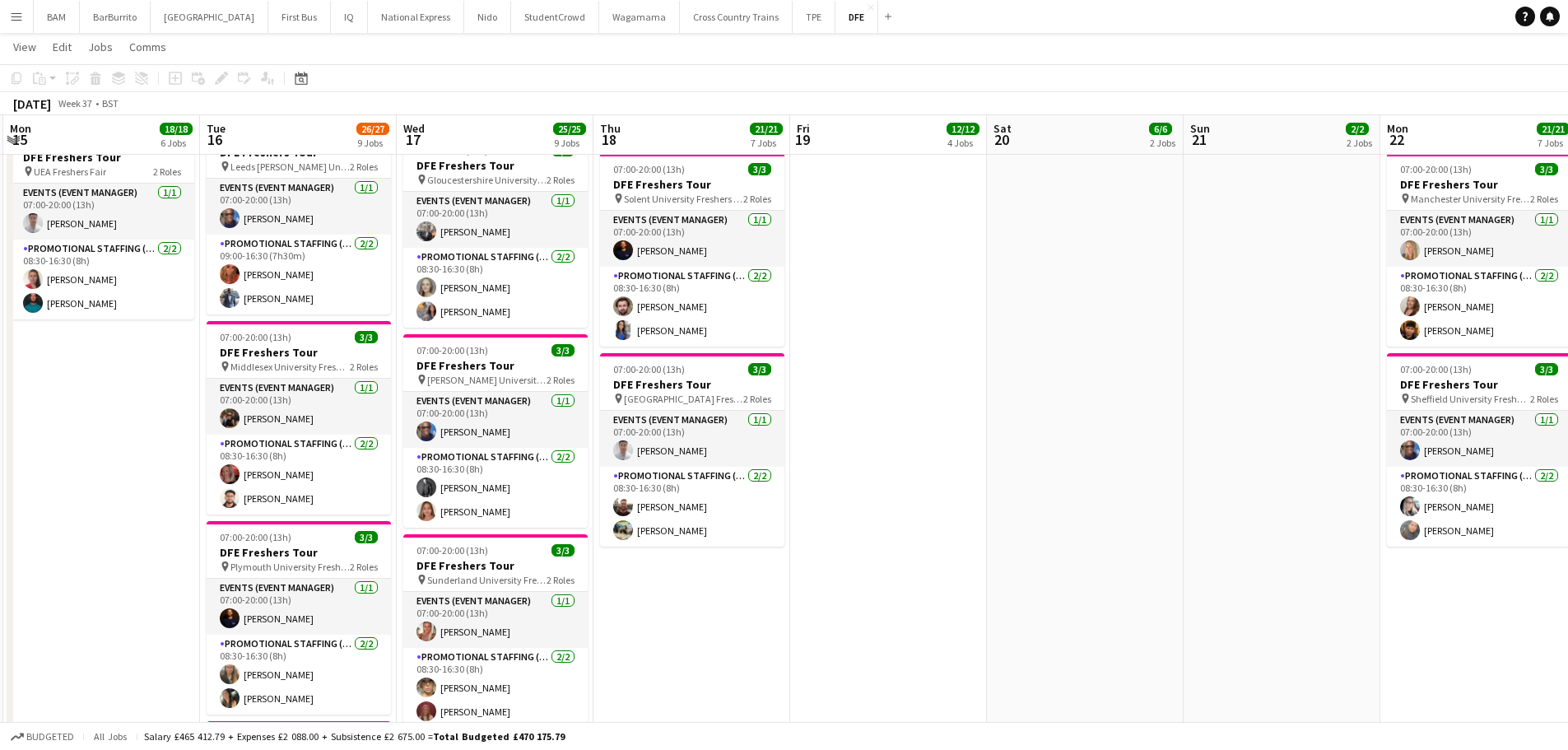
drag, startPoint x: 1004, startPoint y: 425, endPoint x: 940, endPoint y: 429, distance: 64.1
click at [940, 429] on app-calendar-viewport "Thu 11 Fri 12 6/6 4 Jobs Sat 13 Sun 14 4/4 4 Jobs Mon 15 18/18 6 Jobs Tue 16 26…" at bounding box center [784, 89] width 1568 height 2193
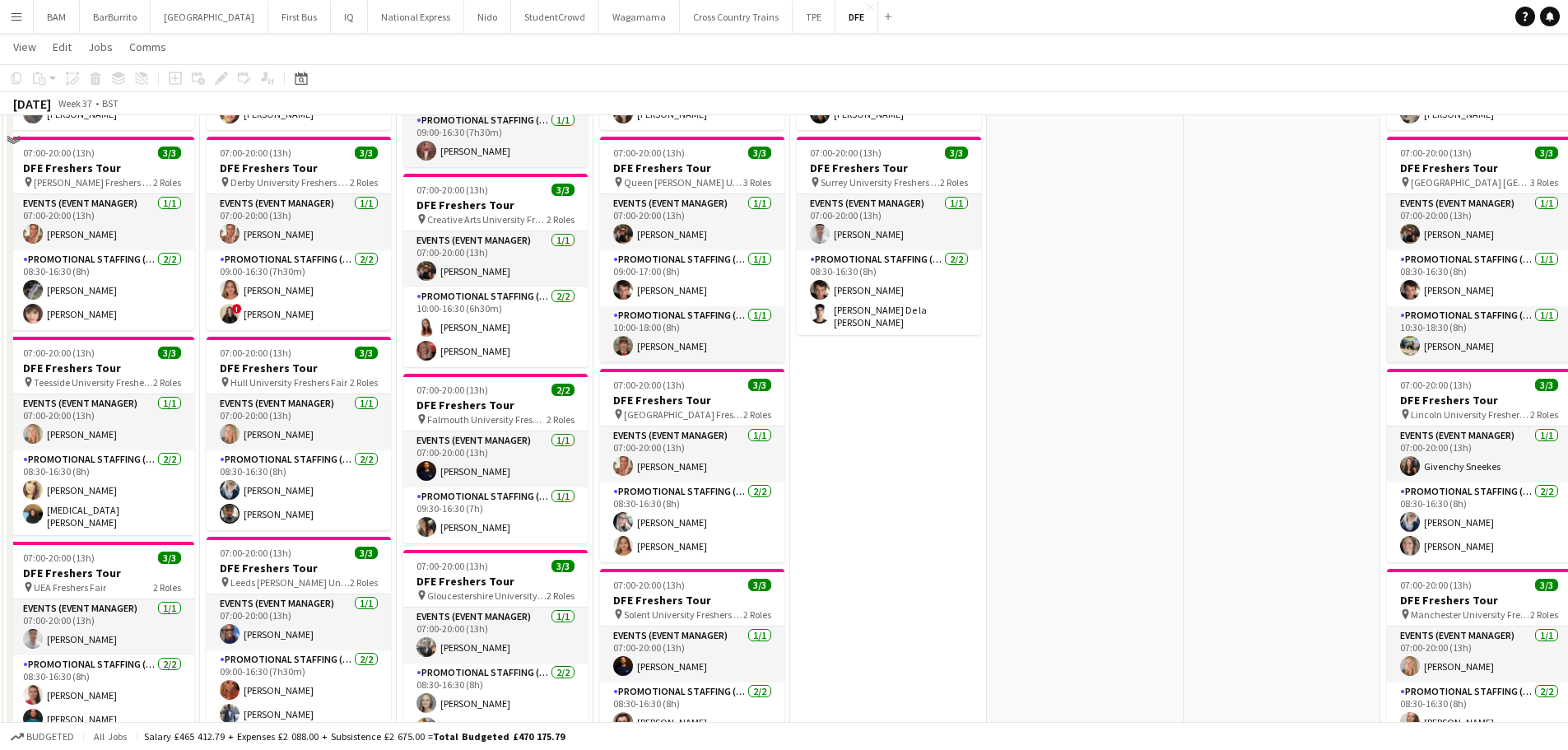
scroll to position [659, 0]
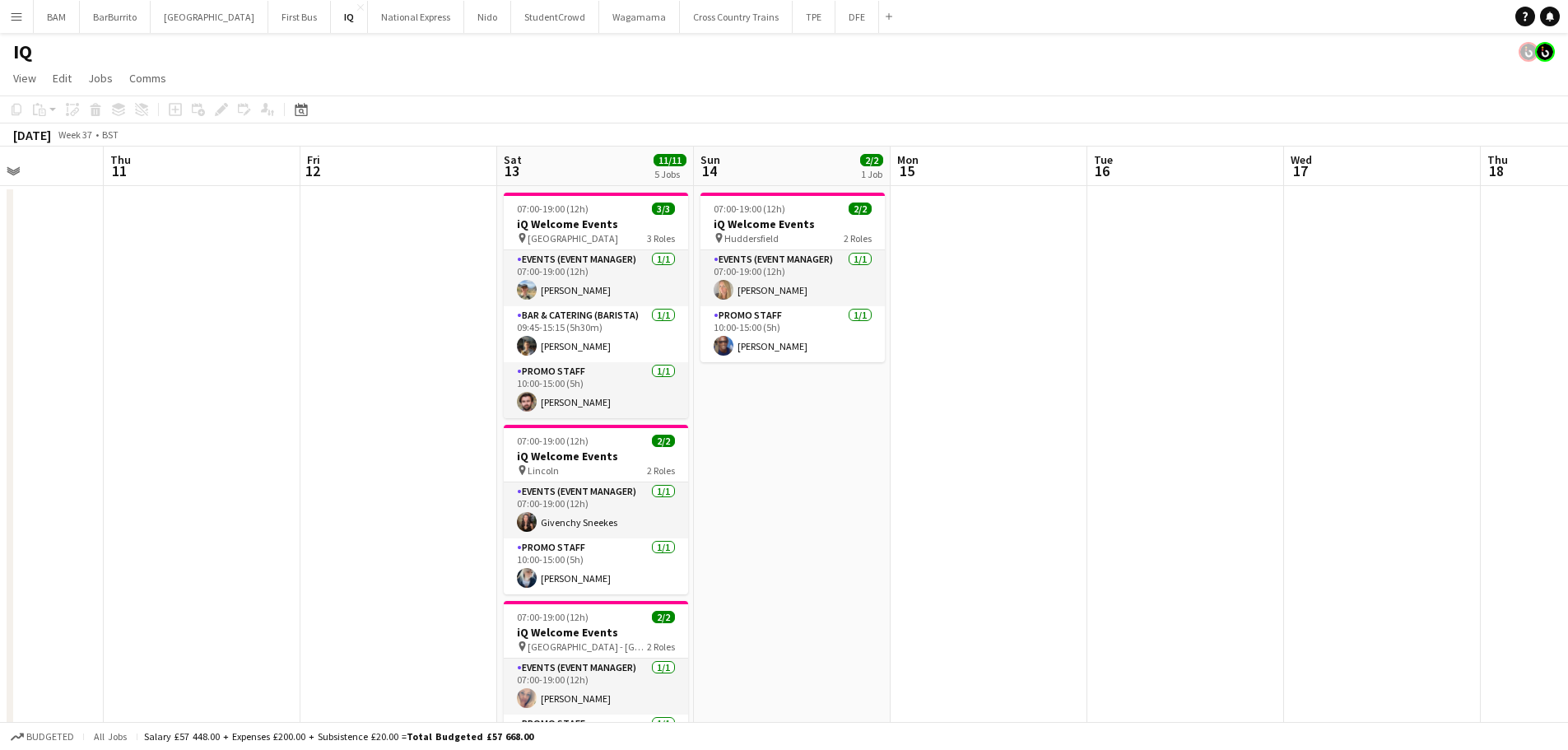
drag, startPoint x: 869, startPoint y: 266, endPoint x: 258, endPoint y: 202, distance: 614.3
click at [258, 202] on app-calendar-viewport "Sun 7 Mon 8 Tue 9 Wed 10 Thu 11 Fri 12 Sat 13 11/11 5 Jobs Sun 14 2/2 1 Job Mon…" at bounding box center [784, 654] width 1568 height 1016
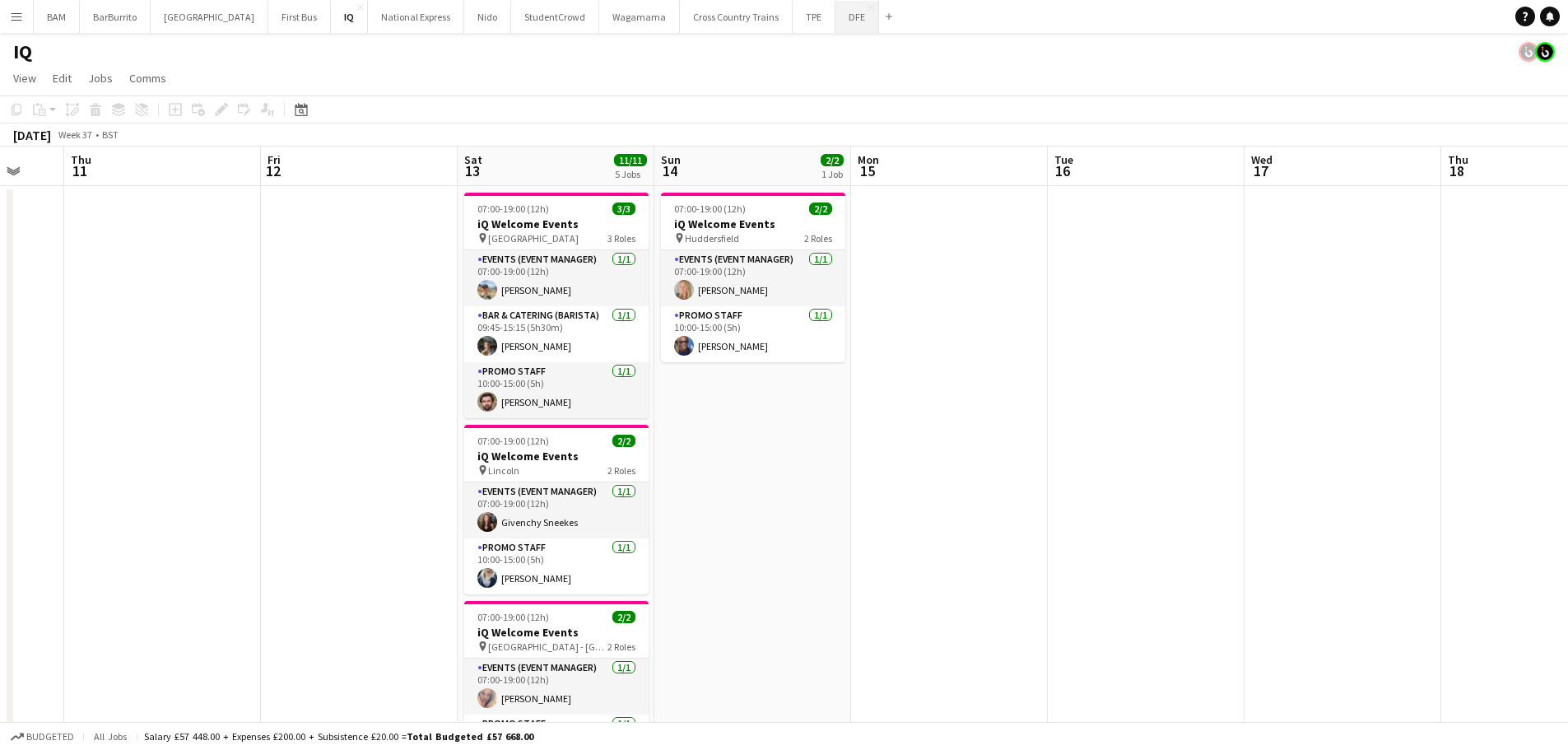
click at [835, 20] on button "DFE Close" at bounding box center [857, 17] width 43 height 32
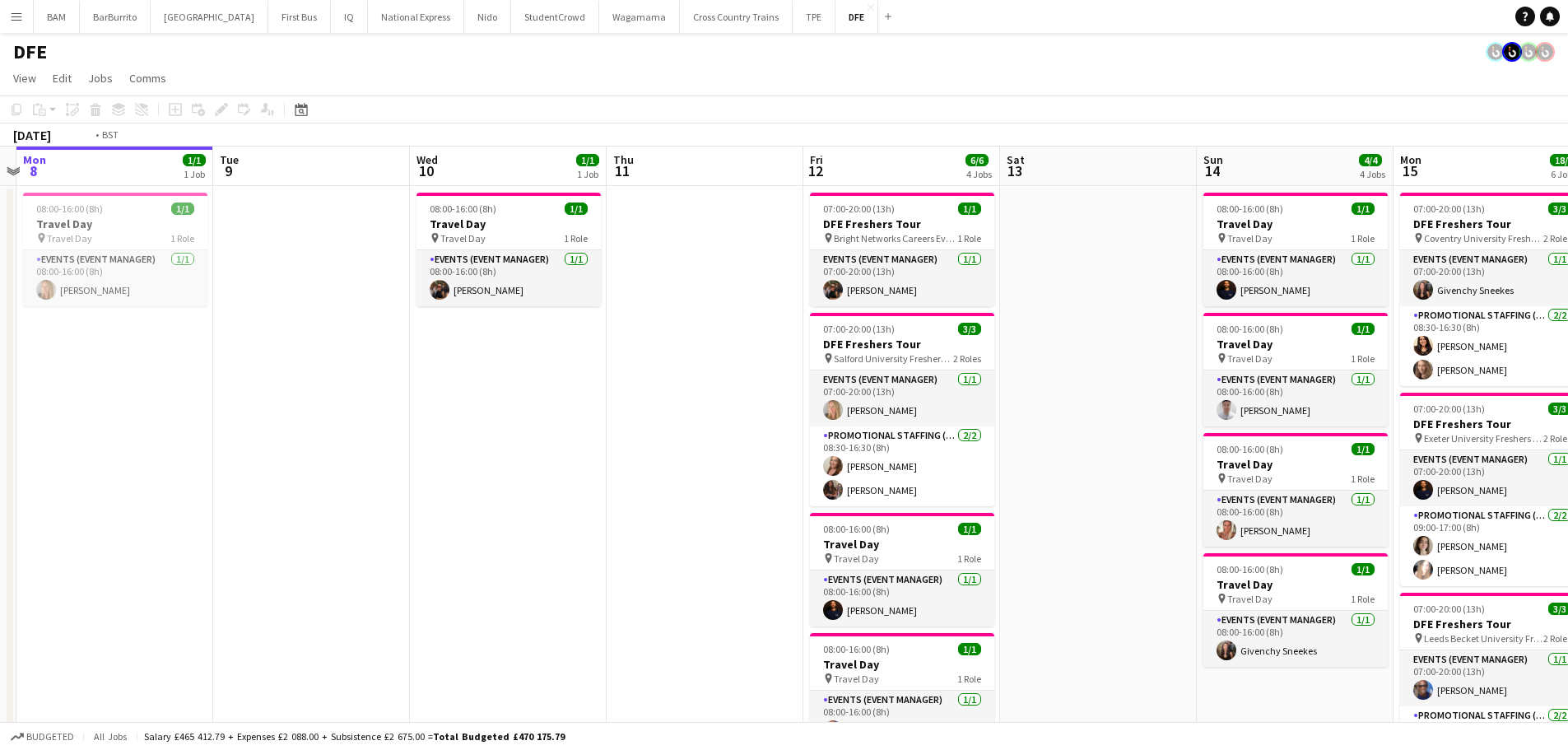
scroll to position [0, 635]
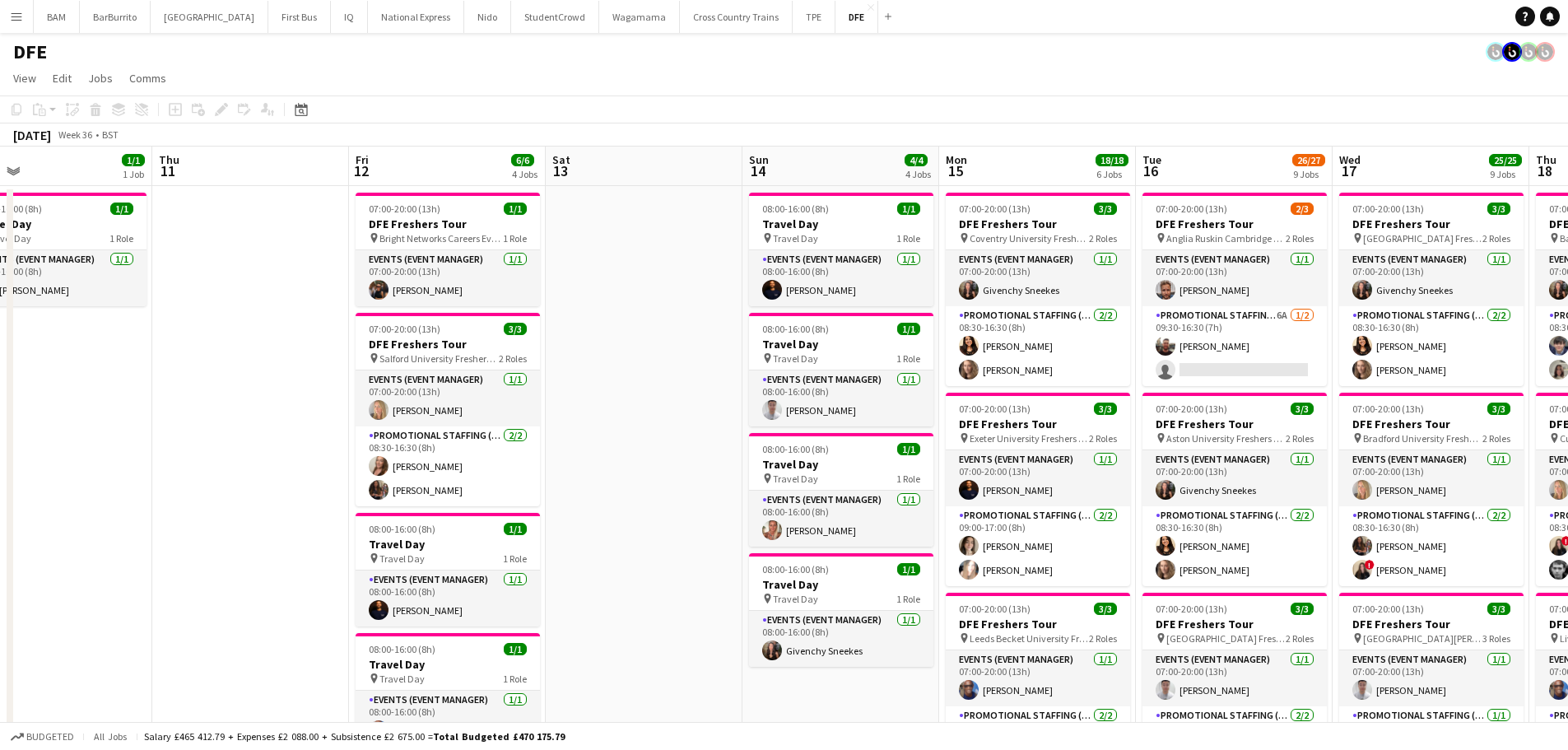
drag, startPoint x: 1081, startPoint y: 292, endPoint x: 587, endPoint y: 273, distance: 494.4
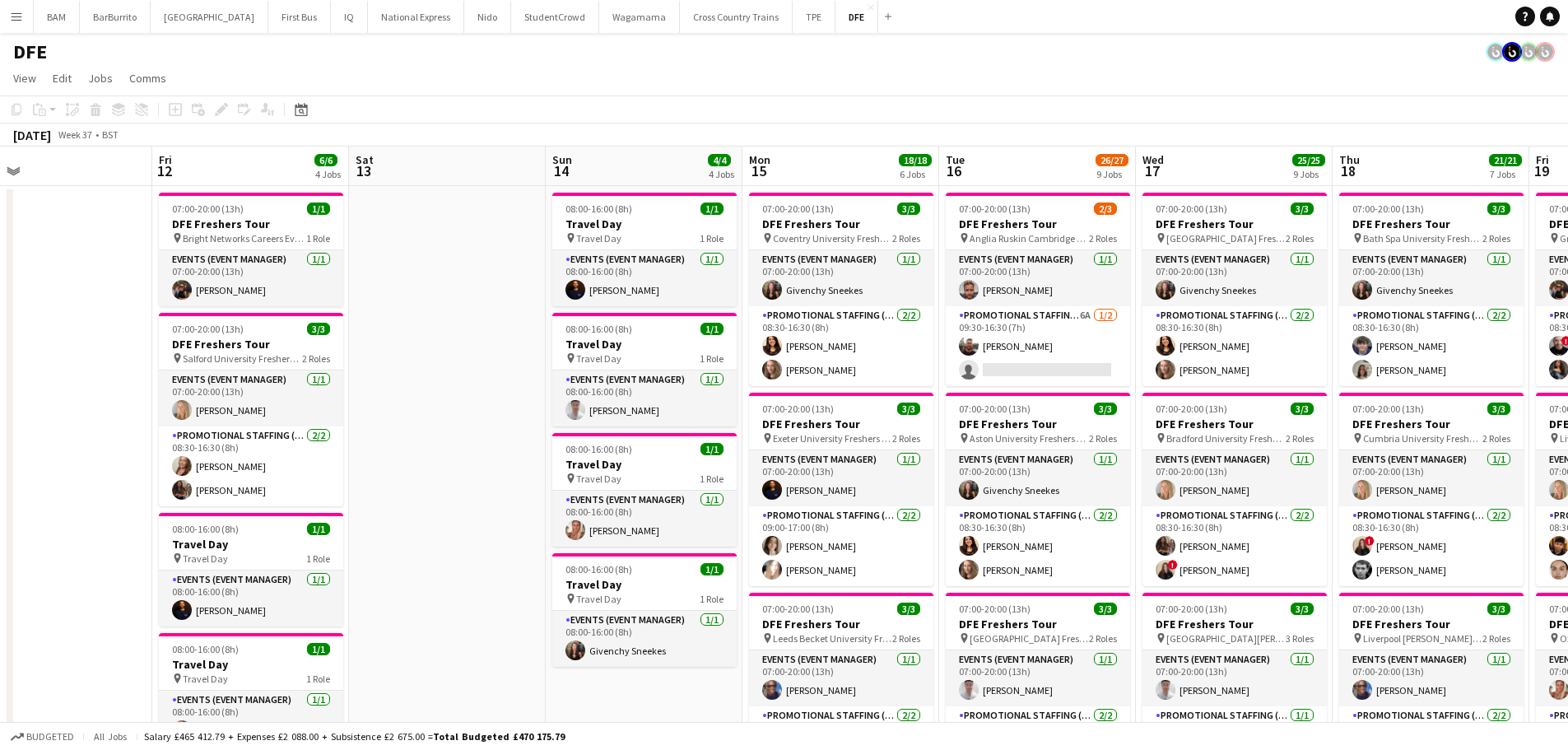
scroll to position [0, 580]
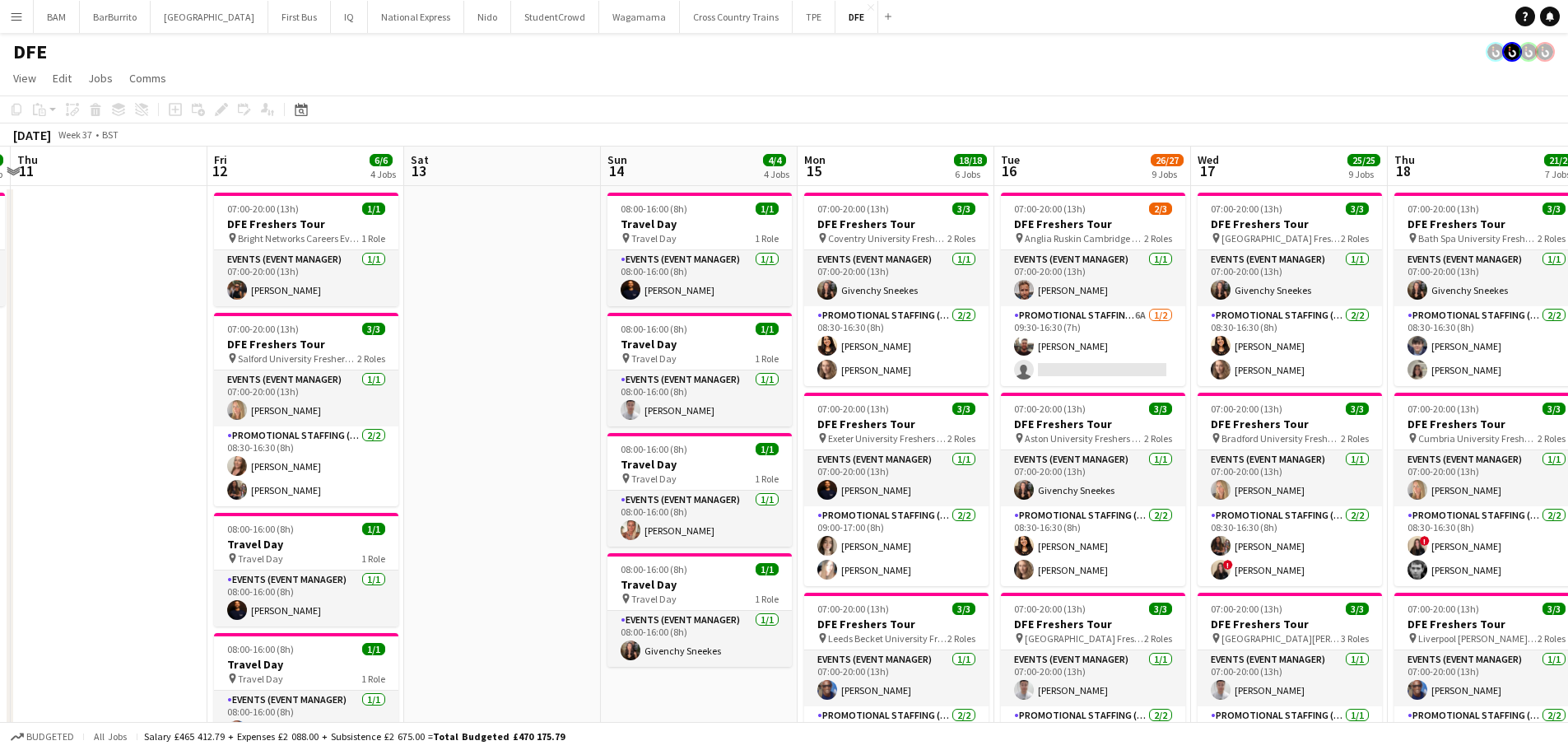
drag, startPoint x: 1008, startPoint y: 370, endPoint x: 878, endPoint y: 363, distance: 130.2
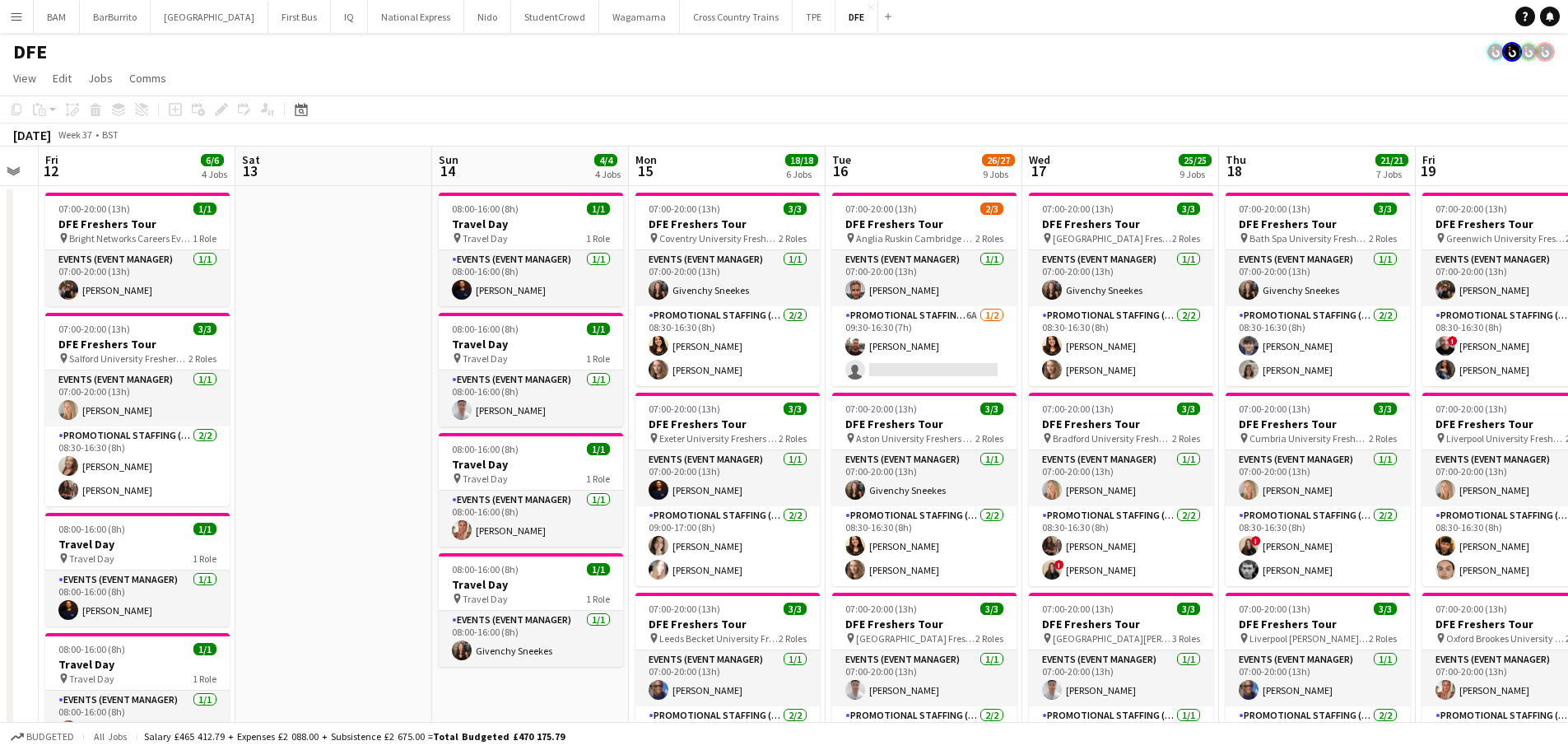
scroll to position [0, 629]
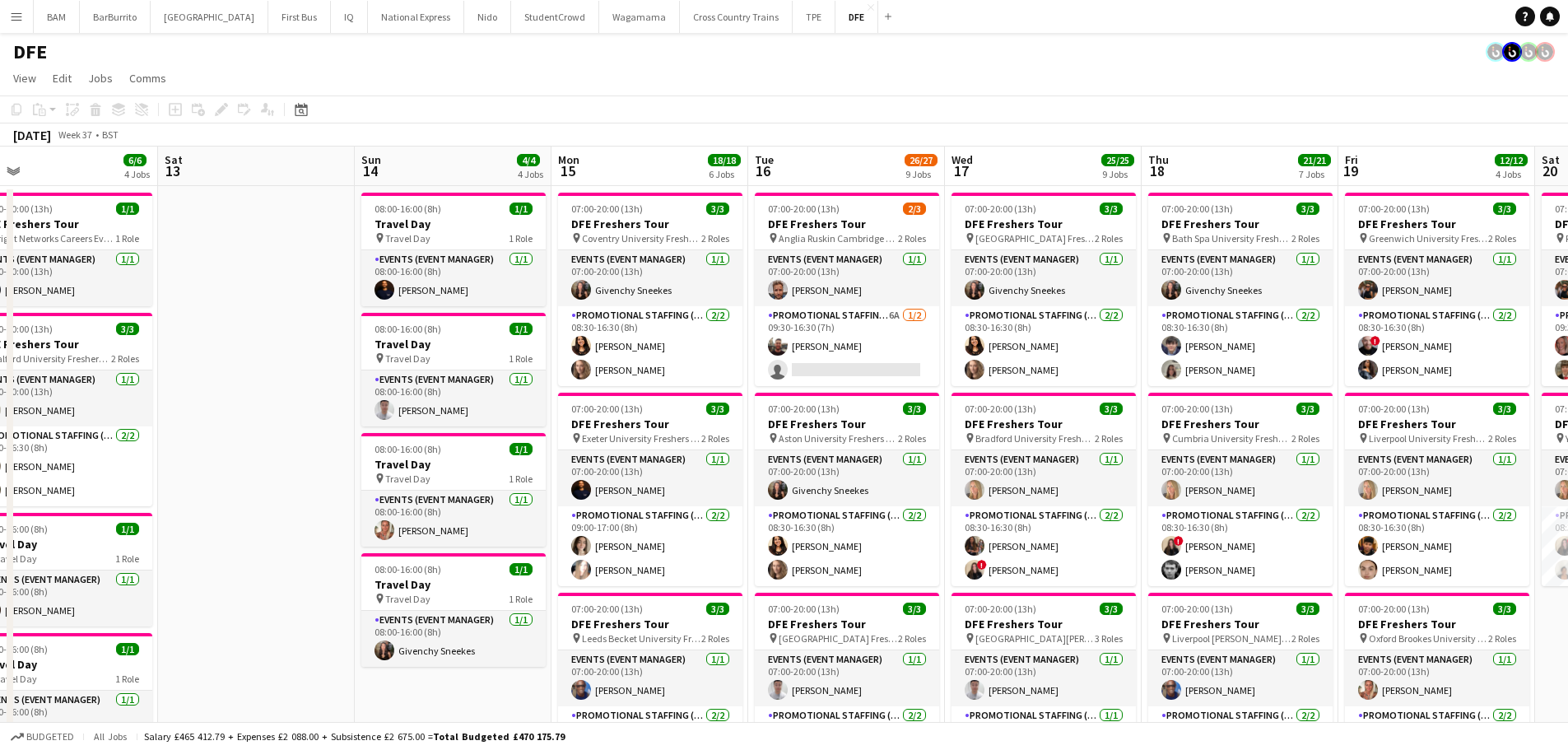
drag, startPoint x: 1221, startPoint y: 366, endPoint x: 976, endPoint y: 354, distance: 245.3
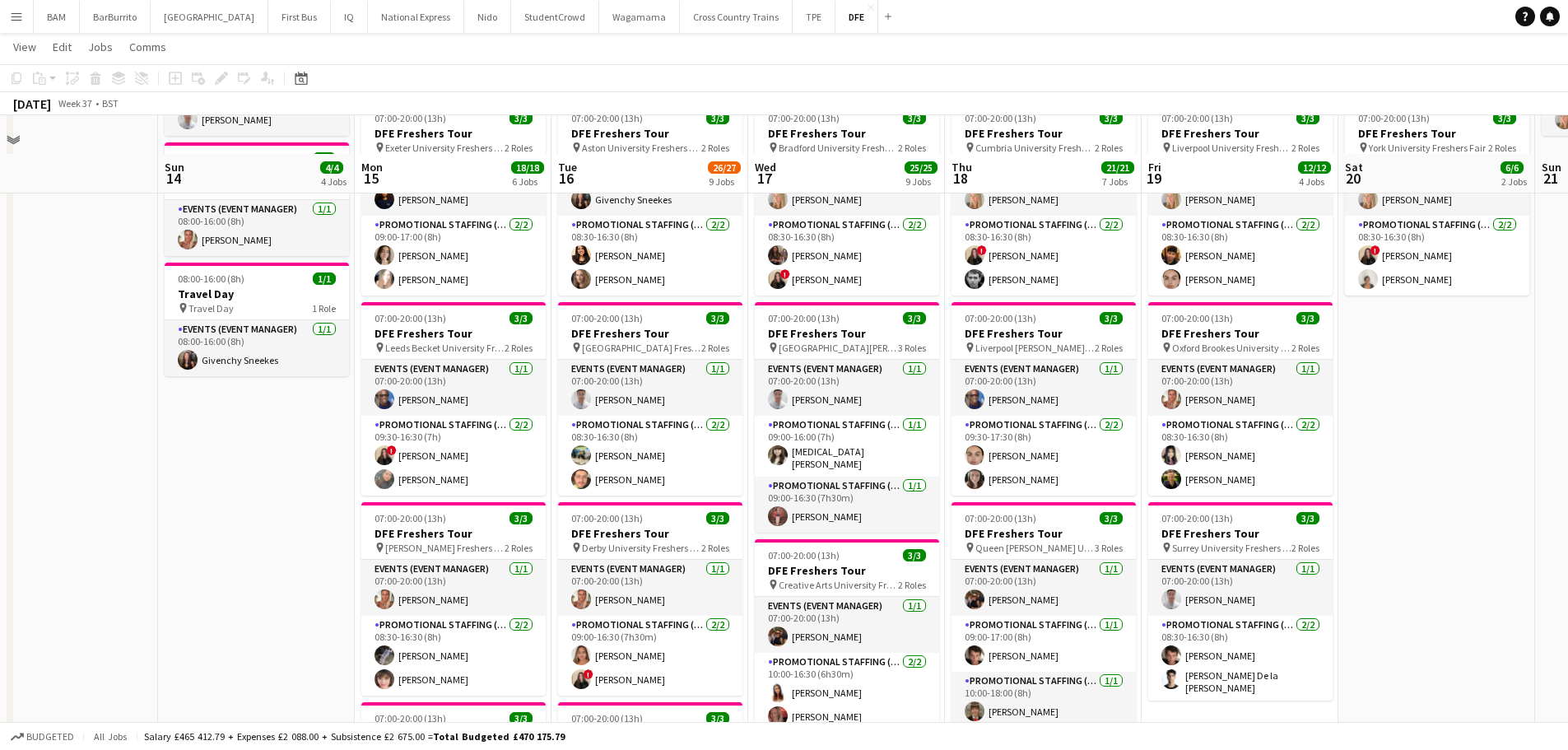
scroll to position [329, 0]
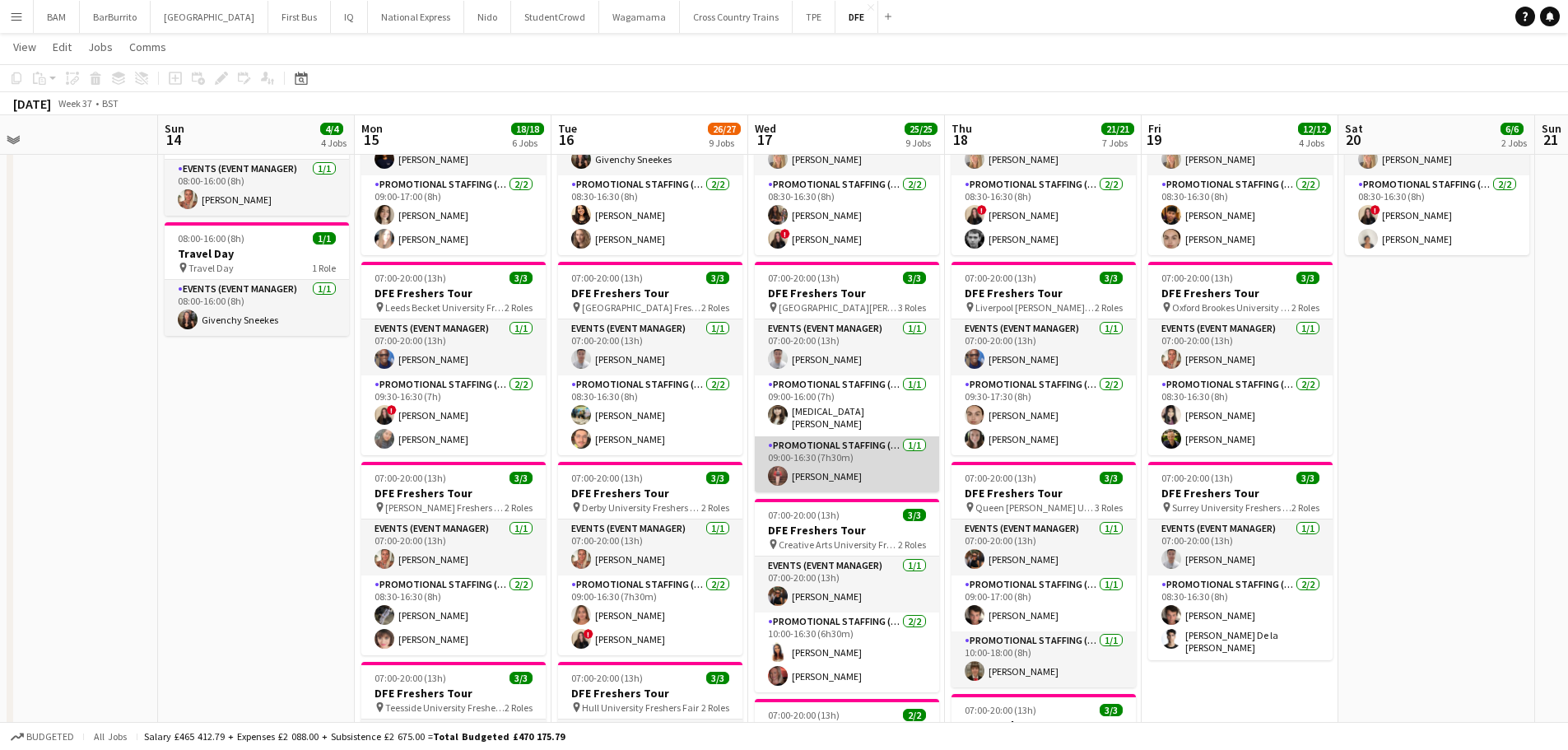
click at [892, 470] on app-card-role "Promotional Staffing (Brand Ambassadors) [DATE] 09:00-16:30 (7h30m) [PERSON_NAM…" at bounding box center [846, 464] width 184 height 56
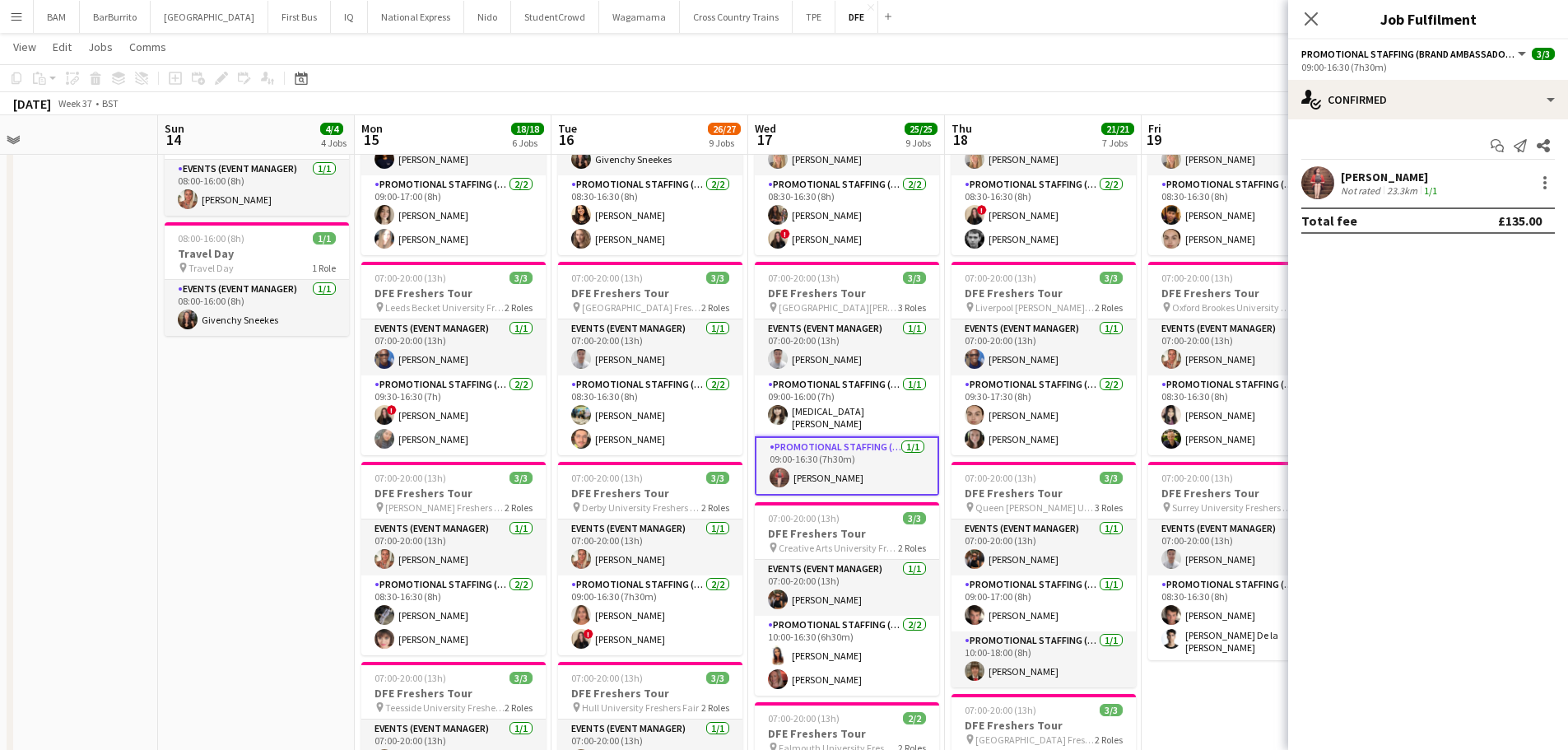
click at [1165, 80] on app-toolbar "Copy Paste Paste Ctrl+V Paste with crew Ctrl+Shift+V Paste linked Job [GEOGRAPH…" at bounding box center [784, 78] width 1568 height 28
